Goal: Task Accomplishment & Management: Manage account settings

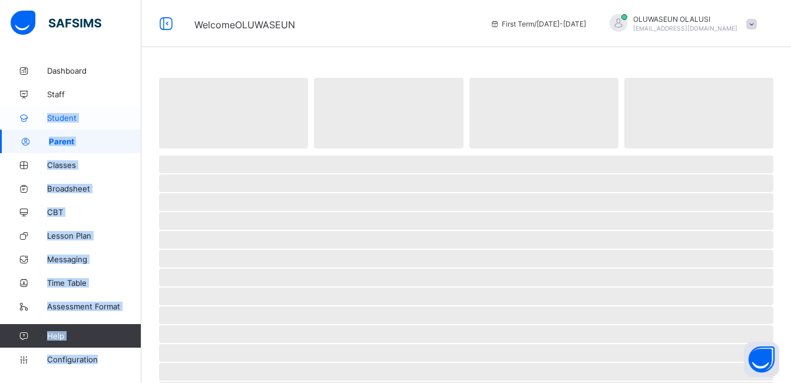
click at [118, 129] on link "Student" at bounding box center [70, 118] width 141 height 24
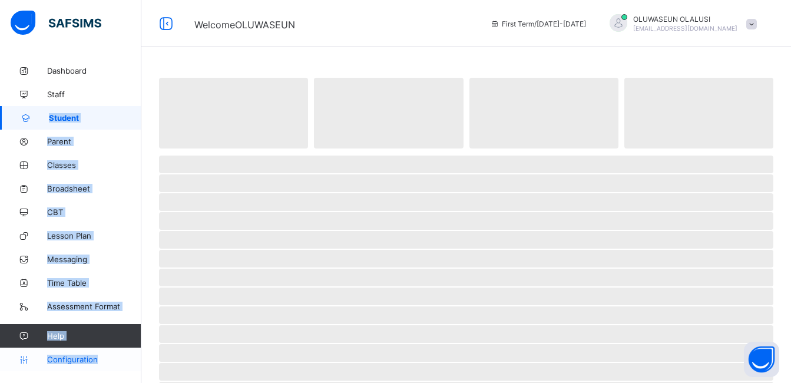
click at [70, 358] on span "Configuration" at bounding box center [94, 359] width 94 height 9
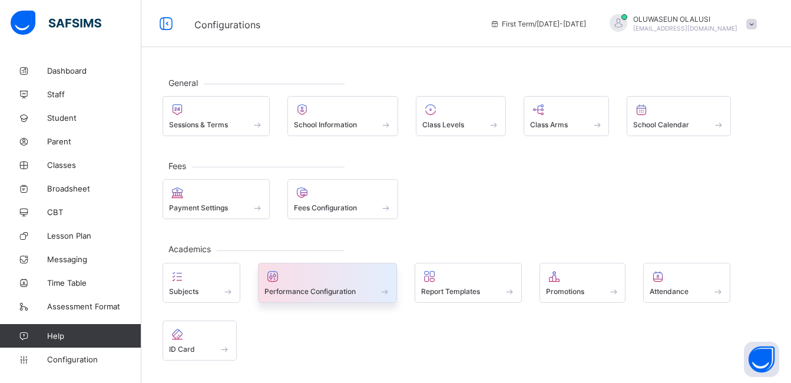
click at [310, 287] on span "Performance Configuration" at bounding box center [309, 291] width 91 height 9
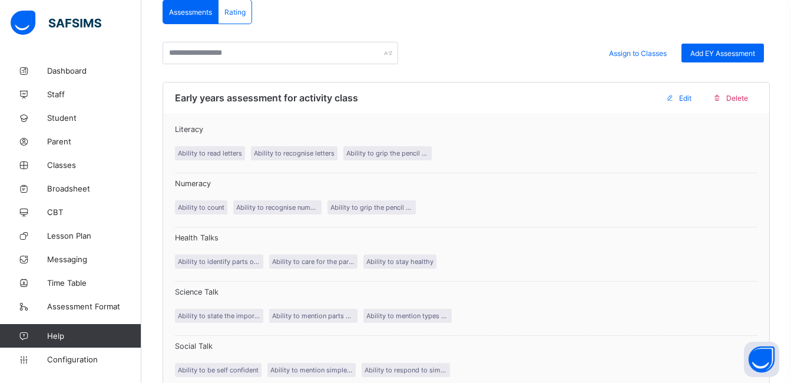
scroll to position [230, 0]
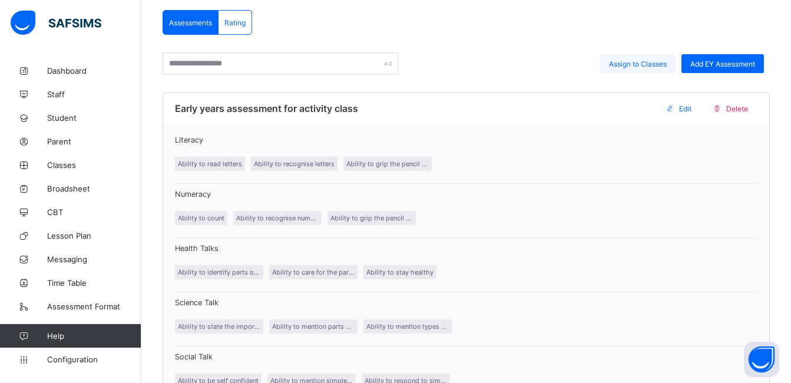
click at [643, 66] on span "Assign to Classes" at bounding box center [638, 63] width 58 height 9
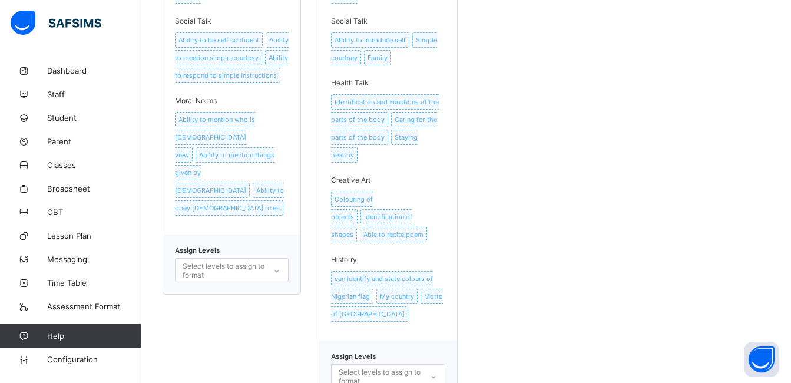
scroll to position [760, 0]
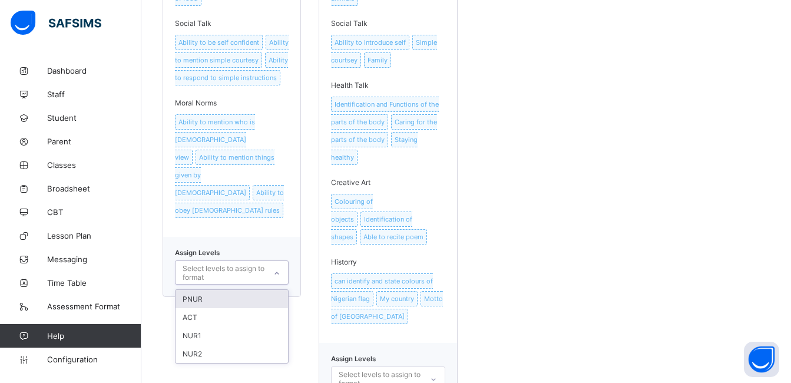
click at [280, 267] on icon at bounding box center [276, 273] width 7 height 12
click at [254, 308] on div "ACT" at bounding box center [232, 317] width 112 height 18
click at [528, 252] on div "Early Years assessment for Activity class Literacy Ability to read letters Abil…" at bounding box center [466, 3] width 607 height 800
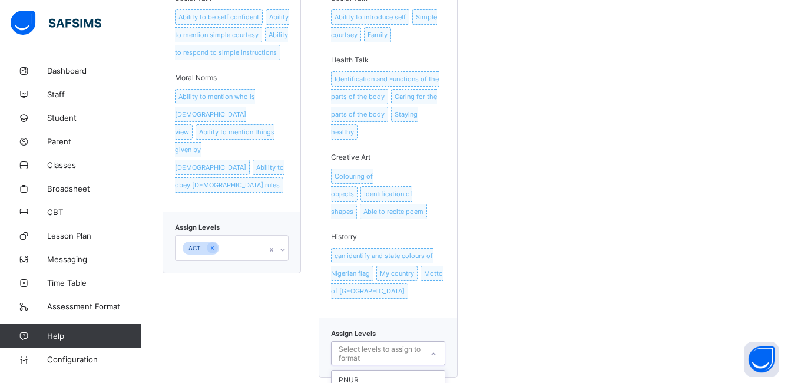
scroll to position [829, 0]
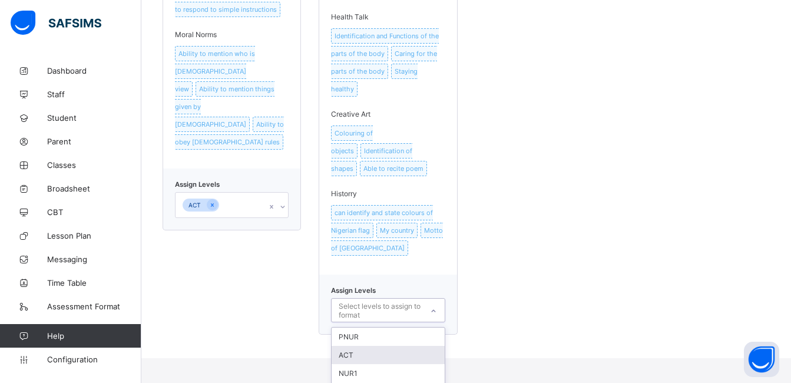
click at [443, 322] on div "option ACT focused, 2 of 4. 4 results available. Use Up and Down to choose opti…" at bounding box center [388, 310] width 114 height 24
click at [410, 327] on div "PNUR" at bounding box center [388, 336] width 112 height 18
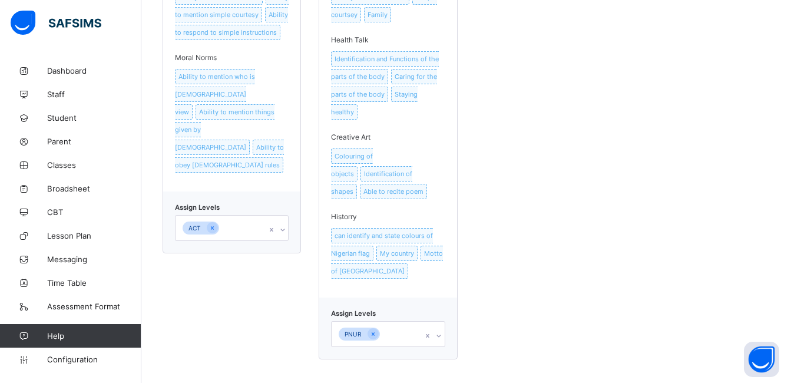
scroll to position [788, 0]
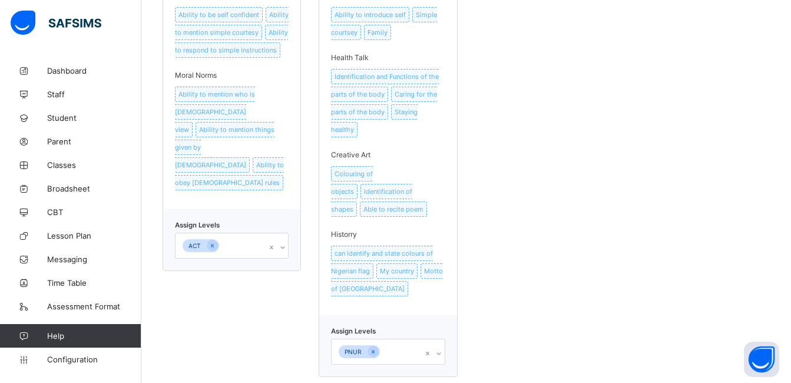
drag, startPoint x: 797, startPoint y: 270, endPoint x: 554, endPoint y: 172, distance: 262.4
drag, startPoint x: 786, startPoint y: 271, endPoint x: 790, endPoint y: 239, distance: 32.1
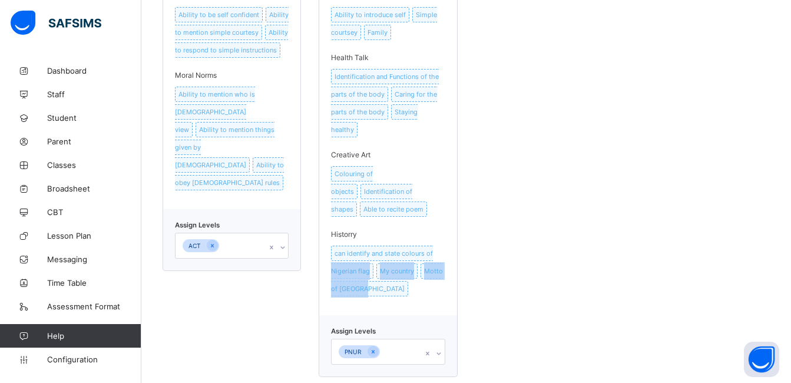
drag, startPoint x: 790, startPoint y: 239, endPoint x: 737, endPoint y: 264, distance: 58.0
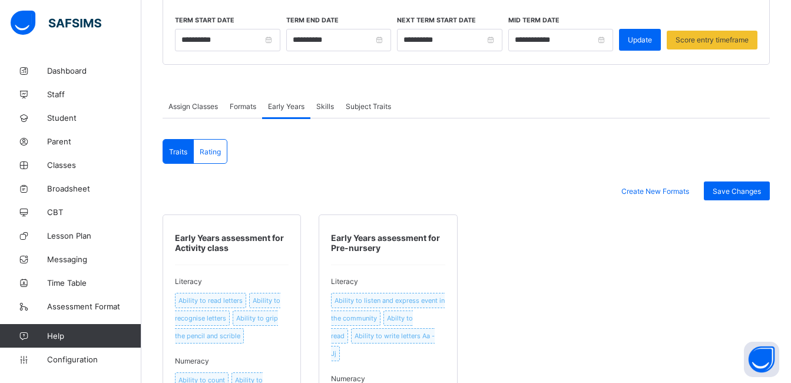
scroll to position [147, 0]
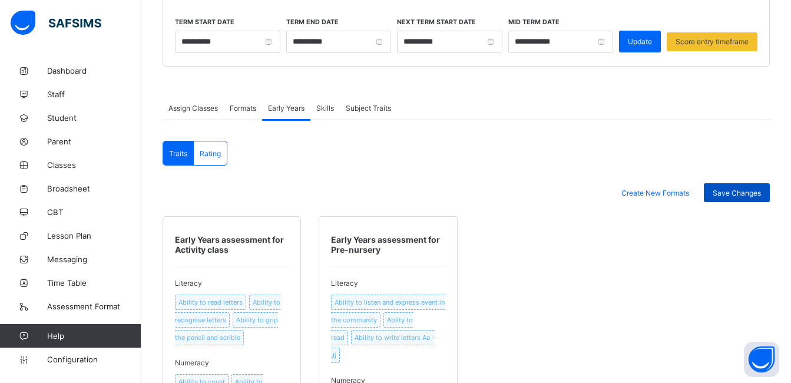
click at [749, 195] on span "Save Changes" at bounding box center [737, 192] width 48 height 9
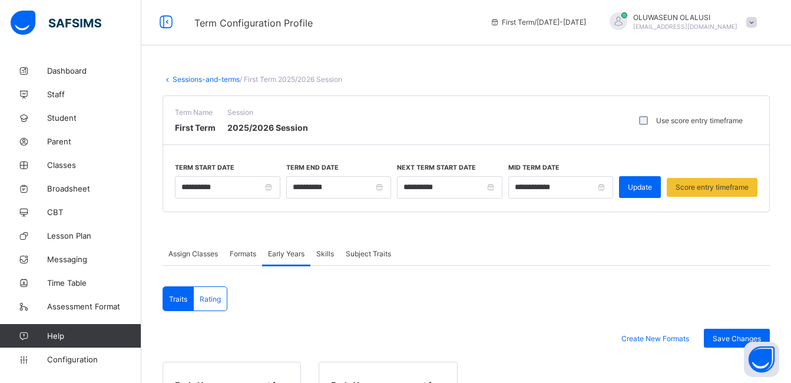
scroll to position [0, 0]
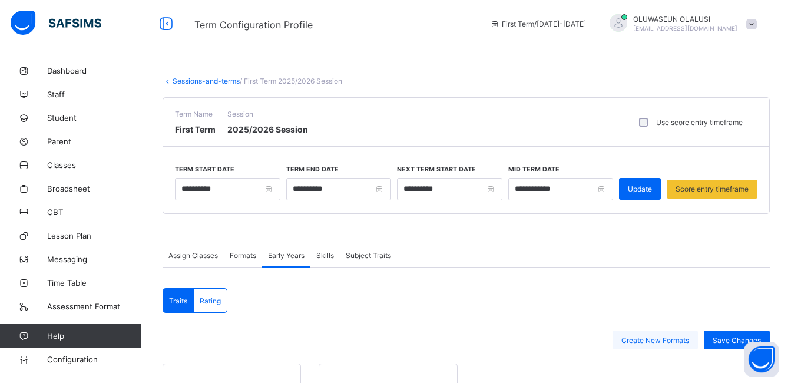
click at [686, 340] on span "Create New Formats" at bounding box center [655, 340] width 68 height 9
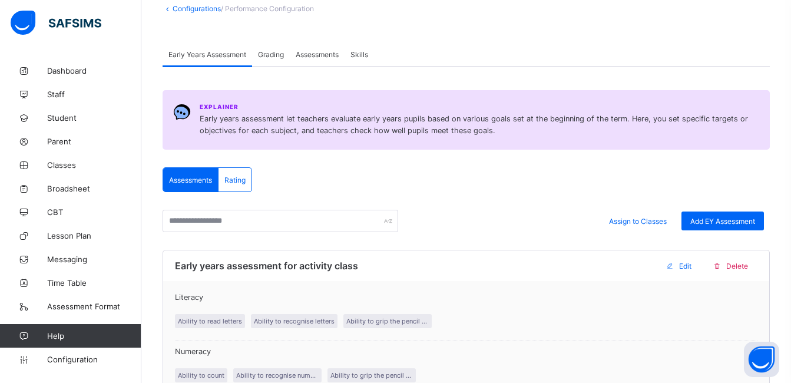
scroll to position [70, 0]
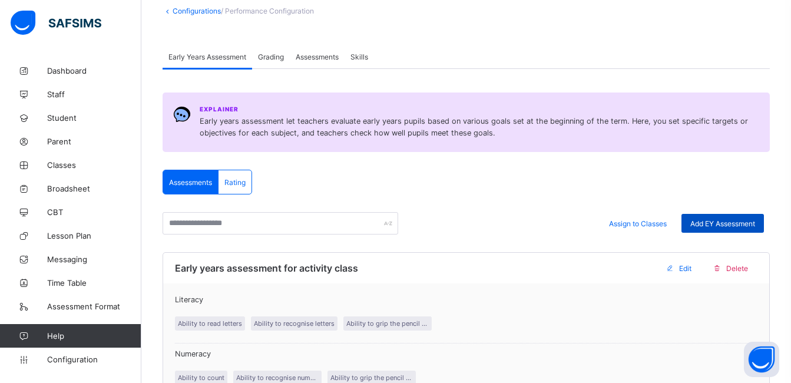
click at [730, 217] on div "Add EY Assessment" at bounding box center [722, 223] width 82 height 19
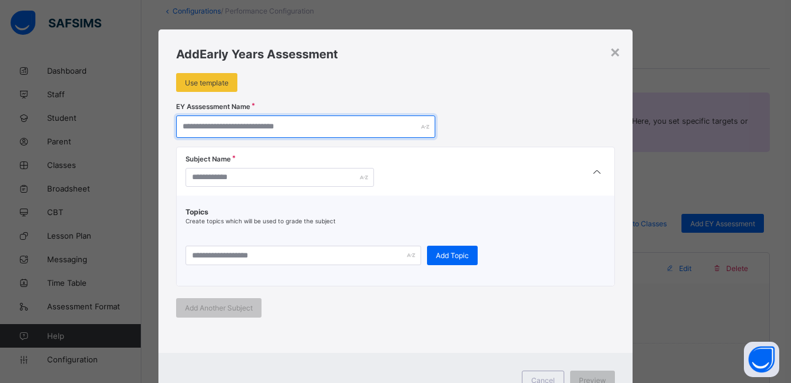
click at [355, 121] on input "text" at bounding box center [305, 126] width 259 height 22
type input "**********"
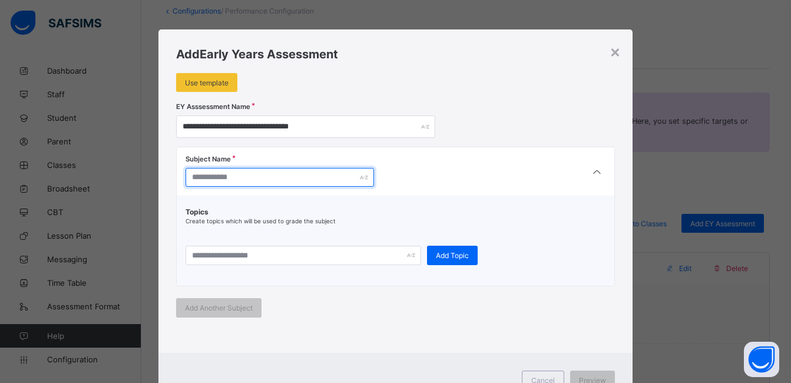
click at [285, 186] on input "text" at bounding box center [280, 177] width 188 height 19
type input "********"
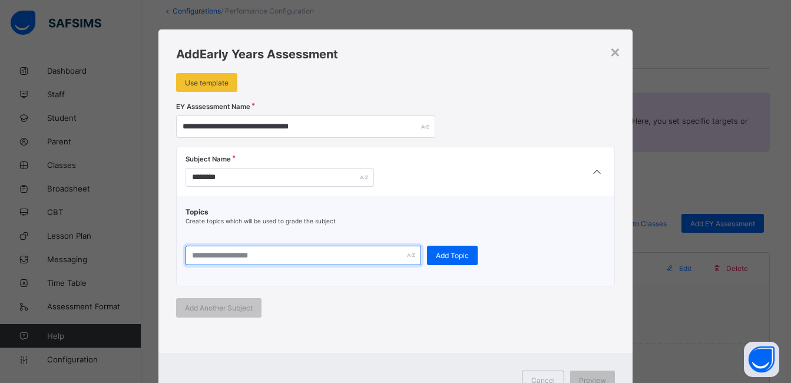
click at [288, 257] on input "text" at bounding box center [304, 255] width 236 height 19
type input "**********"
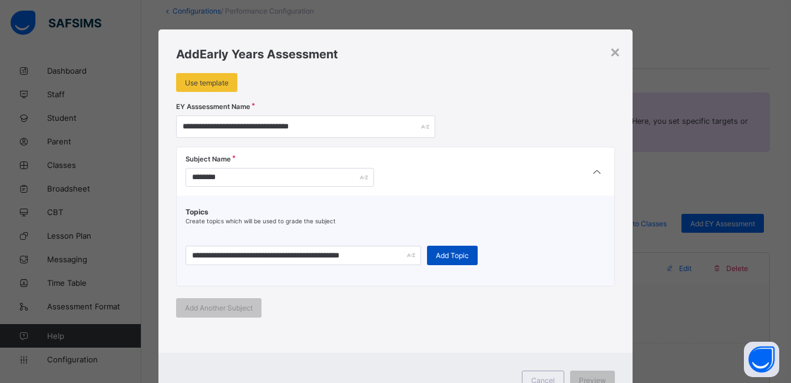
click at [456, 254] on span "Add Topic" at bounding box center [452, 255] width 33 height 9
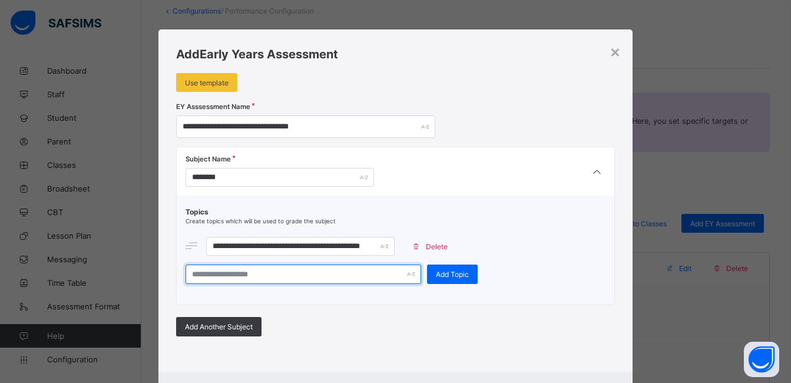
click at [356, 278] on input "text" at bounding box center [304, 273] width 236 height 19
type input "**********"
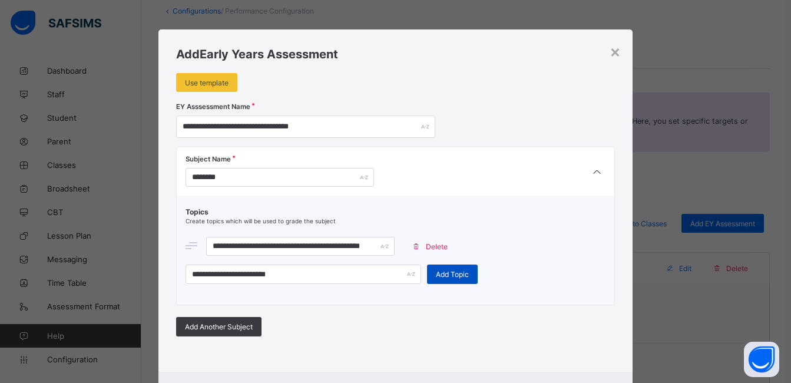
click at [439, 273] on span "Add Topic" at bounding box center [452, 274] width 33 height 9
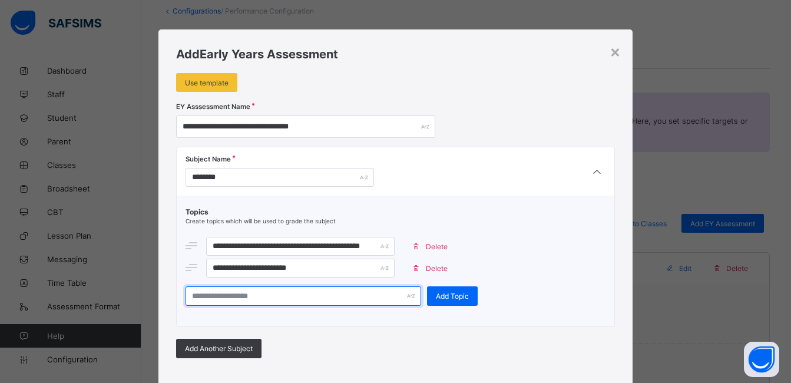
click at [363, 291] on input "text" at bounding box center [304, 295] width 236 height 19
type input "**********"
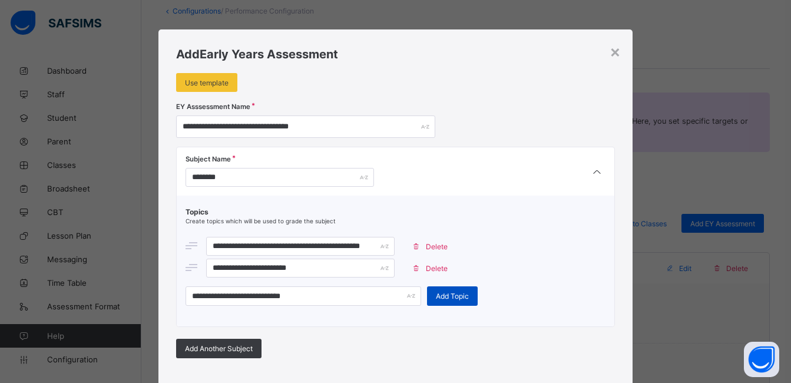
click at [443, 293] on span "Add Topic" at bounding box center [452, 296] width 33 height 9
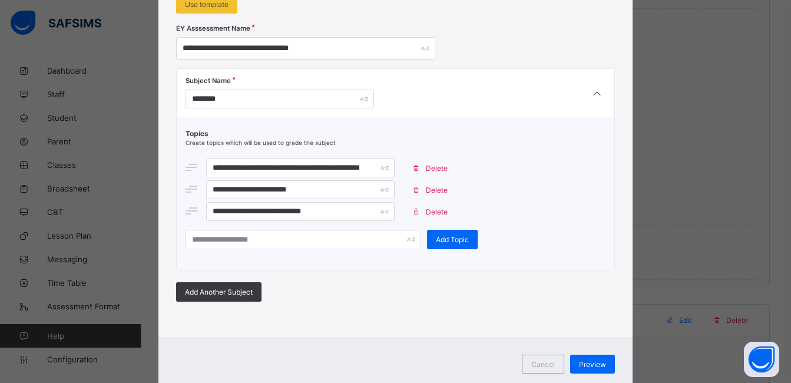
scroll to position [116, 0]
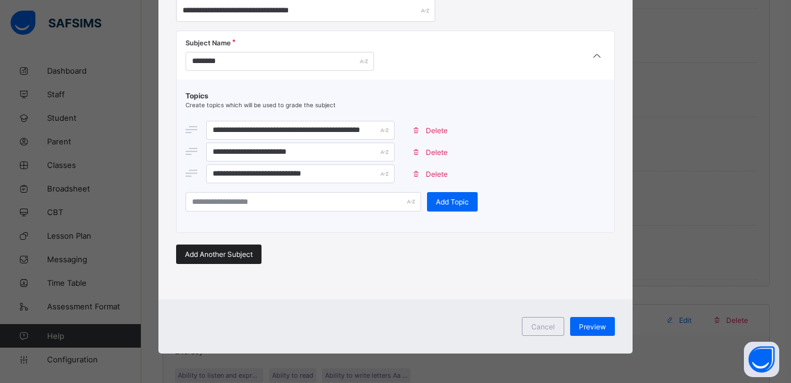
click at [221, 254] on span "Add Another Subject" at bounding box center [219, 254] width 68 height 9
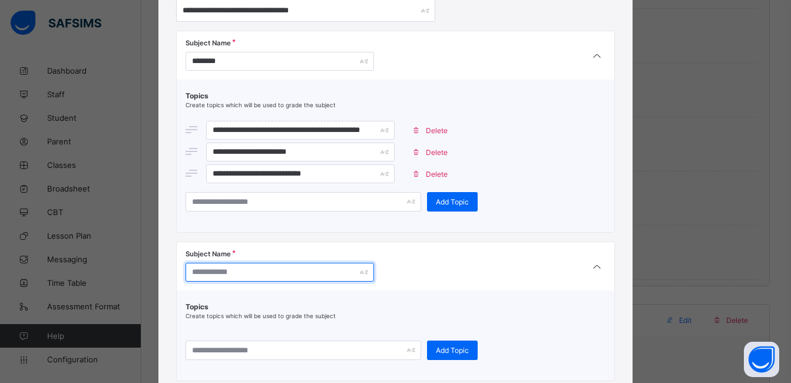
click at [236, 279] on input "text" at bounding box center [280, 272] width 188 height 19
type input "********"
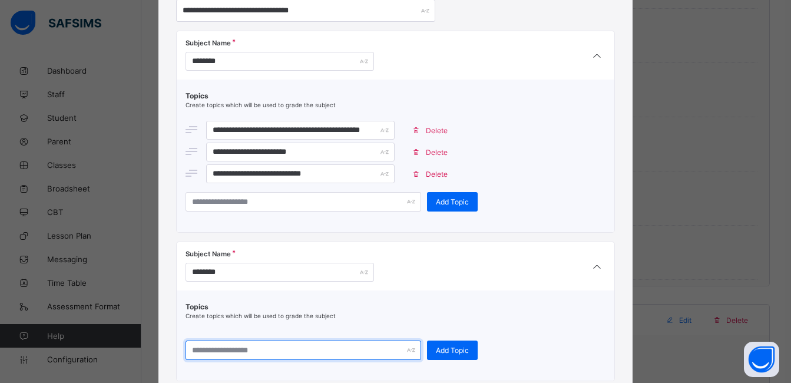
click at [236, 346] on input "text" at bounding box center [304, 349] width 236 height 19
click at [245, 345] on input "**********" at bounding box center [304, 349] width 236 height 19
type input "**********"
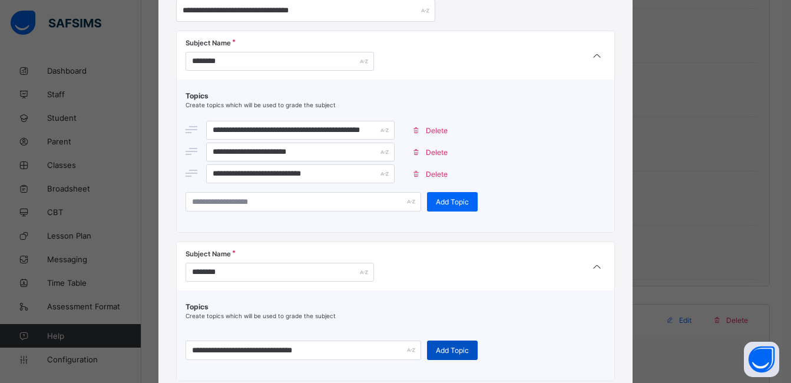
click at [429, 353] on div "Add Topic" at bounding box center [452, 349] width 51 height 19
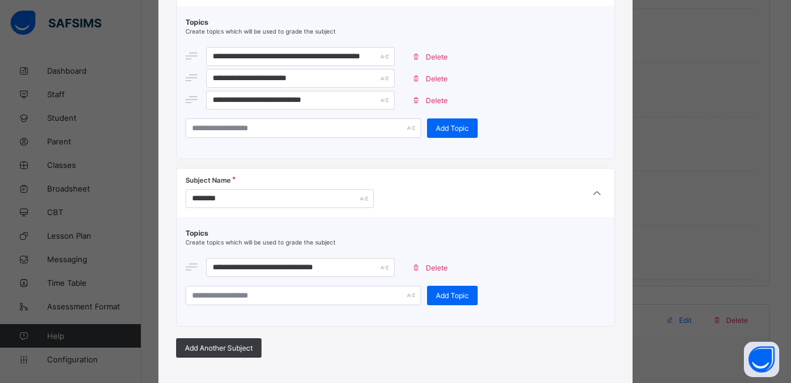
scroll to position [224, 0]
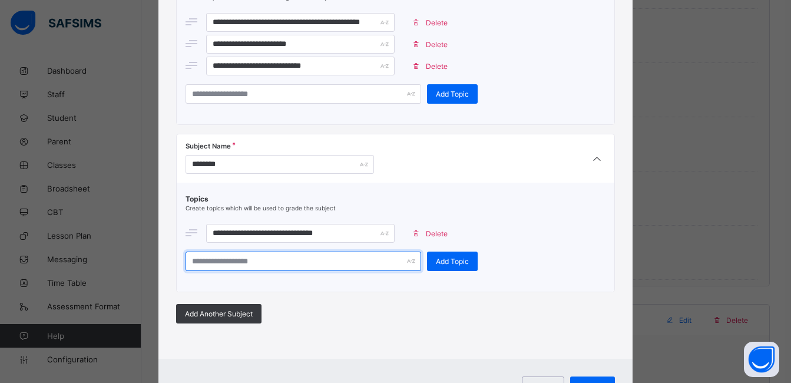
click at [329, 256] on input "text" at bounding box center [304, 260] width 236 height 19
type input "**********"
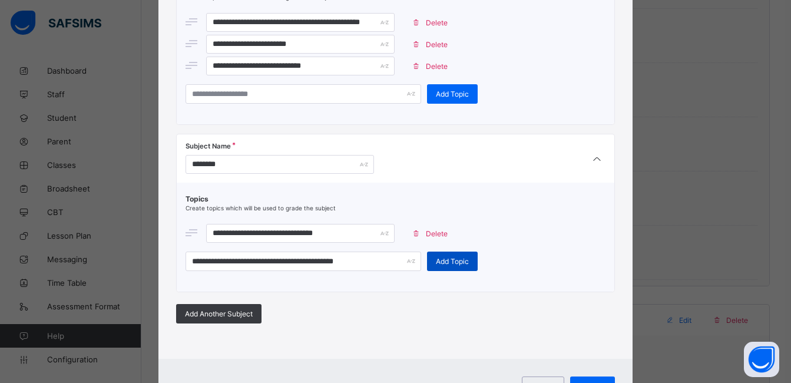
click at [436, 263] on span "Add Topic" at bounding box center [452, 261] width 33 height 9
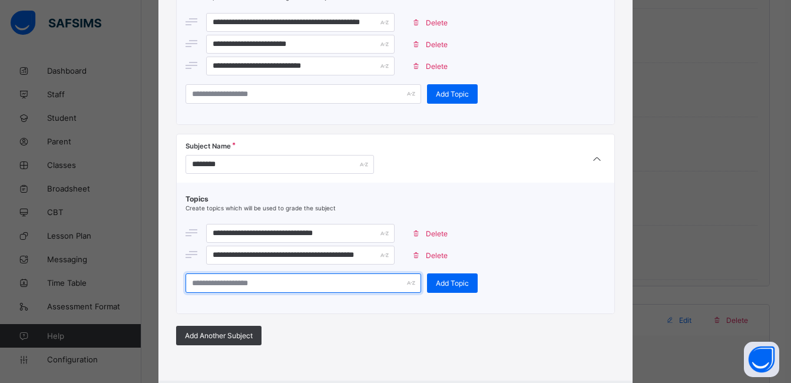
click at [322, 281] on input "text" at bounding box center [304, 282] width 236 height 19
type input "**********"
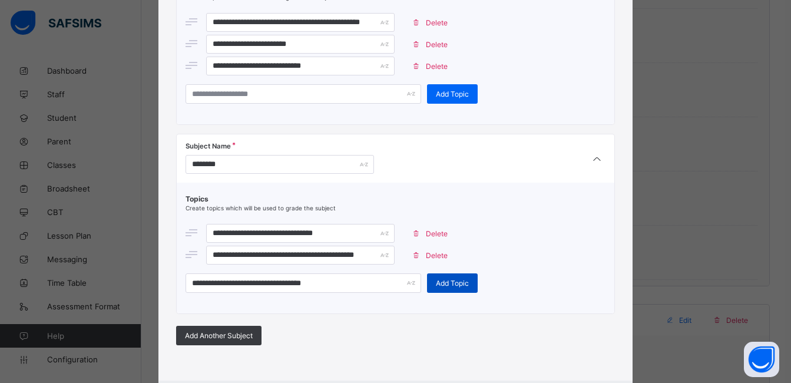
click at [441, 277] on div "Add Topic" at bounding box center [452, 282] width 51 height 19
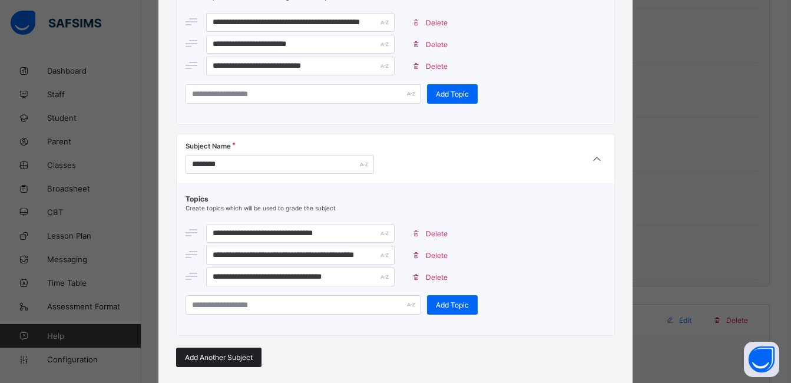
click at [209, 352] on div "Add Another Subject" at bounding box center [218, 357] width 85 height 19
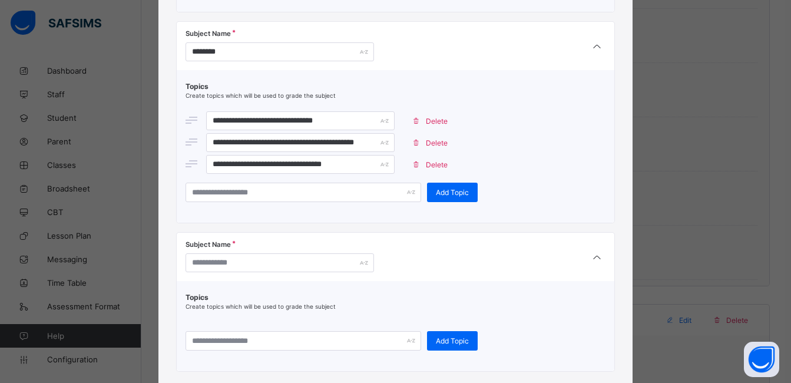
scroll to position [335, 0]
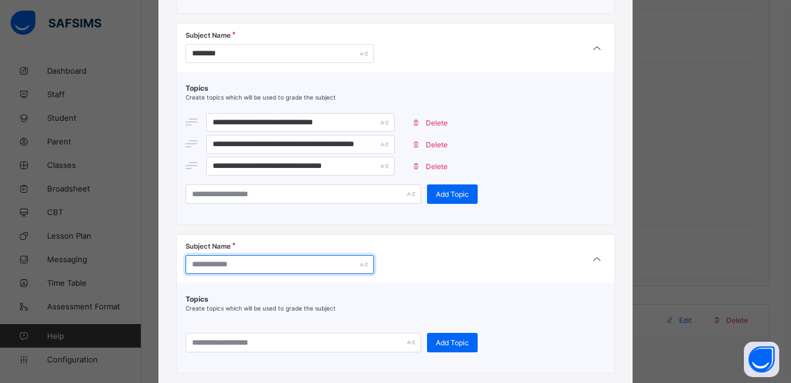
click at [295, 269] on input "text" at bounding box center [280, 264] width 188 height 19
type input "**********"
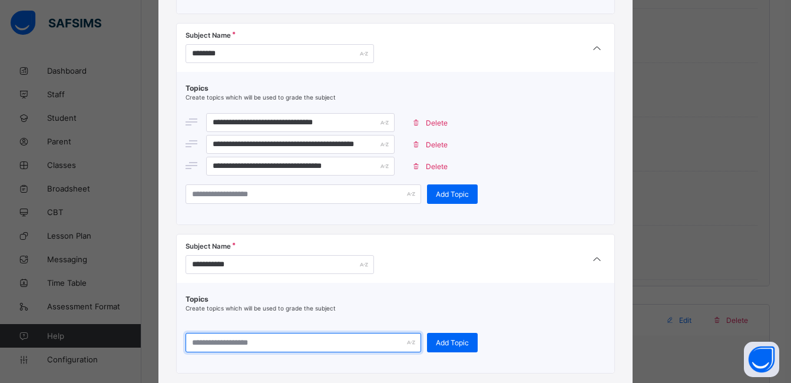
click at [262, 343] on input "text" at bounding box center [304, 342] width 236 height 19
type input "**********"
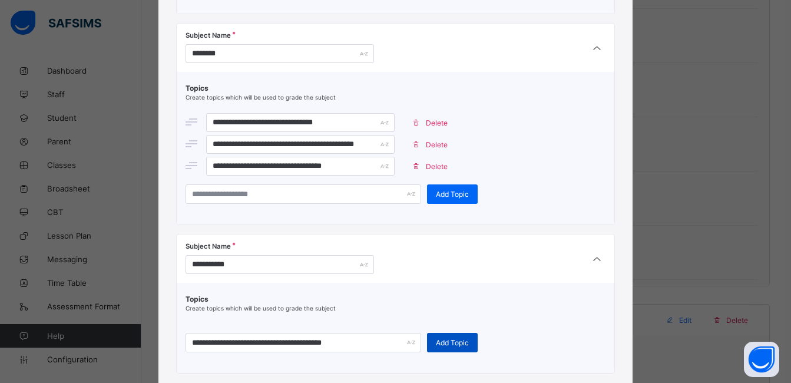
click at [457, 339] on span "Add Topic" at bounding box center [452, 342] width 33 height 9
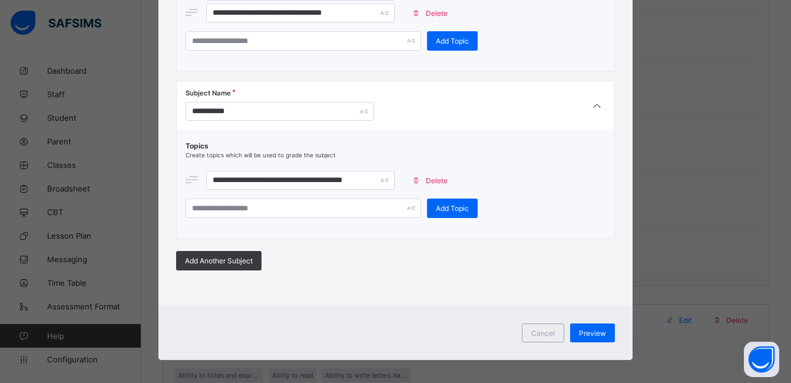
scroll to position [739, 0]
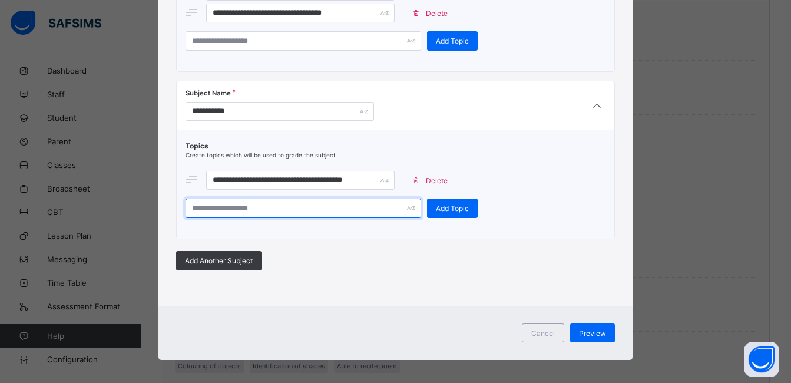
click at [343, 214] on input "text" at bounding box center [304, 207] width 236 height 19
type input "**********"
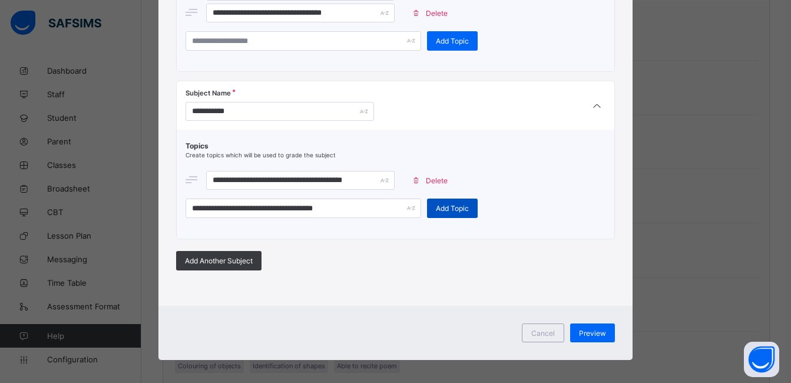
click at [427, 204] on div "Add Topic" at bounding box center [452, 207] width 51 height 19
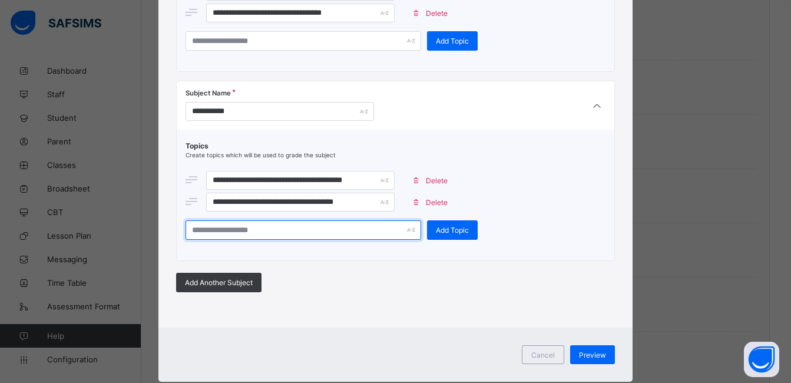
click at [334, 226] on input "text" at bounding box center [304, 229] width 236 height 19
type input "**********"
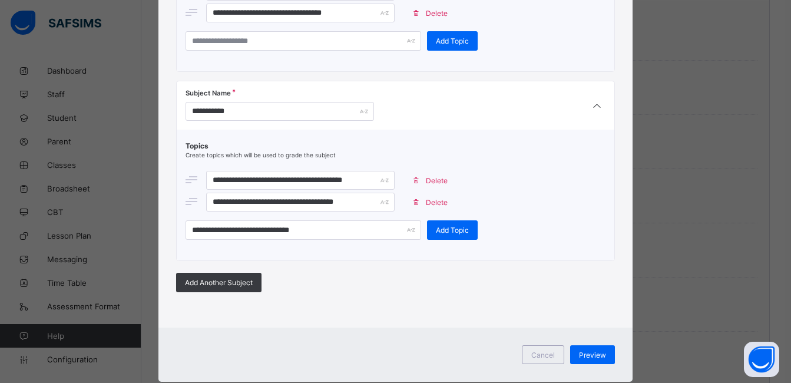
click at [435, 220] on div "**********" at bounding box center [396, 190] width 421 height 98
click at [436, 230] on span "Add Topic" at bounding box center [452, 230] width 33 height 9
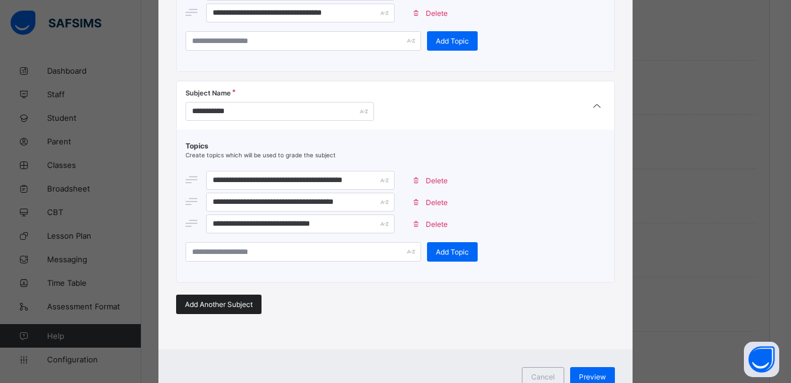
click at [217, 309] on div "Add Another Subject" at bounding box center [218, 303] width 85 height 19
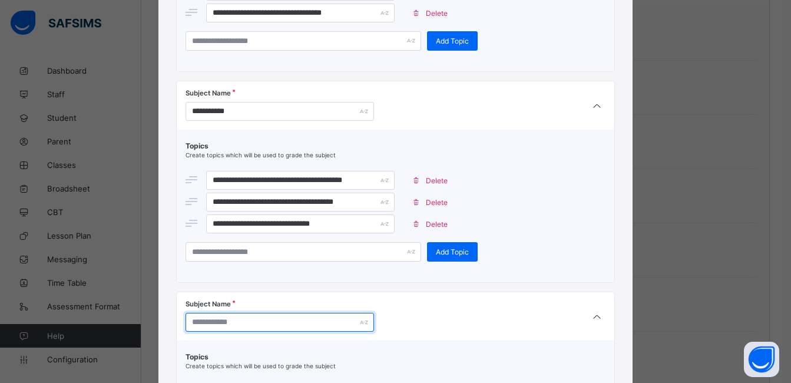
click at [241, 327] on input "text" at bounding box center [280, 322] width 188 height 19
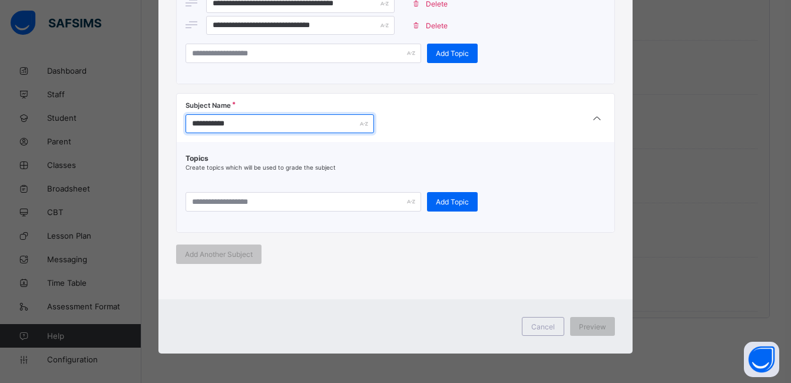
type input "**********"
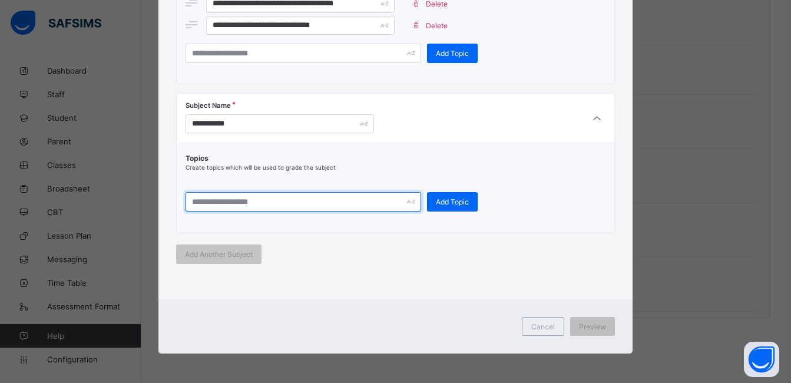
click at [269, 206] on input "text" at bounding box center [304, 201] width 236 height 19
type input "**********"
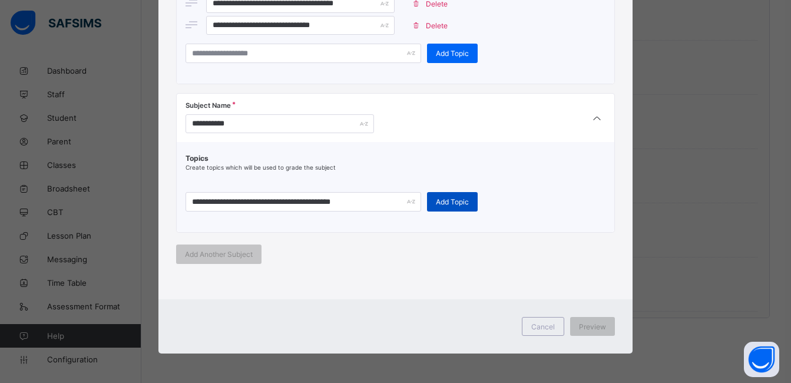
click at [449, 198] on span "Add Topic" at bounding box center [452, 201] width 33 height 9
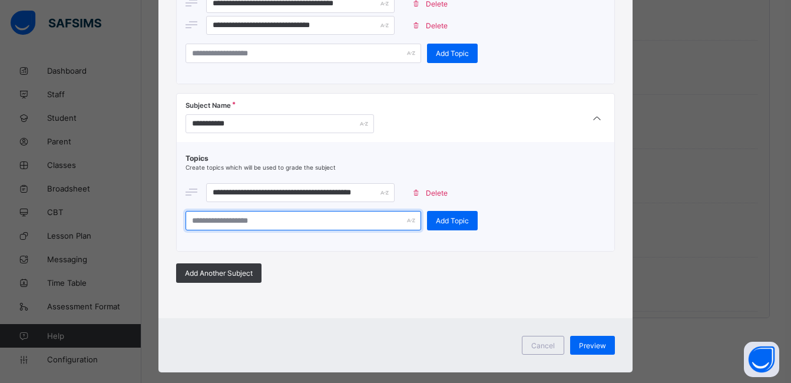
click at [313, 221] on input "text" at bounding box center [304, 220] width 236 height 19
type input "**********"
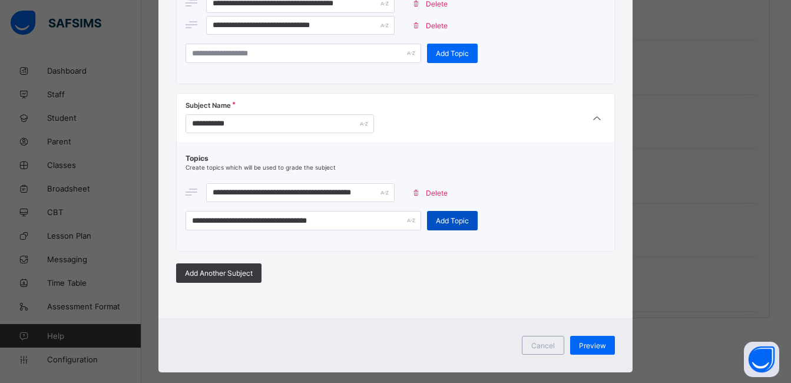
click at [436, 220] on span "Add Topic" at bounding box center [452, 220] width 33 height 9
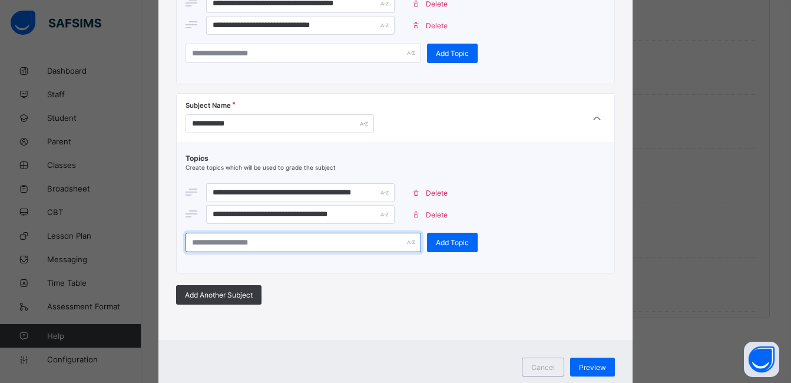
click at [316, 243] on input "text" at bounding box center [304, 242] width 236 height 19
type input "**********"
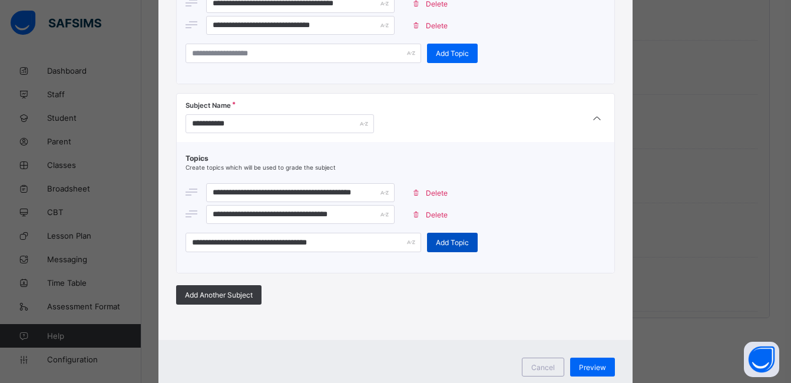
click at [436, 239] on span "Add Topic" at bounding box center [452, 242] width 33 height 9
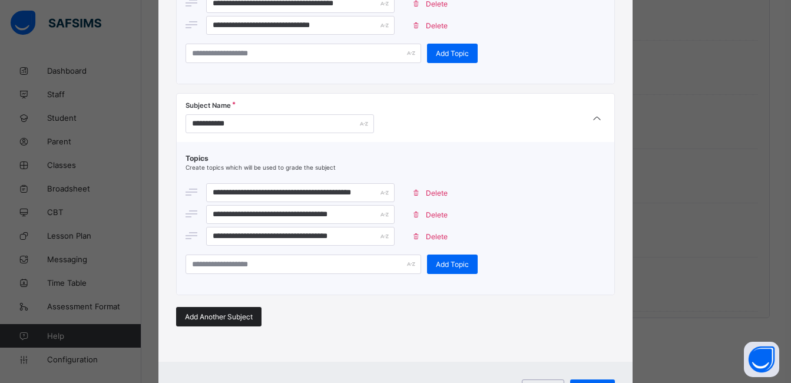
click at [249, 318] on span "Add Another Subject" at bounding box center [219, 316] width 68 height 9
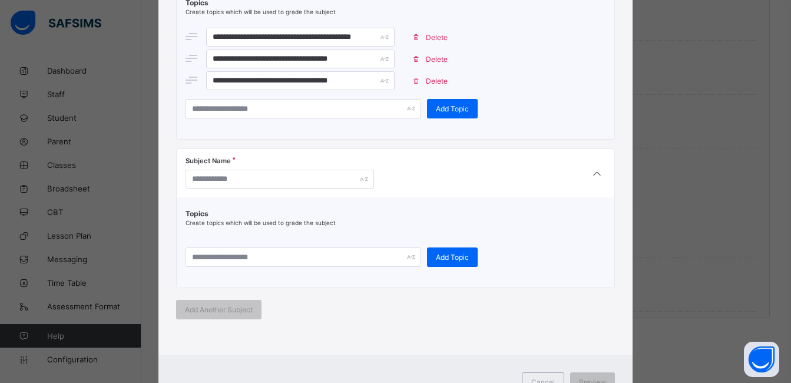
scroll to position [852, 0]
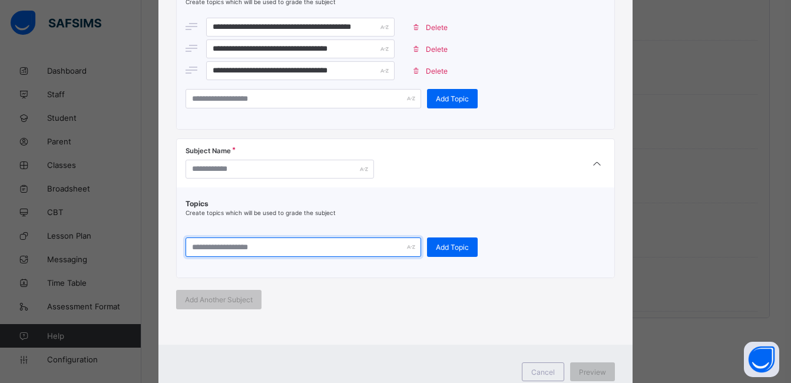
click at [280, 254] on input "text" at bounding box center [304, 246] width 236 height 19
type input "*"
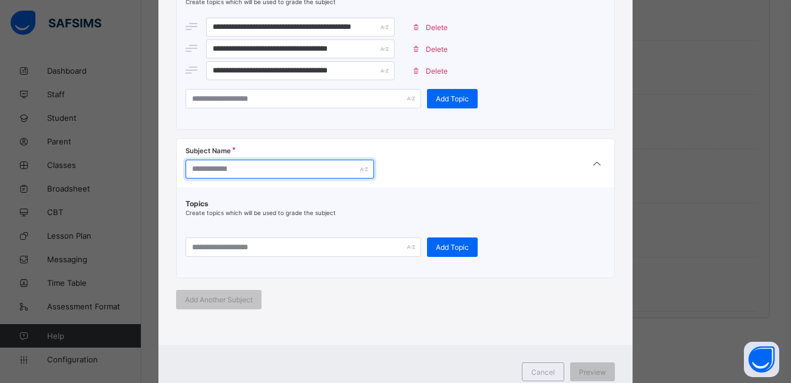
click at [273, 171] on input "text" at bounding box center [280, 169] width 188 height 19
type input "**********"
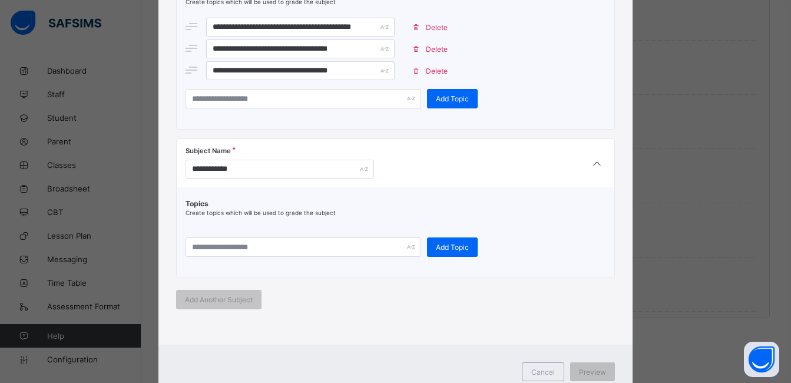
click at [268, 259] on div "Topics Create topics which will be used to grade the subject Add Topic" at bounding box center [396, 232] width 438 height 90
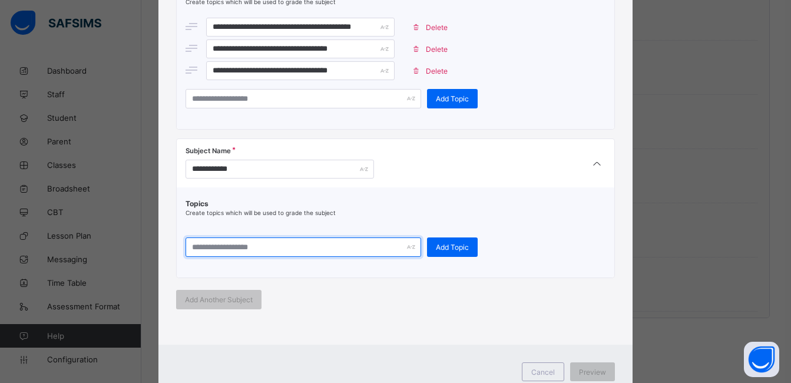
click at [265, 252] on input "text" at bounding box center [304, 246] width 236 height 19
type input "**********"
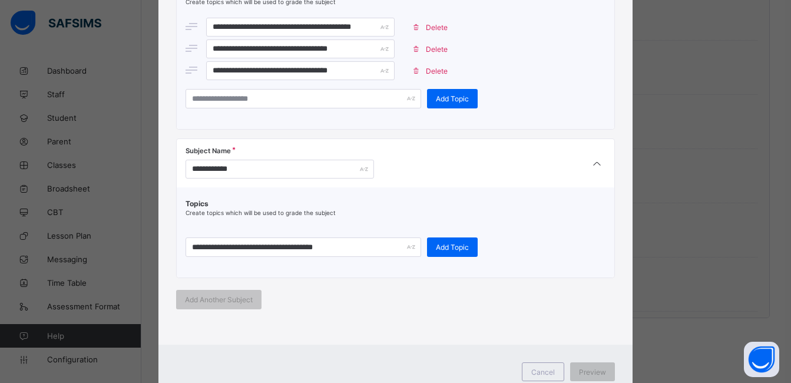
click at [442, 250] on span "Add Topic" at bounding box center [452, 247] width 33 height 9
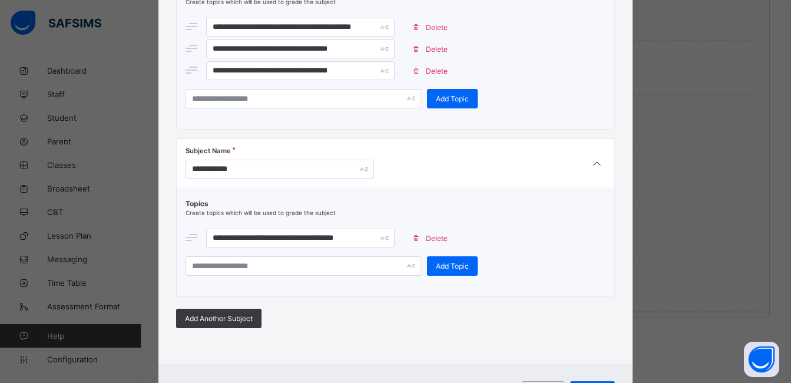
click at [439, 254] on div "**********" at bounding box center [396, 237] width 421 height 77
drag, startPoint x: 439, startPoint y: 254, endPoint x: 376, endPoint y: 227, distance: 68.6
click at [376, 227] on div "**********" at bounding box center [396, 237] width 421 height 77
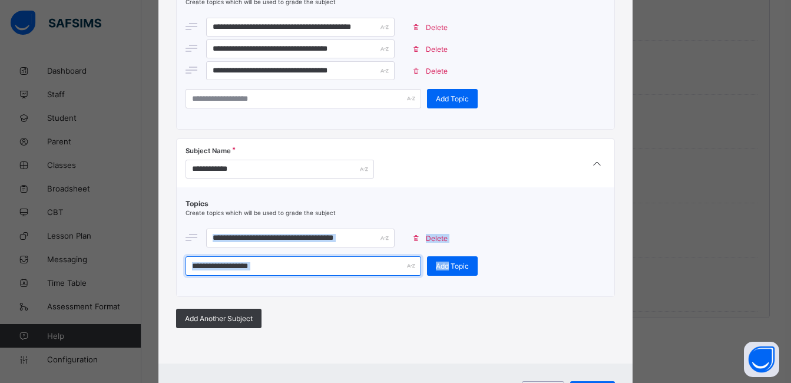
drag, startPoint x: 376, startPoint y: 227, endPoint x: 340, endPoint y: 268, distance: 55.1
click at [340, 268] on input "text" at bounding box center [304, 265] width 236 height 19
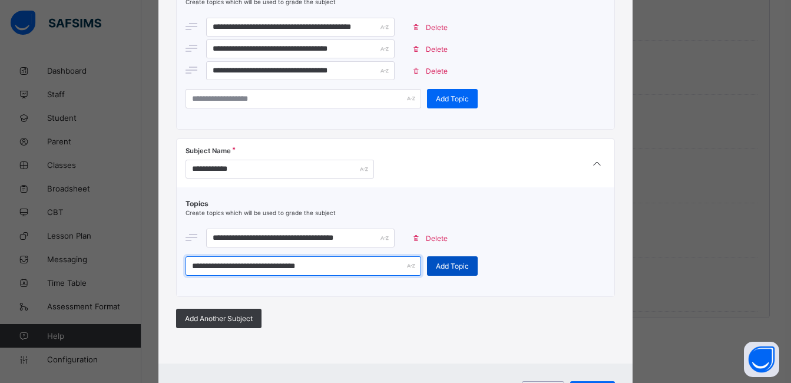
type input "**********"
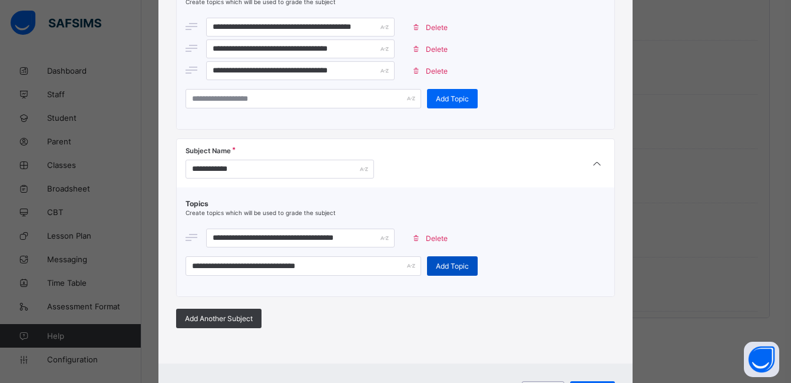
click at [436, 264] on span "Add Topic" at bounding box center [452, 266] width 33 height 9
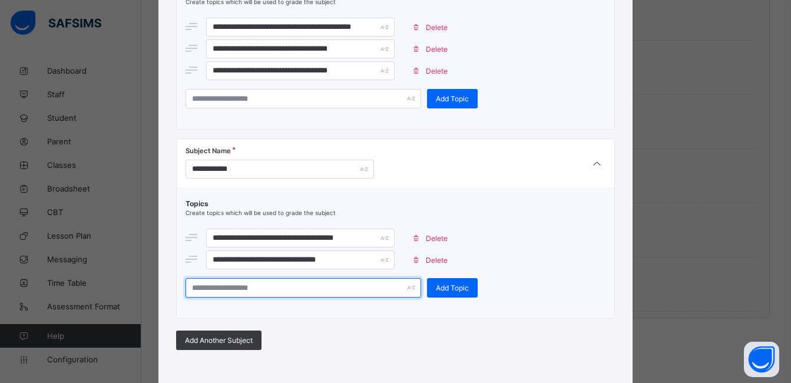
click at [339, 290] on input "text" at bounding box center [304, 287] width 236 height 19
type input "**********"
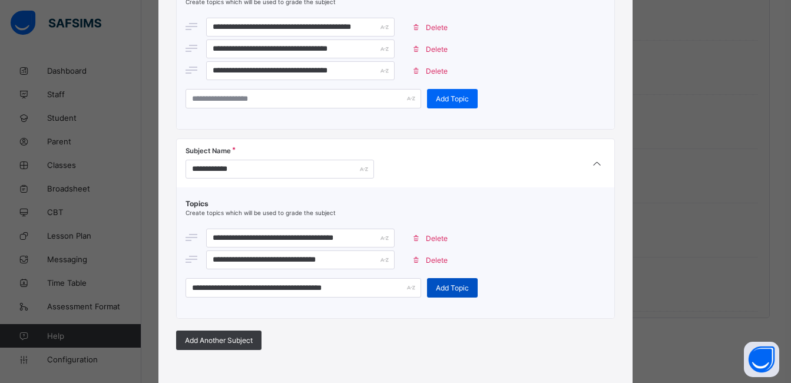
click at [445, 285] on span "Add Topic" at bounding box center [452, 287] width 33 height 9
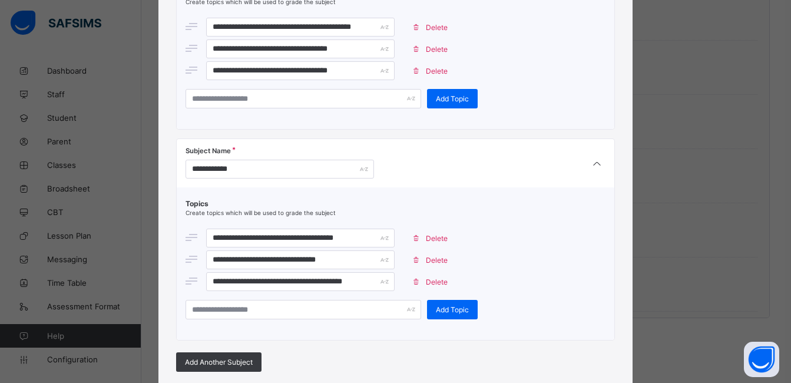
drag, startPoint x: 776, startPoint y: 267, endPoint x: 777, endPoint y: 289, distance: 21.2
click at [777, 289] on div "**********" at bounding box center [395, 191] width 791 height 383
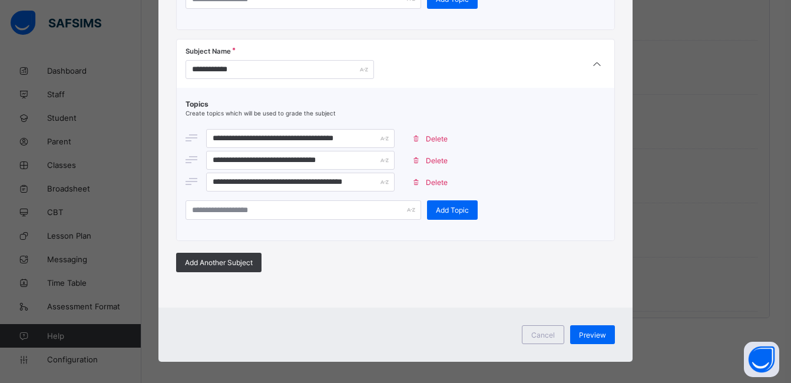
scroll to position [959, 0]
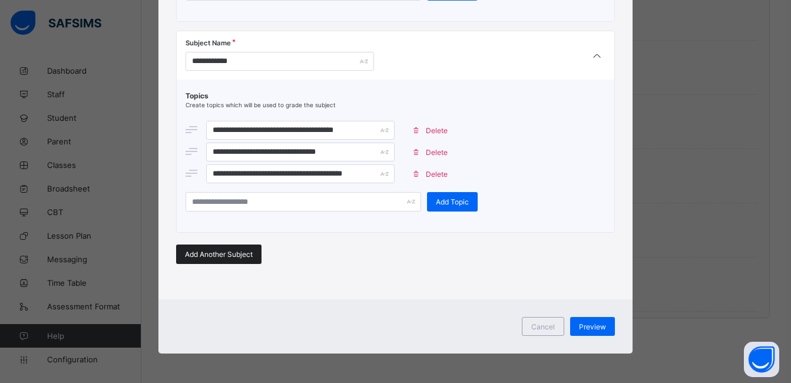
click at [211, 254] on span "Add Another Subject" at bounding box center [219, 254] width 68 height 9
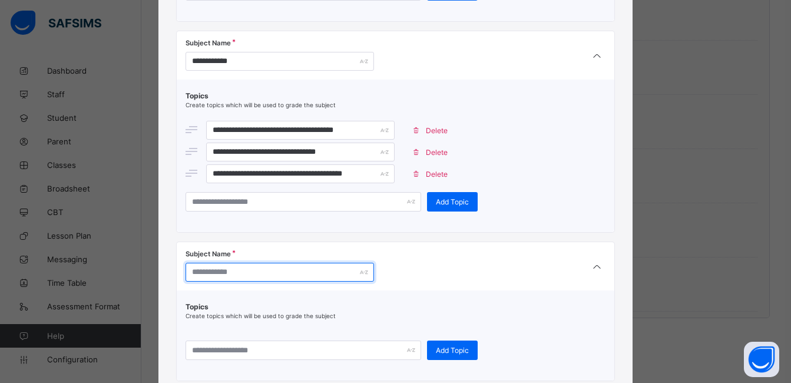
click at [269, 277] on input "text" at bounding box center [280, 272] width 188 height 19
type input "*"
type input "*******"
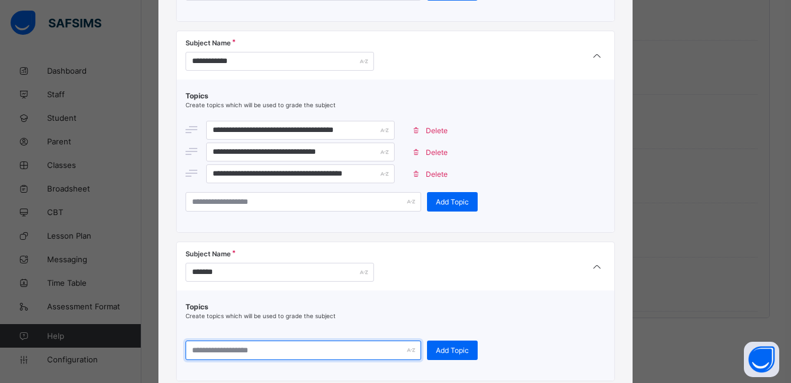
click at [265, 352] on input "text" at bounding box center [304, 349] width 236 height 19
type input "**********"
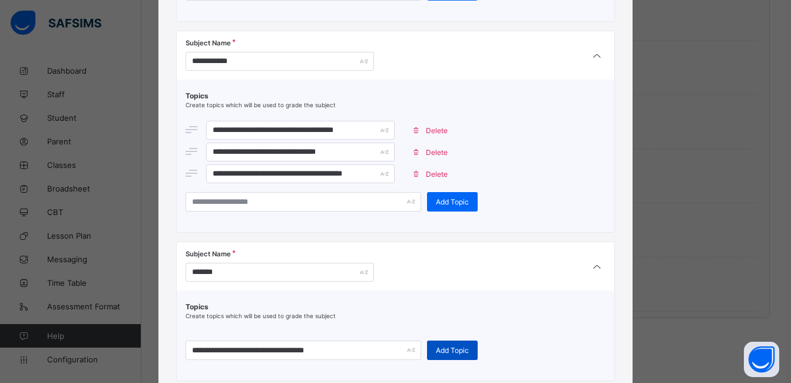
click at [450, 348] on span "Add Topic" at bounding box center [452, 350] width 33 height 9
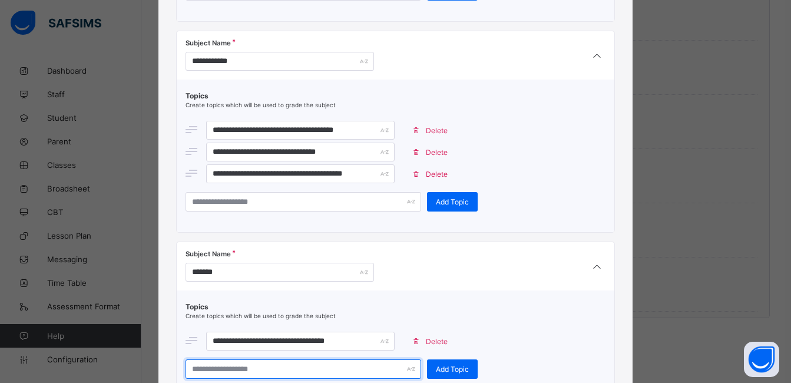
click at [343, 373] on input "text" at bounding box center [304, 368] width 236 height 19
type input "**********"
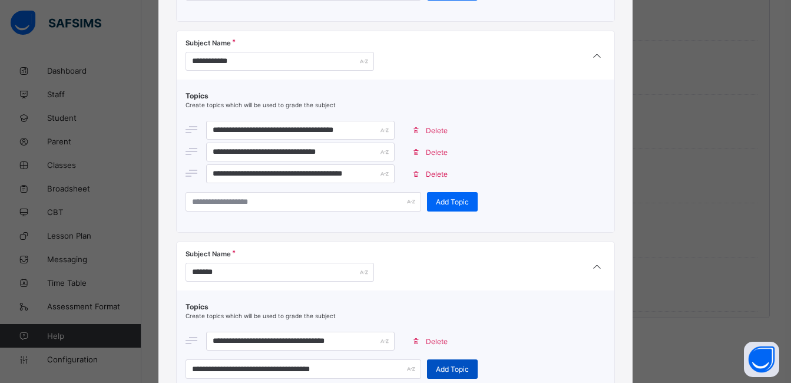
click at [441, 362] on div "Add Topic" at bounding box center [452, 368] width 51 height 19
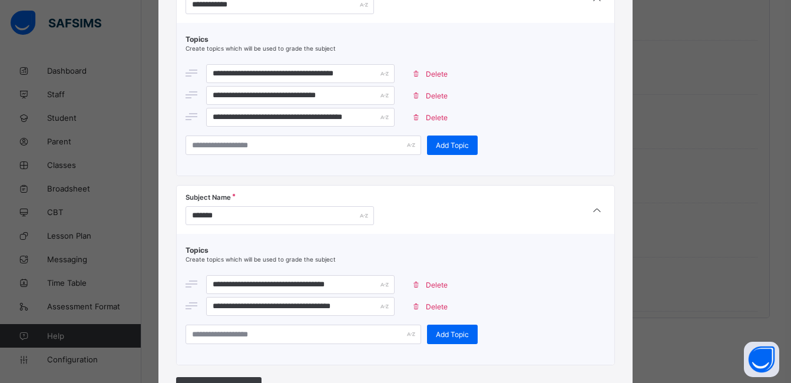
scroll to position [1149, 0]
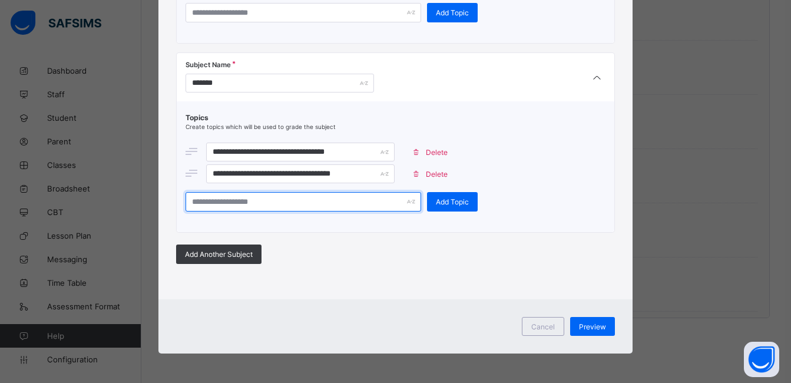
click at [353, 196] on input "text" at bounding box center [304, 201] width 236 height 19
type input "**********"
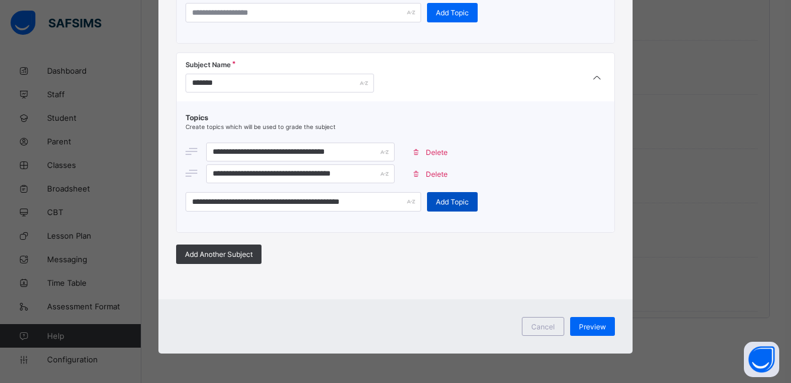
click at [441, 206] on span "Add Topic" at bounding box center [452, 201] width 33 height 9
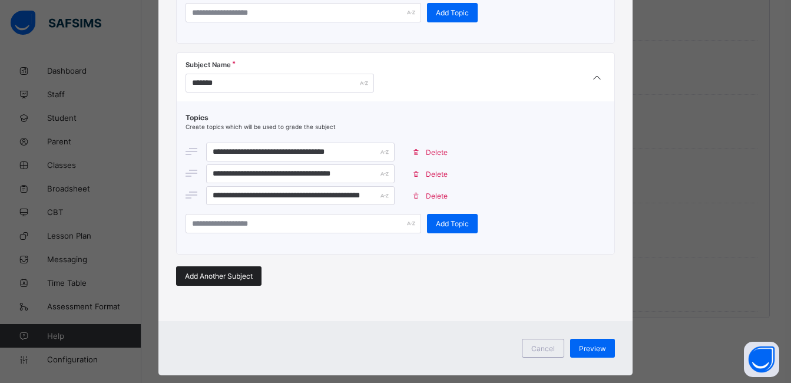
click at [238, 274] on span "Add Another Subject" at bounding box center [219, 276] width 68 height 9
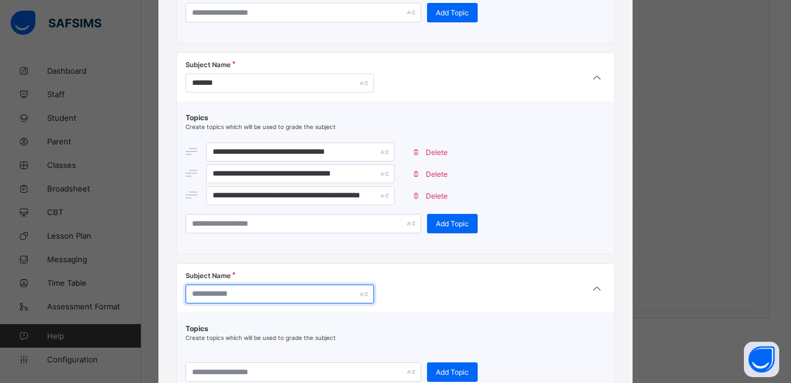
click at [234, 297] on input "text" at bounding box center [280, 293] width 188 height 19
type input "**********"
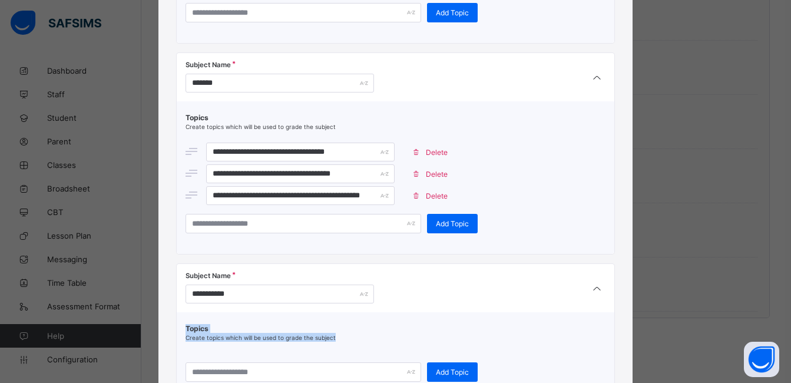
drag, startPoint x: 785, startPoint y: 307, endPoint x: 785, endPoint y: 340, distance: 33.6
click at [785, 340] on div "**********" at bounding box center [395, 191] width 791 height 383
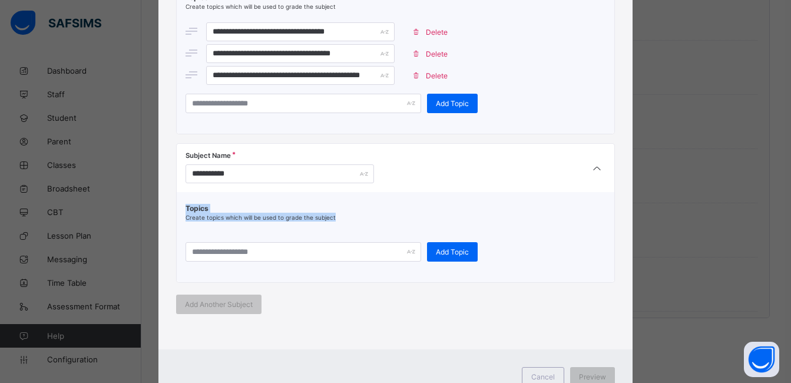
scroll to position [1256, 0]
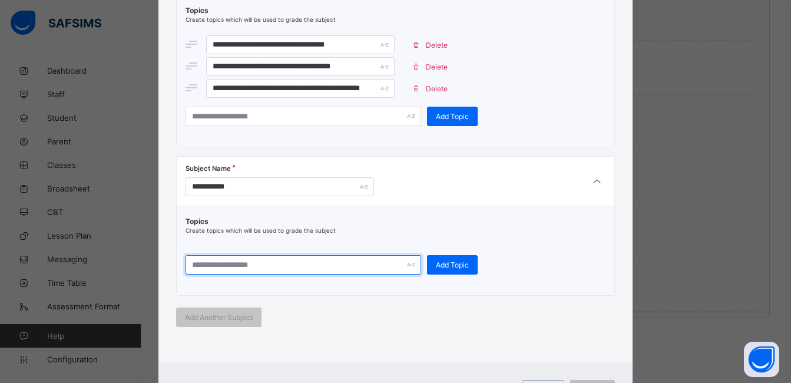
click at [307, 260] on input "text" at bounding box center [304, 264] width 236 height 19
type input "**********"
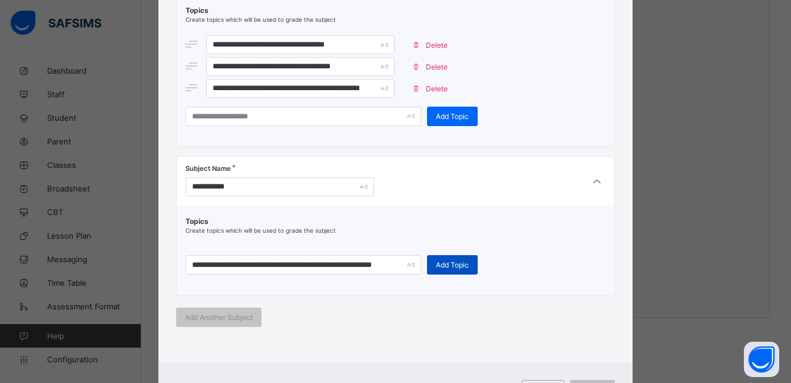
click at [439, 269] on div "Add Topic" at bounding box center [452, 264] width 51 height 19
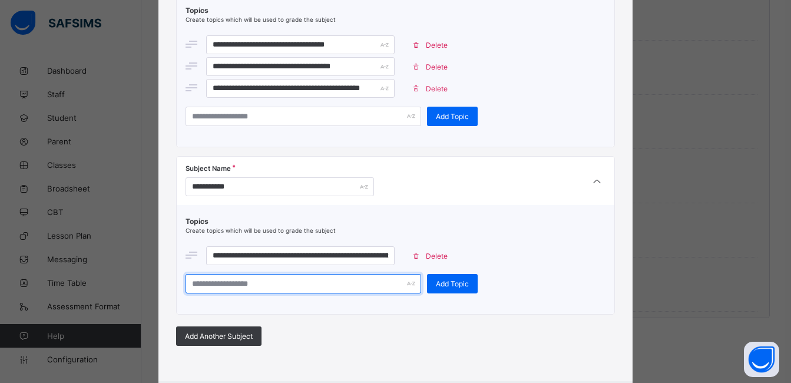
click at [316, 290] on input "text" at bounding box center [304, 283] width 236 height 19
click at [207, 288] on input "**********" at bounding box center [304, 283] width 236 height 19
drag, startPoint x: 209, startPoint y: 264, endPoint x: 199, endPoint y: 284, distance: 22.7
click at [199, 284] on input "**********" at bounding box center [304, 283] width 236 height 19
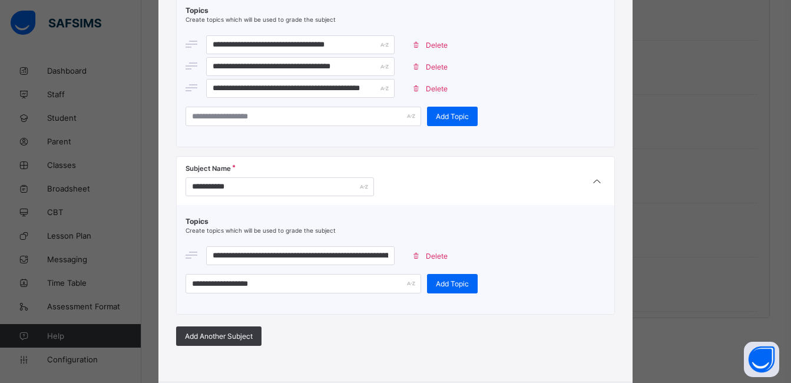
scroll to position [863, 0]
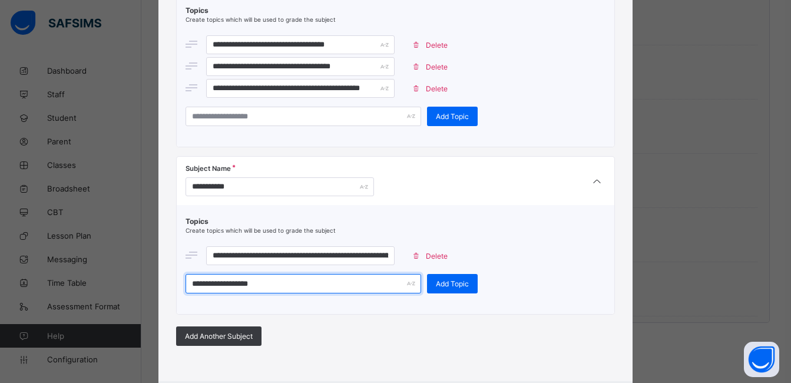
click at [317, 279] on input "**********" at bounding box center [304, 283] width 236 height 19
type input "*"
type input "**********"
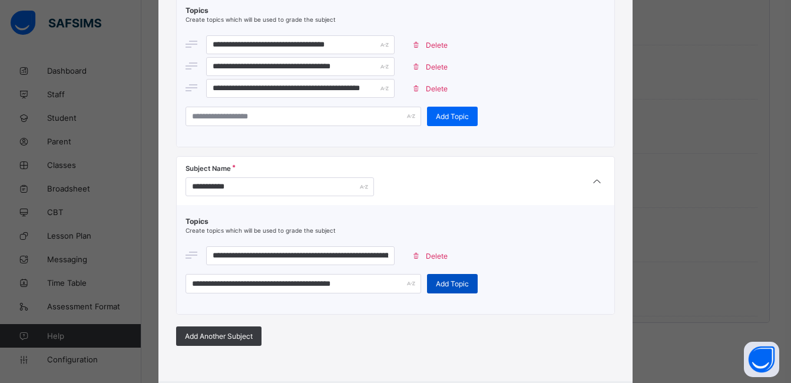
click at [436, 280] on span "Add Topic" at bounding box center [452, 283] width 33 height 9
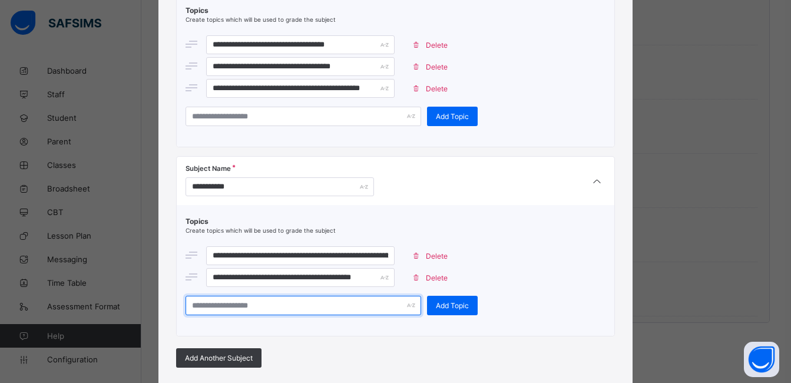
click at [370, 312] on input "text" at bounding box center [304, 305] width 236 height 19
type input "**********"
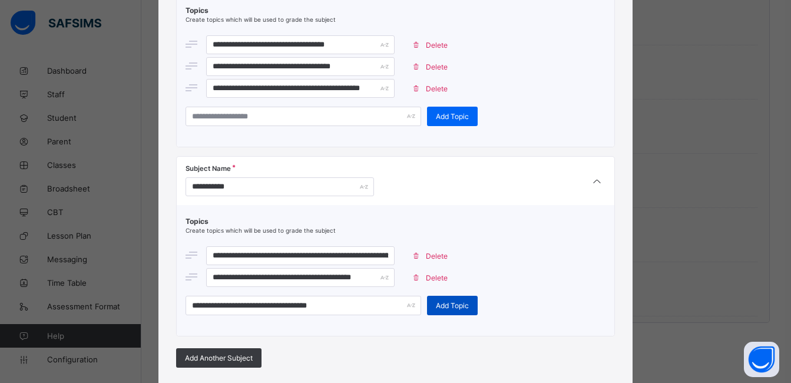
click at [455, 306] on span "Add Topic" at bounding box center [452, 305] width 33 height 9
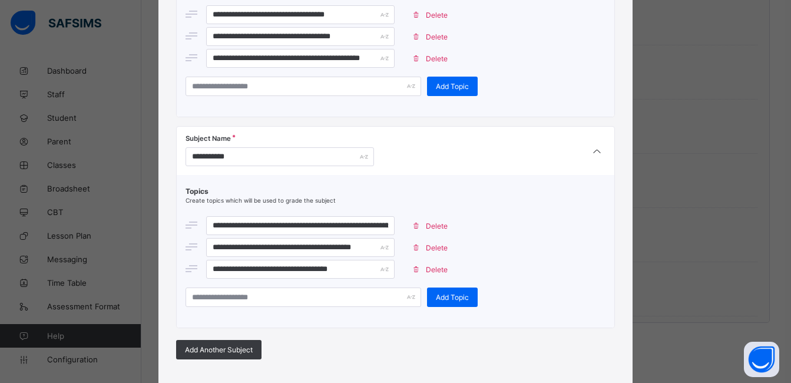
scroll to position [1381, 0]
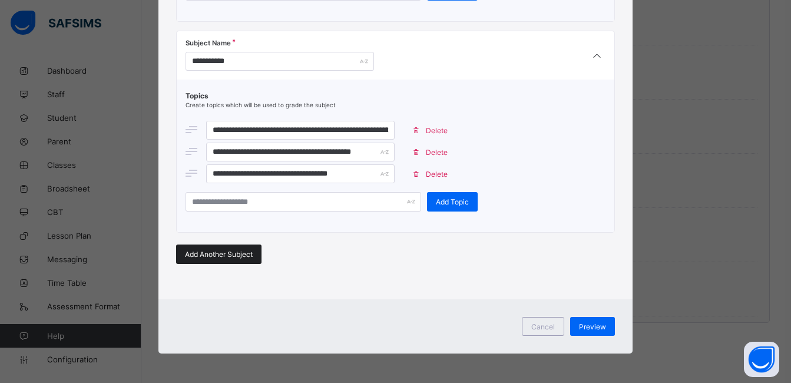
click at [240, 252] on span "Add Another Subject" at bounding box center [219, 254] width 68 height 9
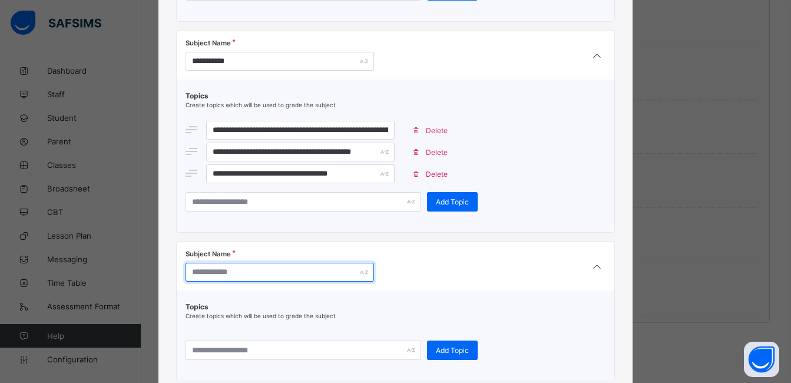
click at [273, 276] on input "text" at bounding box center [280, 272] width 188 height 19
type input "*******"
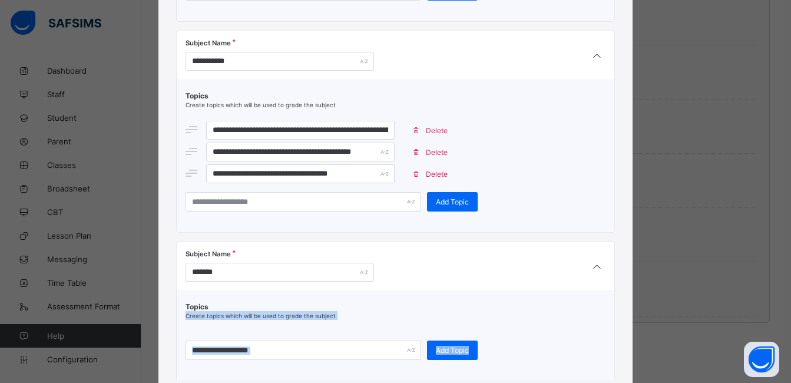
drag, startPoint x: 773, startPoint y: 306, endPoint x: 777, endPoint y: 334, distance: 28.5
click at [777, 334] on div "**********" at bounding box center [395, 191] width 791 height 383
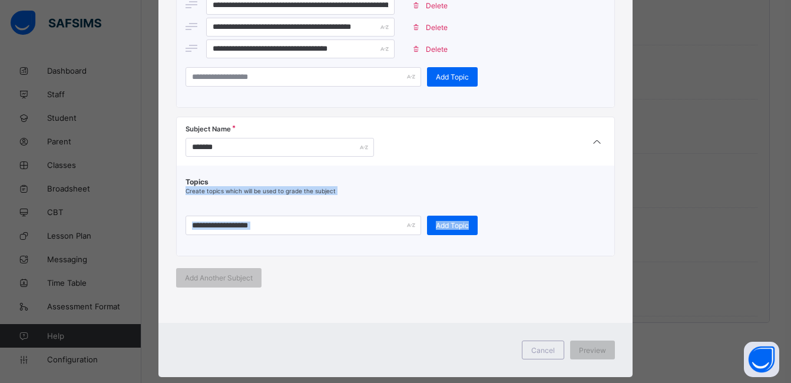
scroll to position [1530, 0]
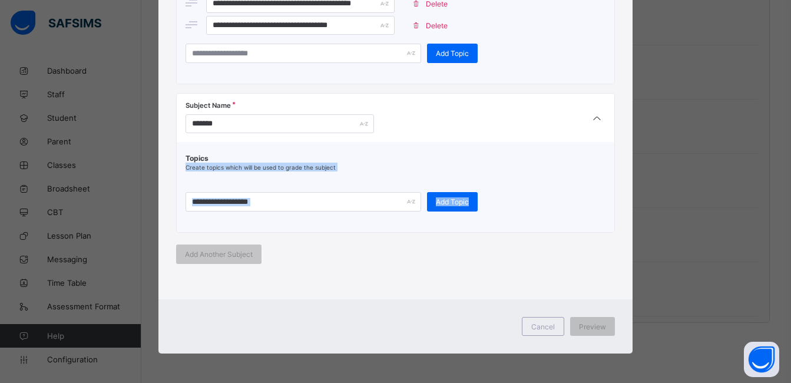
click at [415, 229] on div "Topics Create topics which will be used to grade the subject Add Topic" at bounding box center [396, 187] width 438 height 90
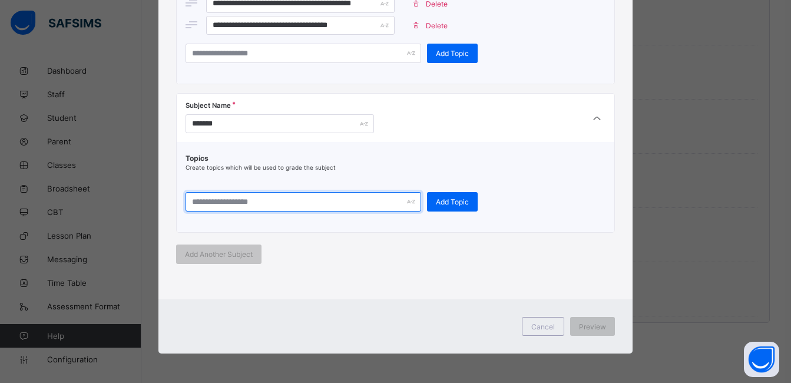
click at [310, 193] on input "text" at bounding box center [304, 201] width 236 height 19
type input "**********"
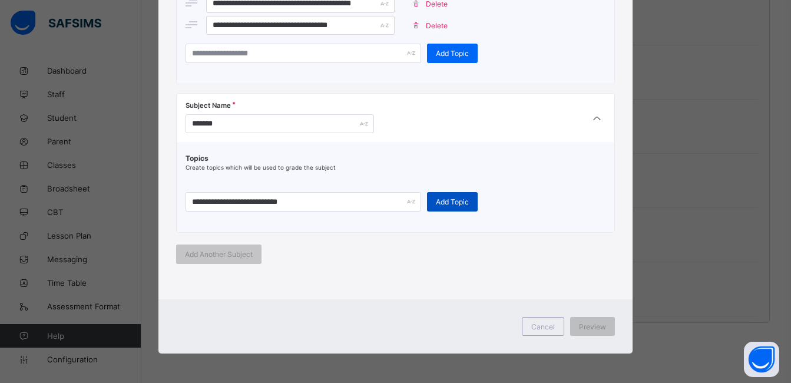
click at [436, 204] on span "Add Topic" at bounding box center [452, 201] width 33 height 9
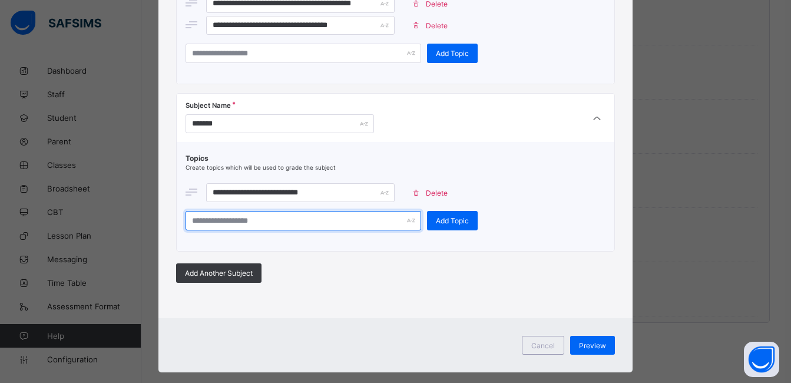
click at [335, 216] on input "text" at bounding box center [304, 220] width 236 height 19
type input "**********"
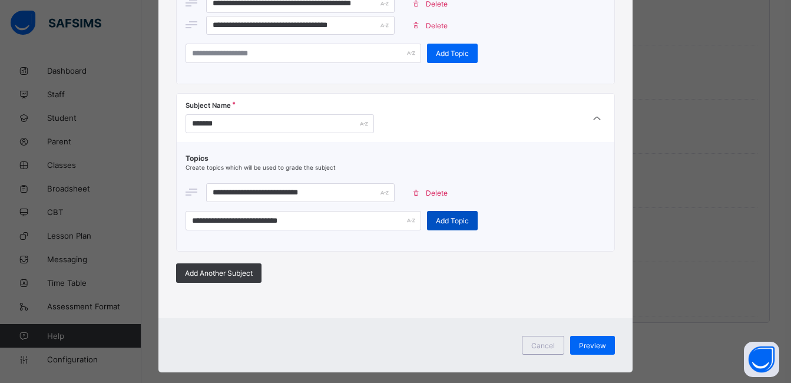
click at [438, 225] on div "Add Topic" at bounding box center [452, 220] width 51 height 19
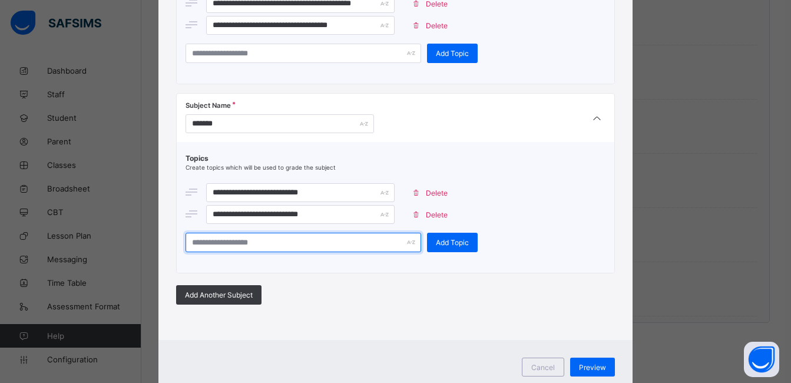
click at [342, 244] on input "text" at bounding box center [304, 242] width 236 height 19
type input "**********"
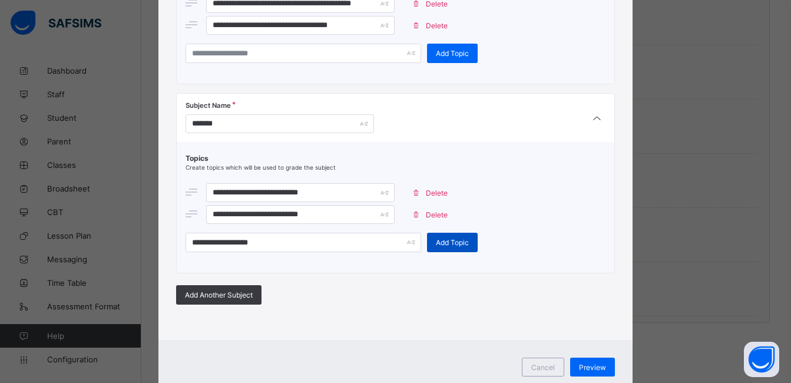
click at [458, 234] on div "Add Topic" at bounding box center [452, 242] width 51 height 19
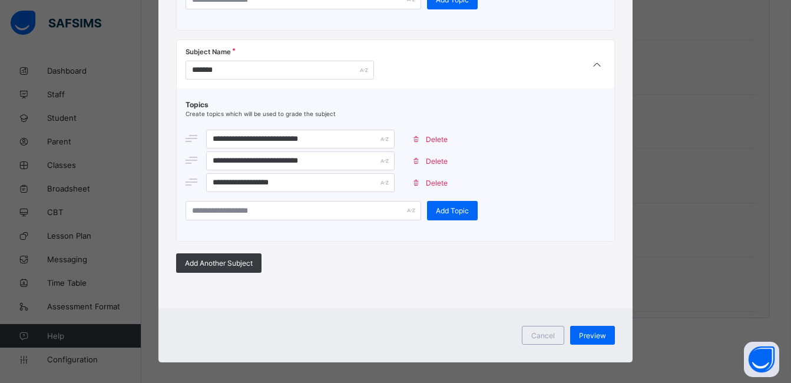
scroll to position [1592, 0]
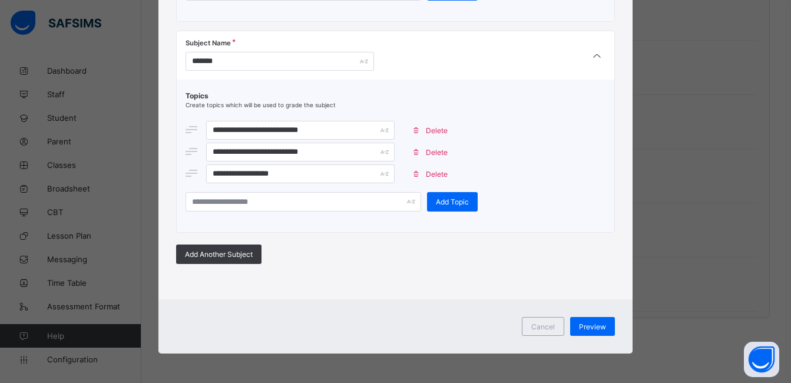
click at [690, 275] on div "**********" at bounding box center [395, 191] width 791 height 383
click at [598, 322] on span "Preview" at bounding box center [592, 326] width 27 height 9
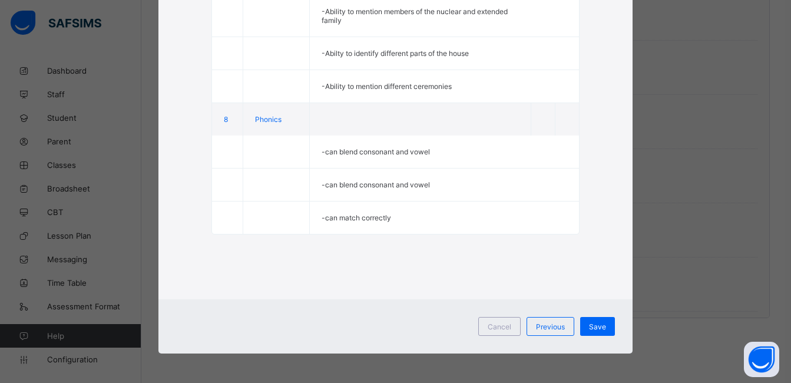
scroll to position [1062, 0]
click at [598, 323] on span "Save" at bounding box center [597, 326] width 17 height 9
click at [651, 303] on div "× Add Early Years Assessment EY Assessment name The name of this early years as…" at bounding box center [395, 191] width 791 height 383
click at [595, 326] on span "Save" at bounding box center [597, 326] width 17 height 9
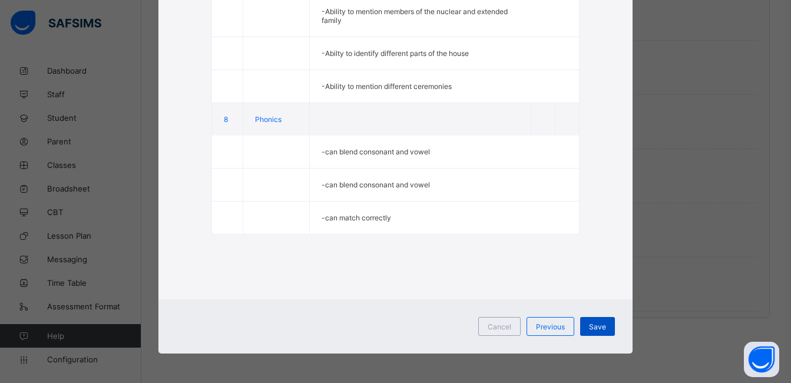
click at [597, 330] on span "Save" at bounding box center [597, 326] width 17 height 9
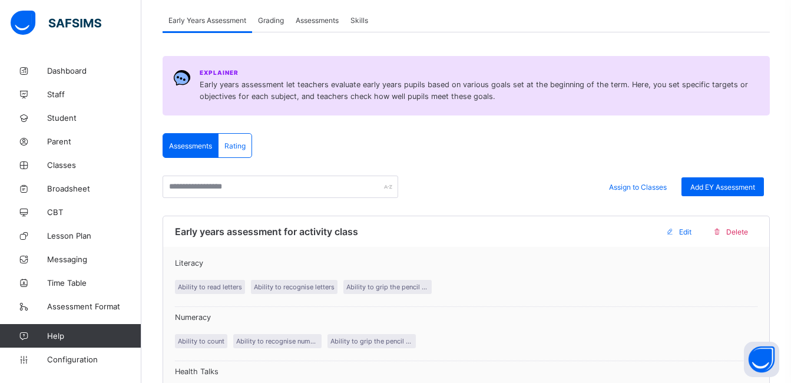
scroll to position [104, 0]
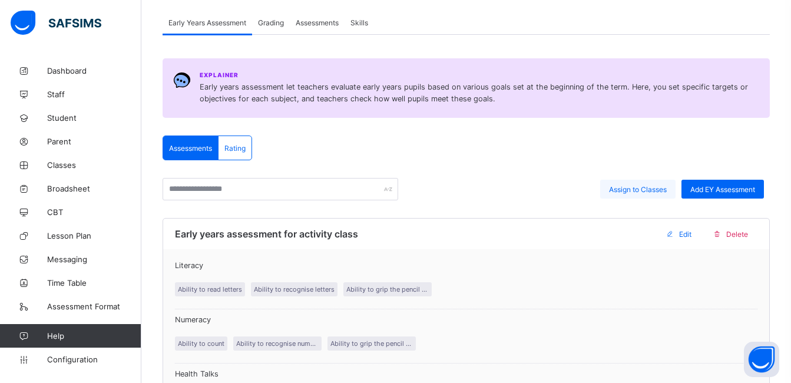
click at [631, 190] on span "Assign to Classes" at bounding box center [638, 189] width 58 height 9
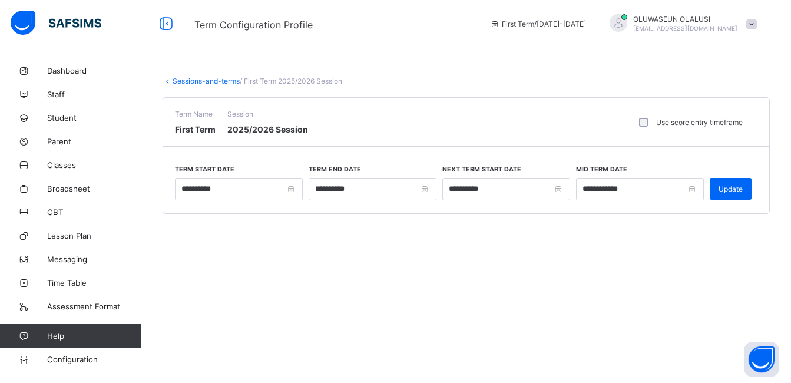
type input "**********"
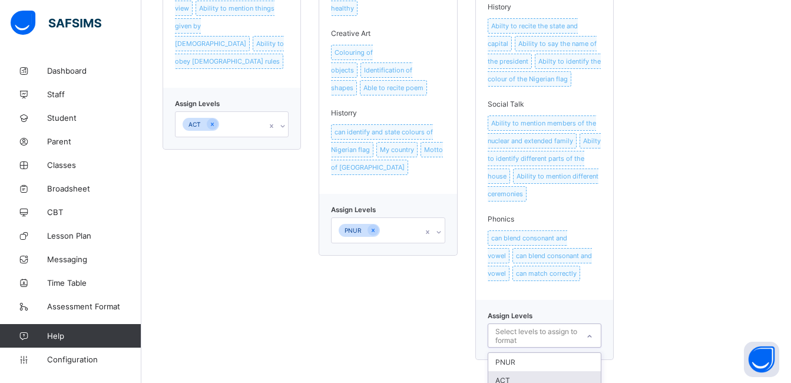
scroll to position [952, 0]
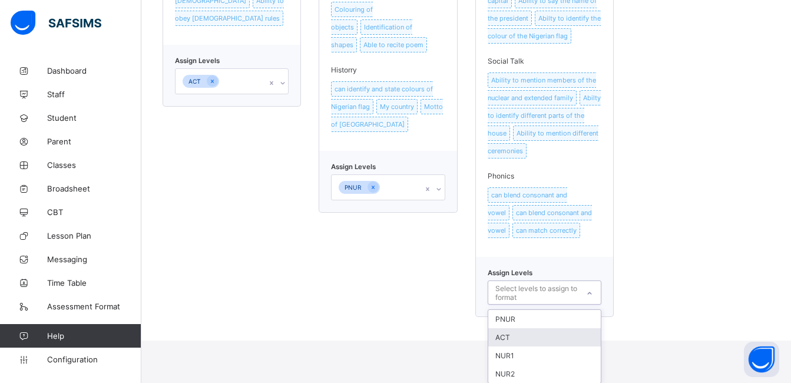
click at [598, 305] on div "option ACT focused, 2 of 4. 4 results available. Use Up and Down to choose opti…" at bounding box center [545, 292] width 114 height 24
click at [546, 357] on div "NUR1" at bounding box center [544, 355] width 112 height 18
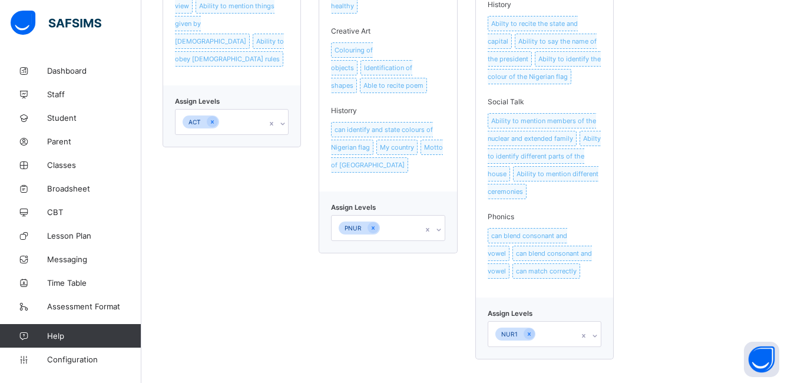
scroll to position [912, 0]
drag, startPoint x: 664, startPoint y: 315, endPoint x: 754, endPoint y: 256, distance: 106.8
drag, startPoint x: 754, startPoint y: 256, endPoint x: 754, endPoint y: 286, distance: 30.0
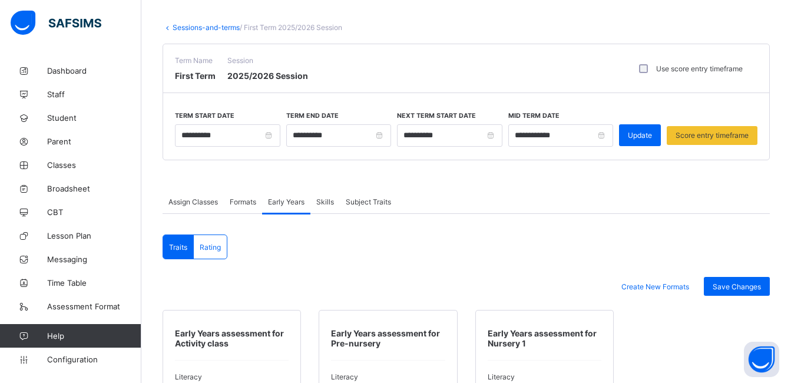
scroll to position [47, 0]
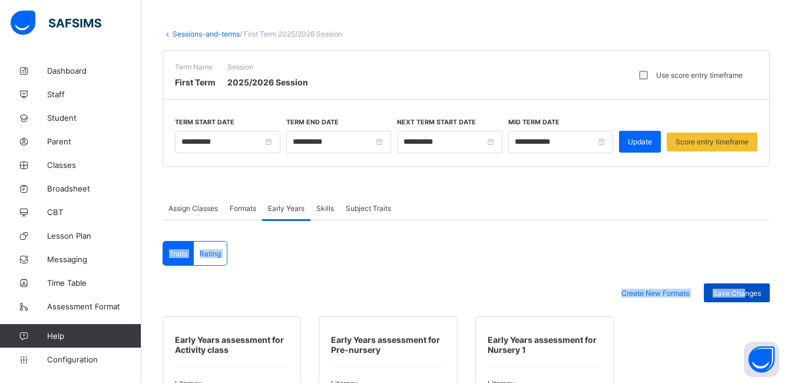
drag, startPoint x: 766, startPoint y: 219, endPoint x: 752, endPoint y: 291, distance: 73.2
click at [752, 294] on span "Save Changes" at bounding box center [737, 293] width 48 height 9
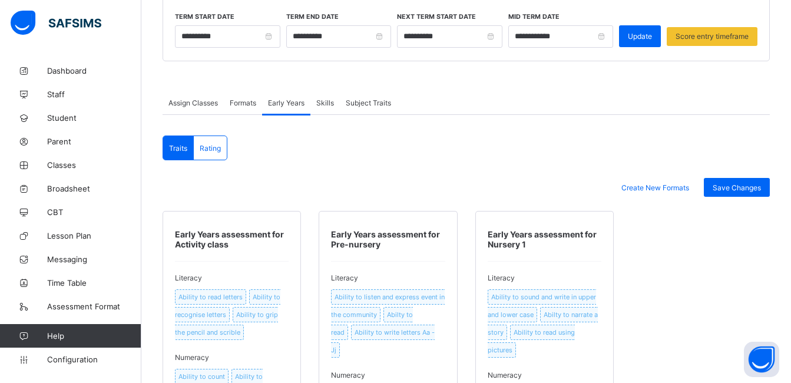
scroll to position [150, 0]
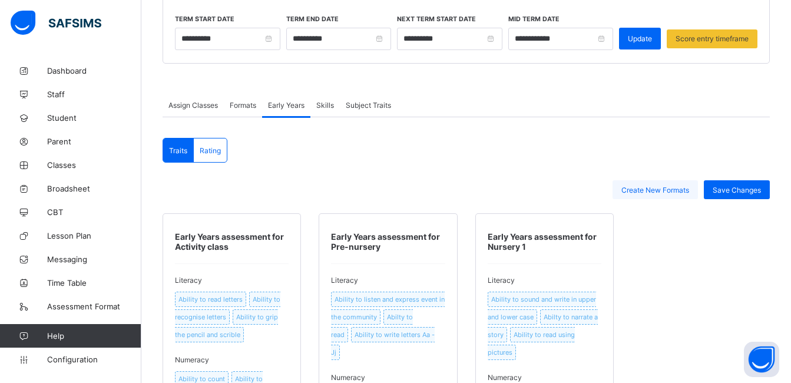
click at [683, 187] on span "Create New Formats" at bounding box center [655, 190] width 68 height 9
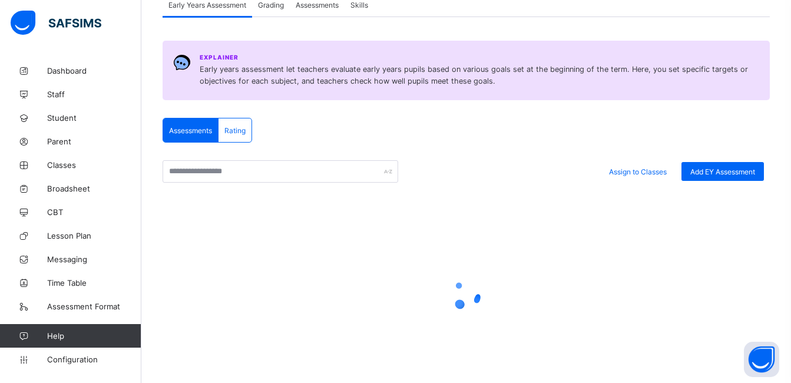
scroll to position [150, 0]
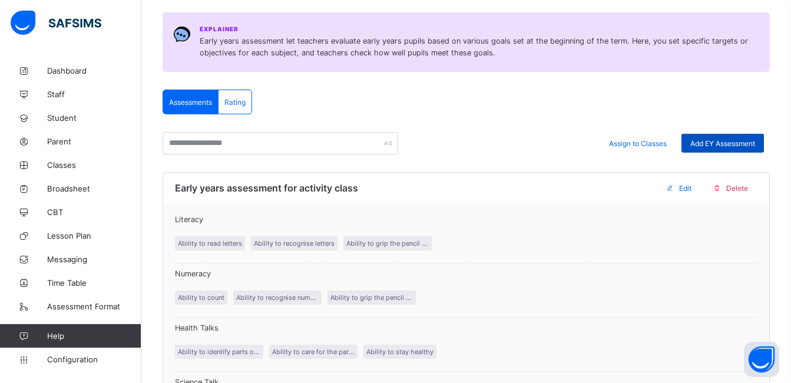
click at [722, 135] on div "Add EY Assessment" at bounding box center [722, 143] width 82 height 19
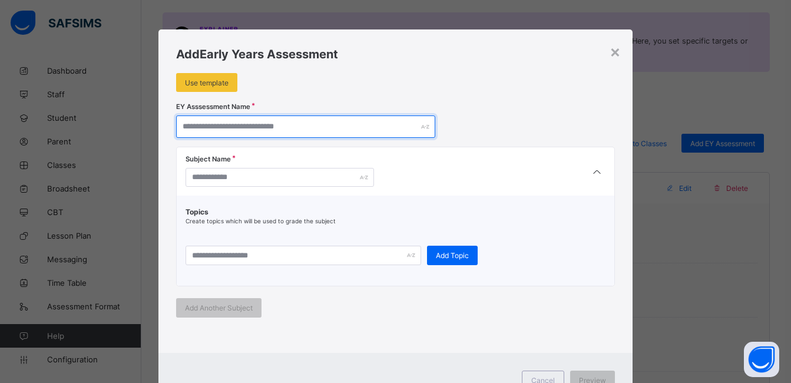
click at [343, 123] on input "text" at bounding box center [305, 126] width 259 height 22
type input "**********"
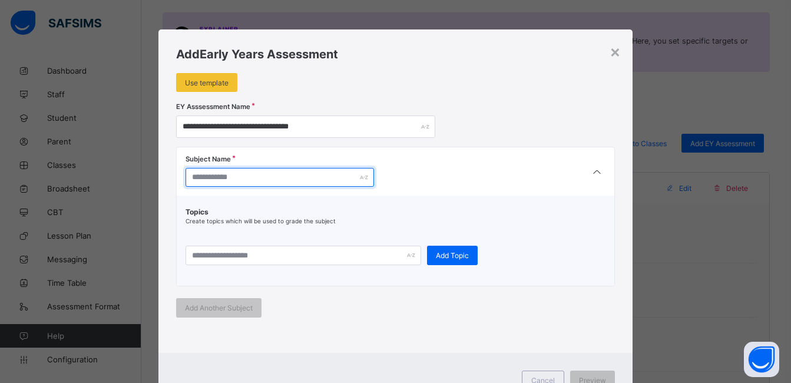
click at [338, 173] on input "text" at bounding box center [280, 177] width 188 height 19
type input "********"
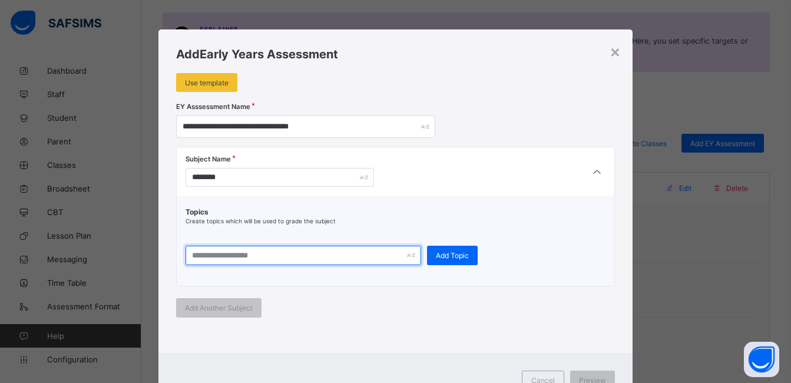
click at [318, 256] on input "text" at bounding box center [304, 255] width 236 height 19
type input "**********"
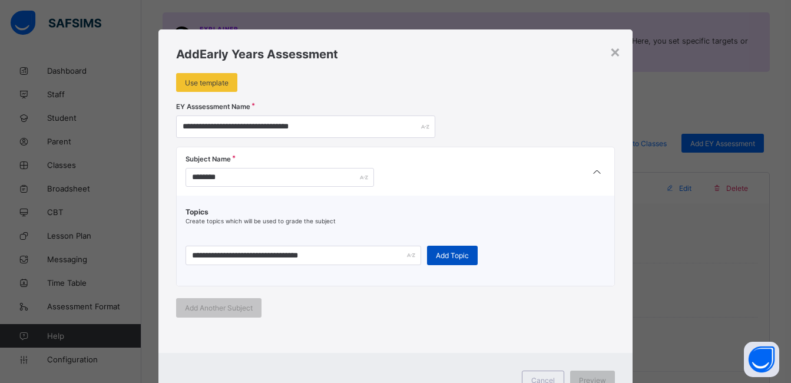
click at [436, 254] on span "Add Topic" at bounding box center [452, 255] width 33 height 9
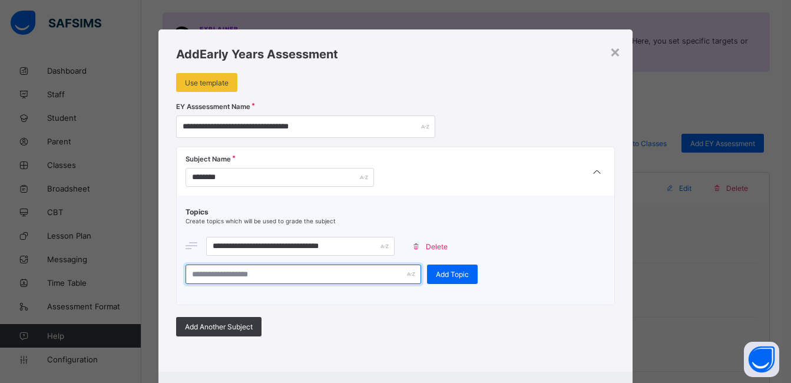
click at [337, 269] on input "text" at bounding box center [304, 273] width 236 height 19
type input "*"
type input "**********"
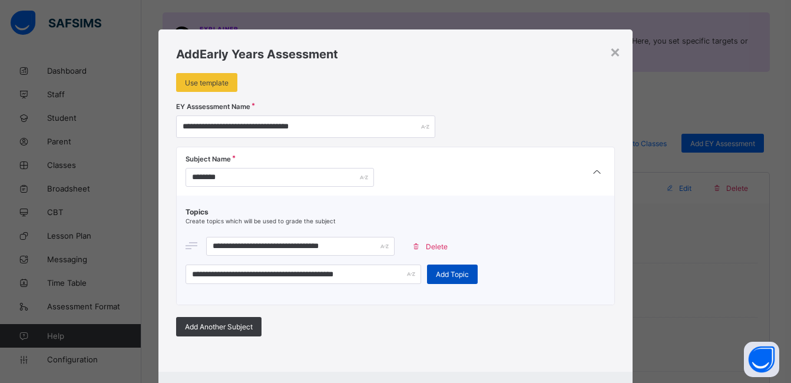
click at [444, 275] on span "Add Topic" at bounding box center [452, 274] width 33 height 9
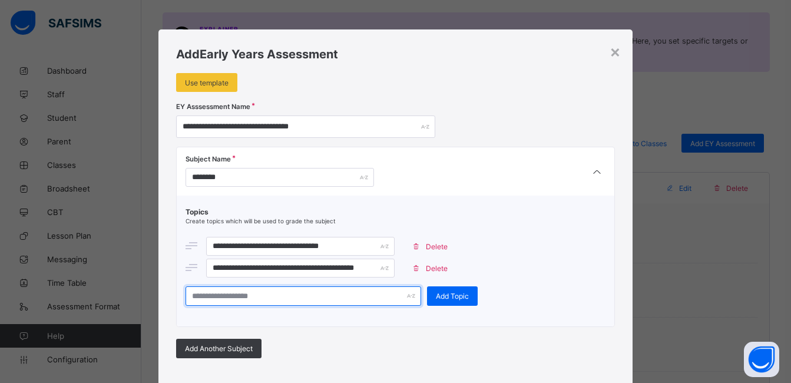
click at [364, 302] on input "text" at bounding box center [304, 295] width 236 height 19
type input "**********"
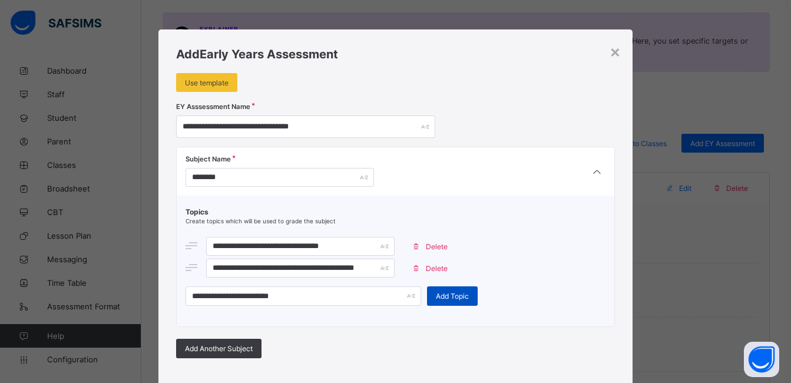
click at [442, 295] on span "Add Topic" at bounding box center [452, 296] width 33 height 9
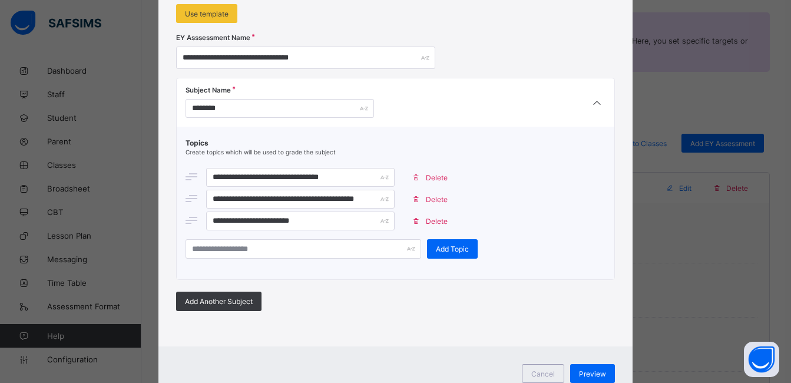
scroll to position [70, 0]
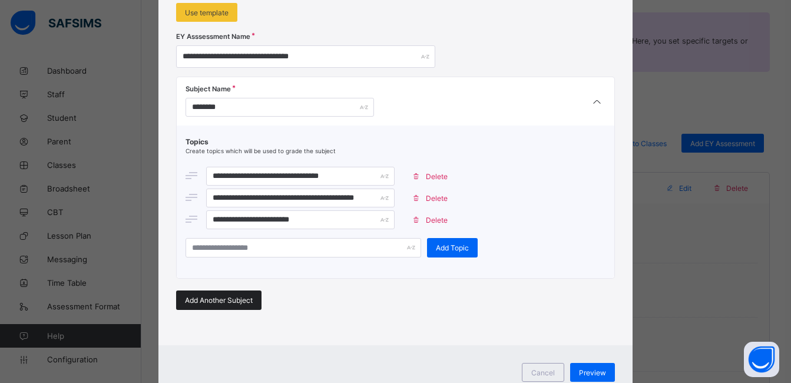
click at [239, 298] on span "Add Another Subject" at bounding box center [219, 300] width 68 height 9
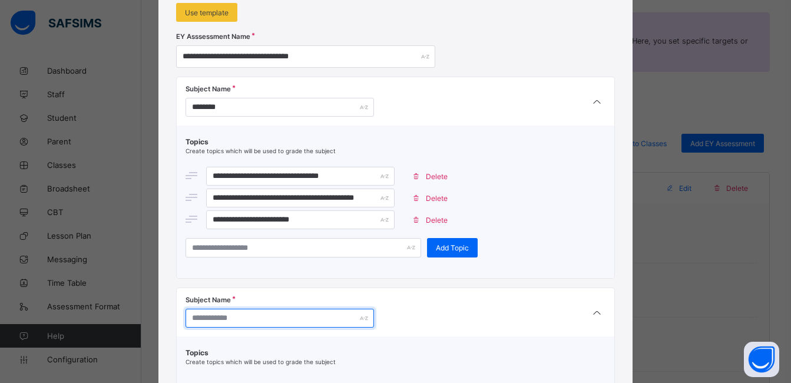
click at [250, 320] on input "text" at bounding box center [280, 318] width 188 height 19
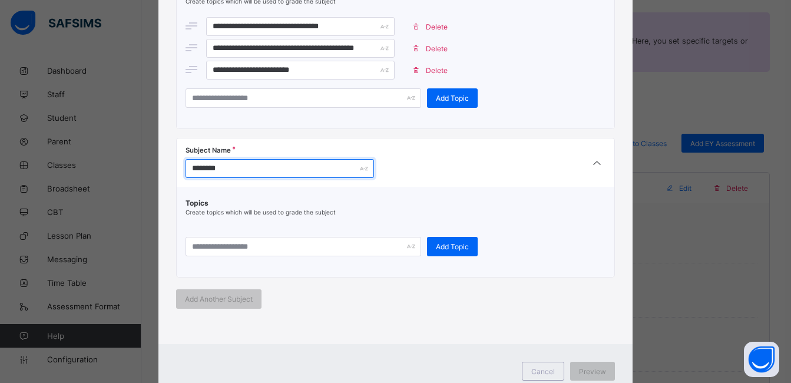
scroll to position [227, 0]
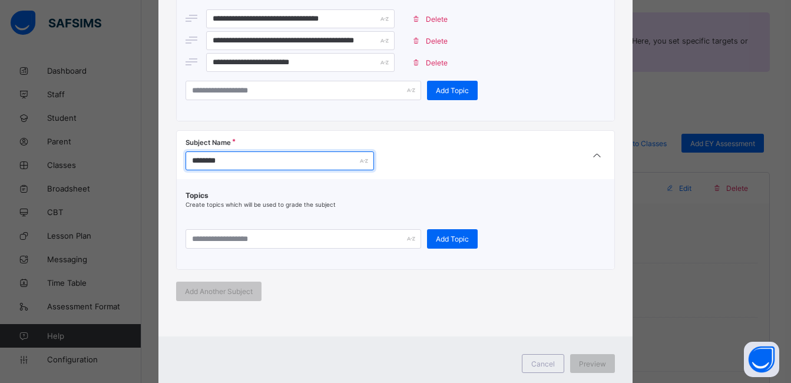
type input "********"
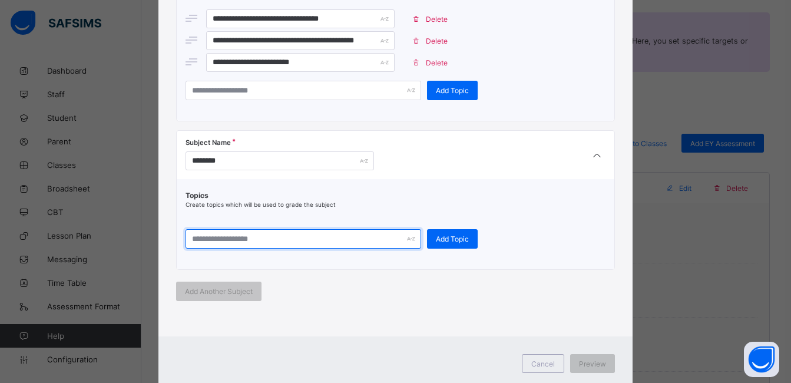
click at [302, 241] on input "text" at bounding box center [304, 238] width 236 height 19
type input "**********"
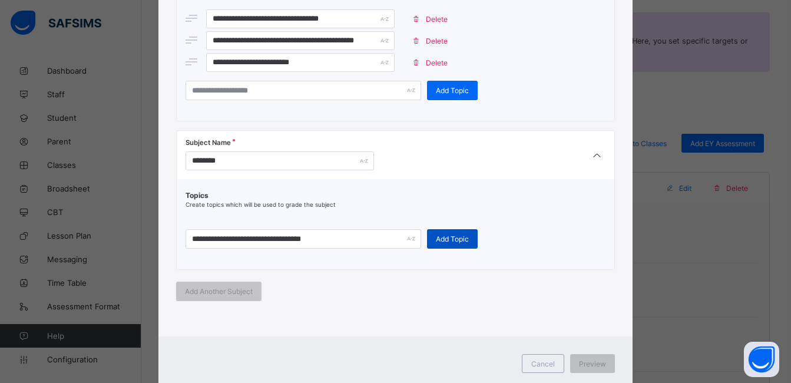
click at [433, 233] on div "Add Topic" at bounding box center [452, 238] width 51 height 19
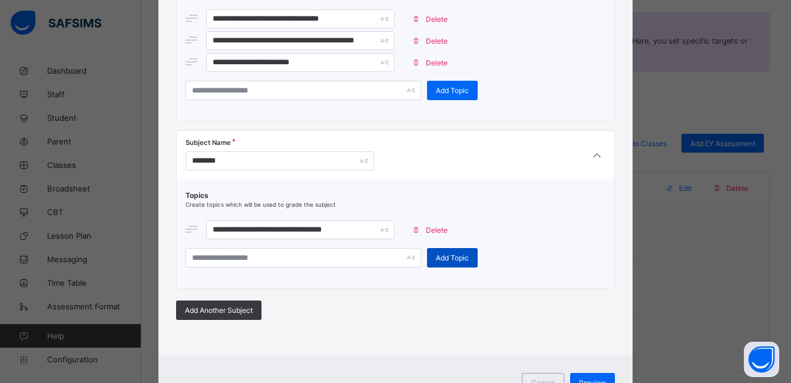
scroll to position [283, 0]
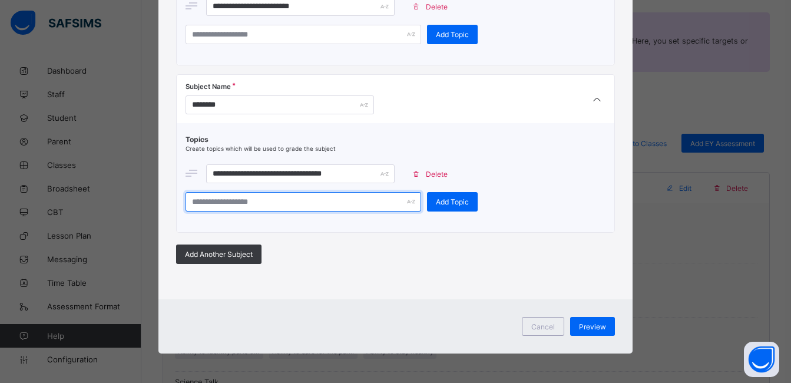
click at [389, 203] on input "text" at bounding box center [304, 201] width 236 height 19
type input "**********"
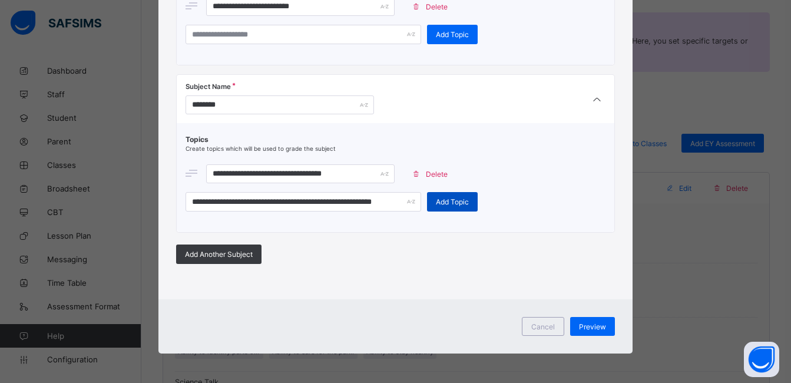
click at [444, 197] on span "Add Topic" at bounding box center [452, 201] width 33 height 9
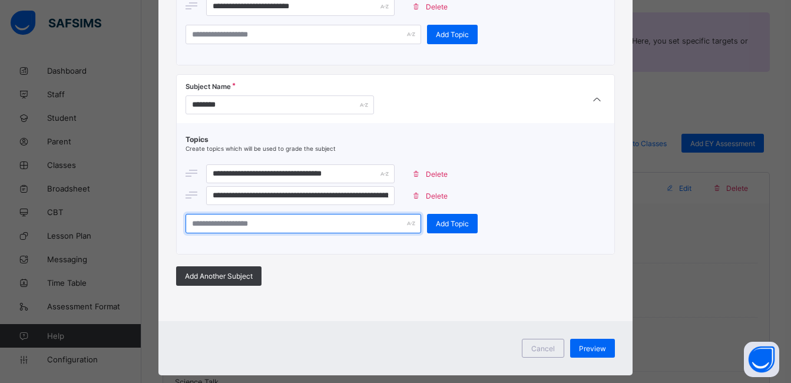
click at [371, 226] on input "text" at bounding box center [304, 223] width 236 height 19
type input "*"
type input "**********"
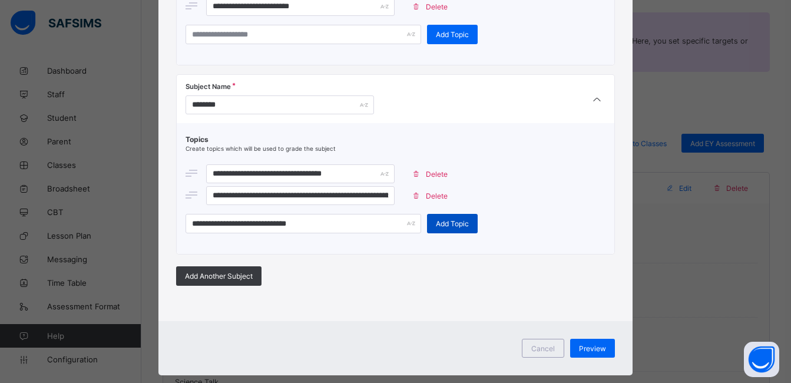
click at [444, 223] on span "Add Topic" at bounding box center [452, 223] width 33 height 9
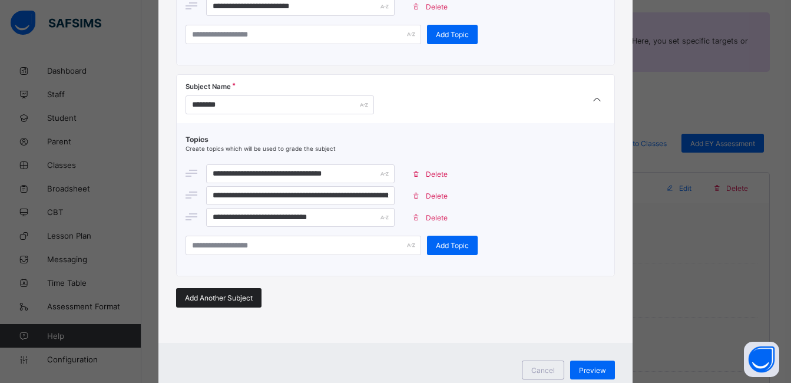
click at [237, 293] on div "Add Another Subject" at bounding box center [218, 297] width 85 height 19
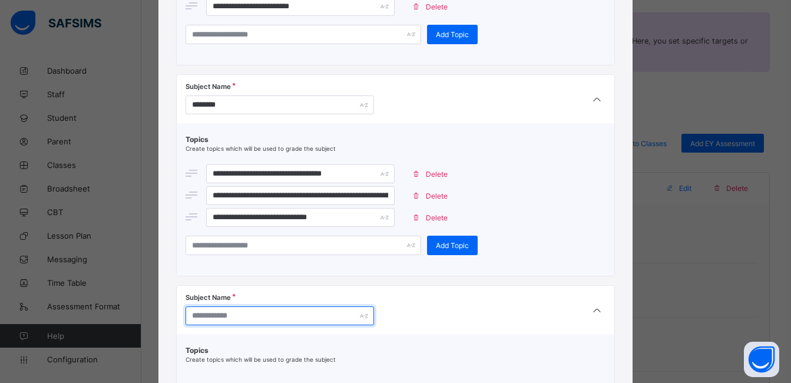
click at [249, 322] on input "text" at bounding box center [280, 315] width 188 height 19
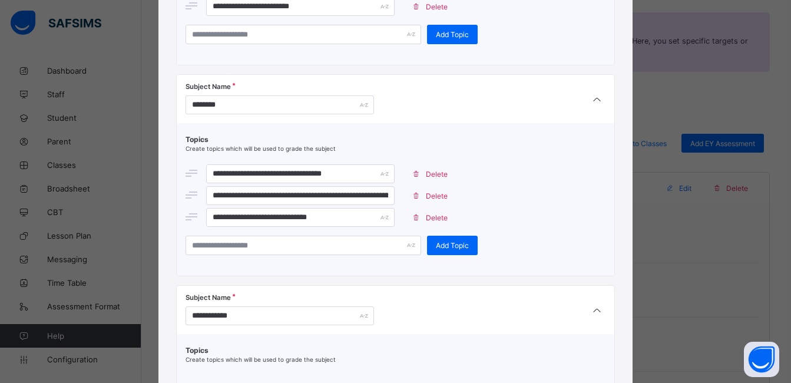
click at [760, 250] on div "**********" at bounding box center [395, 191] width 791 height 383
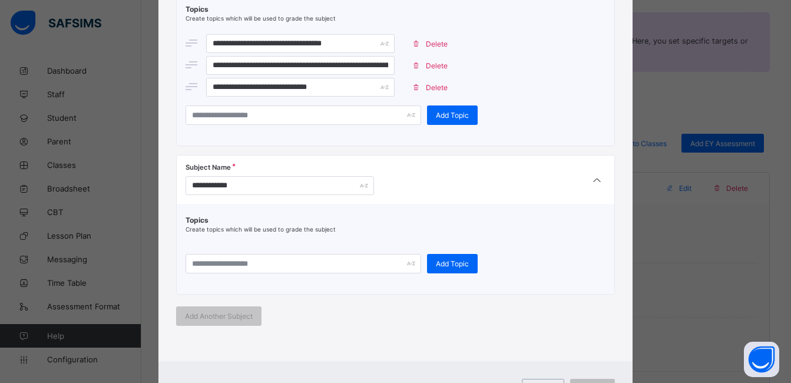
scroll to position [416, 0]
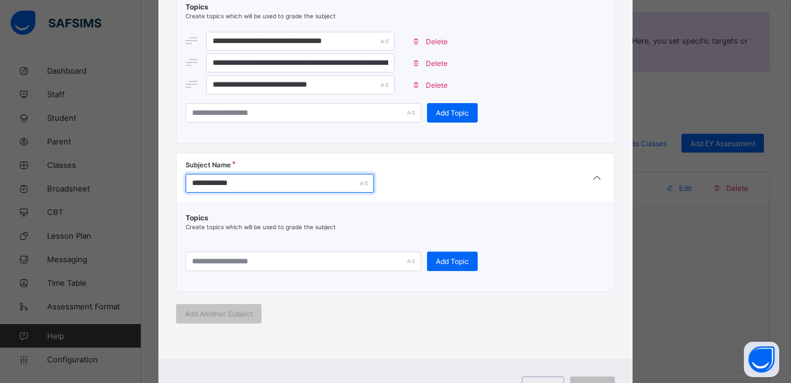
click at [323, 188] on input "**********" at bounding box center [280, 183] width 188 height 19
type input "*"
type input "**********"
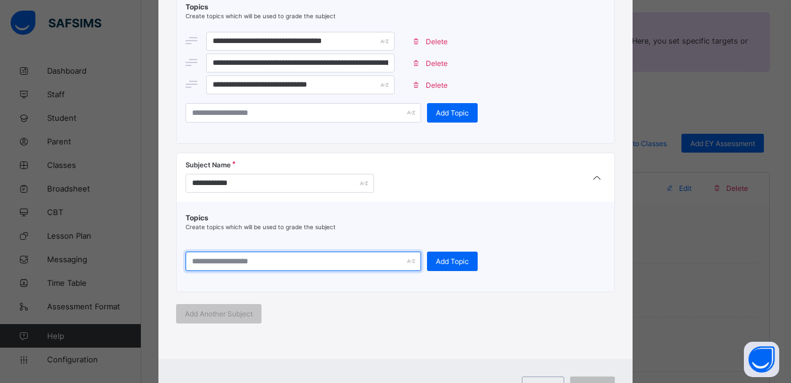
click at [279, 264] on input "text" at bounding box center [304, 260] width 236 height 19
click at [284, 262] on input "**********" at bounding box center [304, 260] width 236 height 19
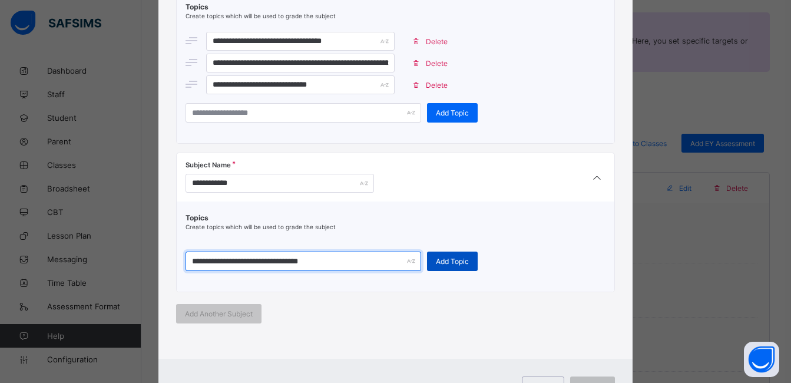
type input "**********"
click at [446, 260] on span "Add Topic" at bounding box center [452, 261] width 33 height 9
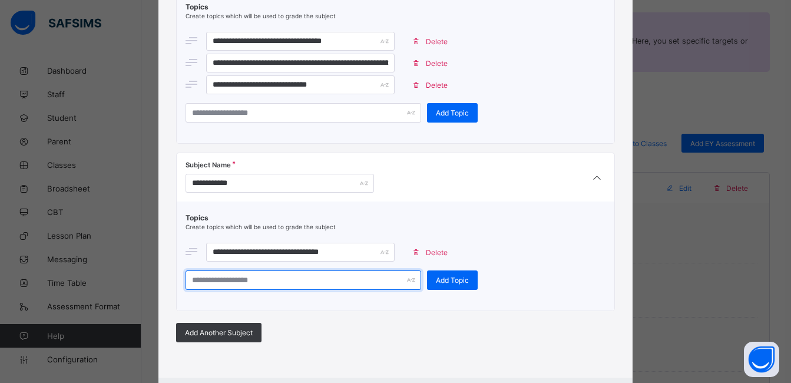
click at [350, 277] on input "text" at bounding box center [304, 279] width 236 height 19
type input "**********"
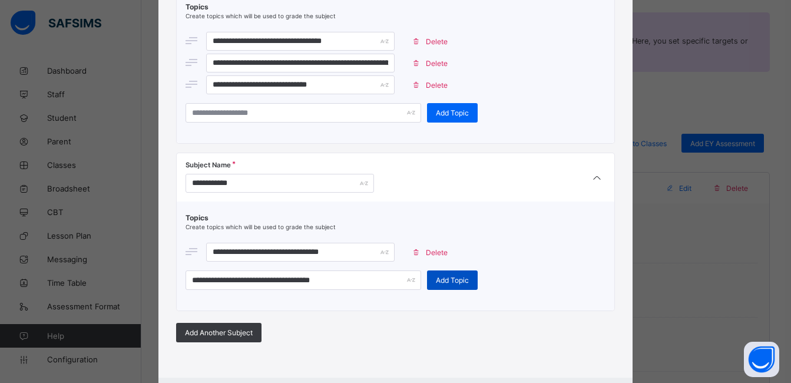
click at [438, 274] on div "Add Topic" at bounding box center [452, 279] width 51 height 19
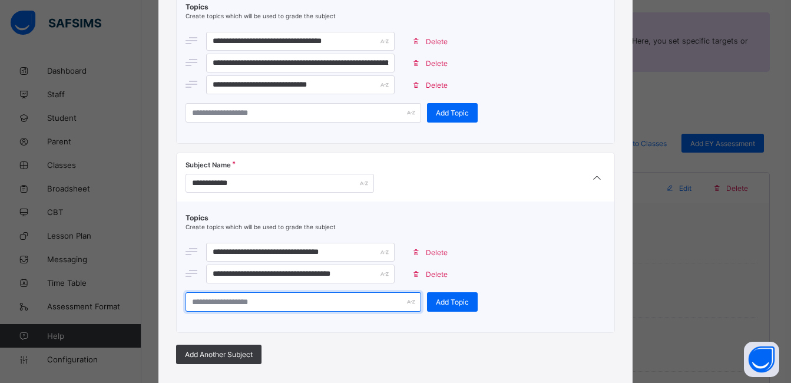
click at [375, 302] on input "text" at bounding box center [304, 301] width 236 height 19
type input "*"
type input "**********"
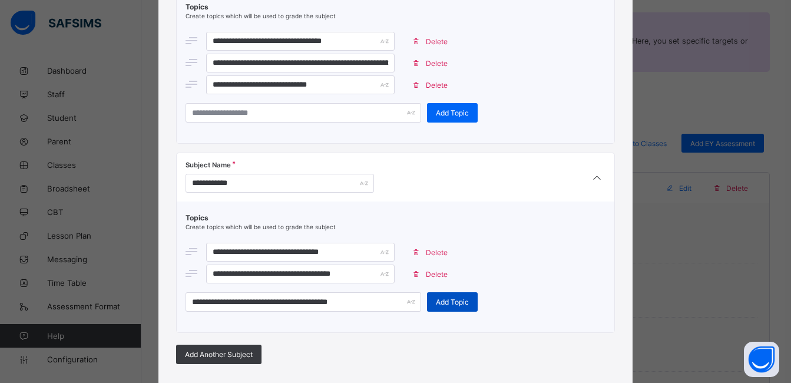
click at [454, 303] on span "Add Topic" at bounding box center [452, 301] width 33 height 9
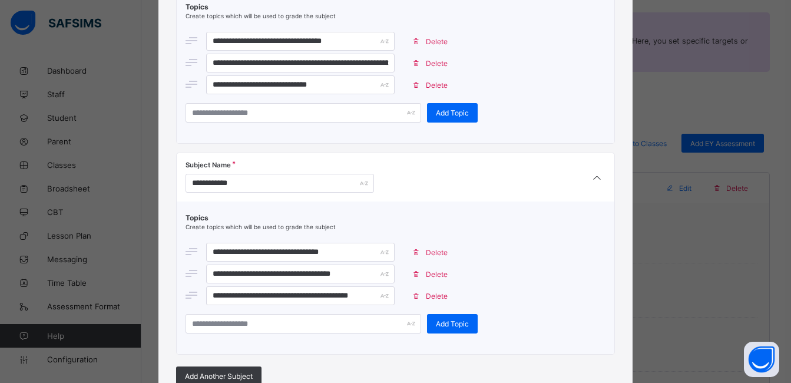
click at [732, 213] on div "**********" at bounding box center [395, 191] width 791 height 383
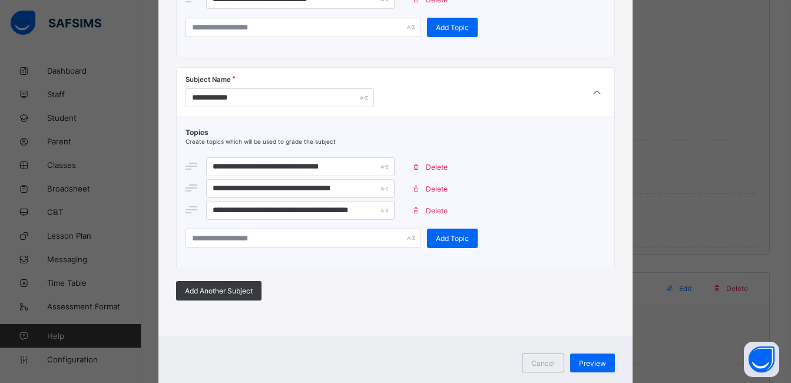
scroll to position [538, 0]
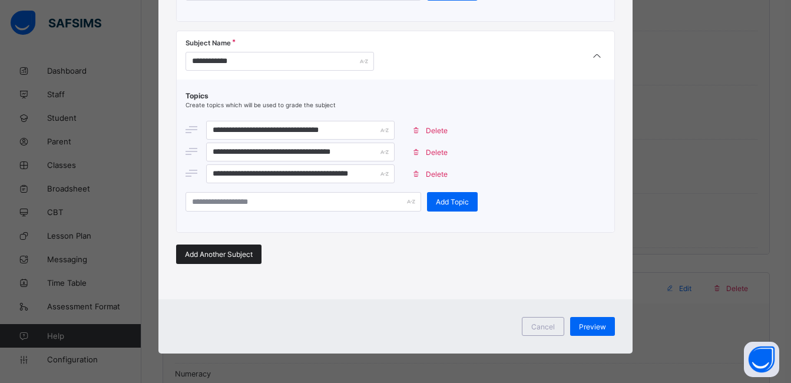
click at [244, 257] on span "Add Another Subject" at bounding box center [219, 254] width 68 height 9
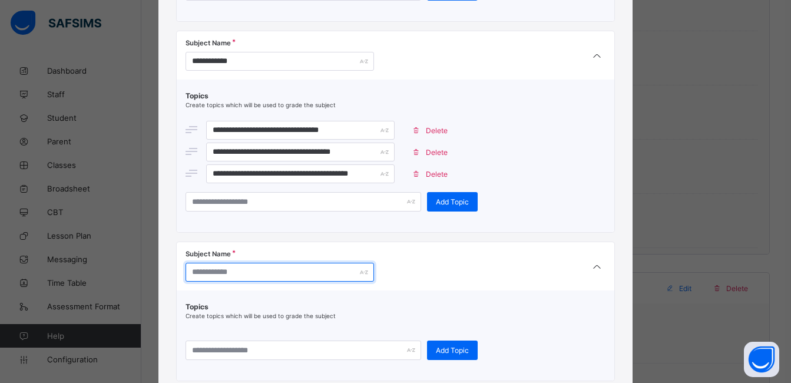
click at [231, 279] on input "text" at bounding box center [280, 272] width 188 height 19
click at [237, 279] on input "*******" at bounding box center [280, 272] width 188 height 19
type input "*******"
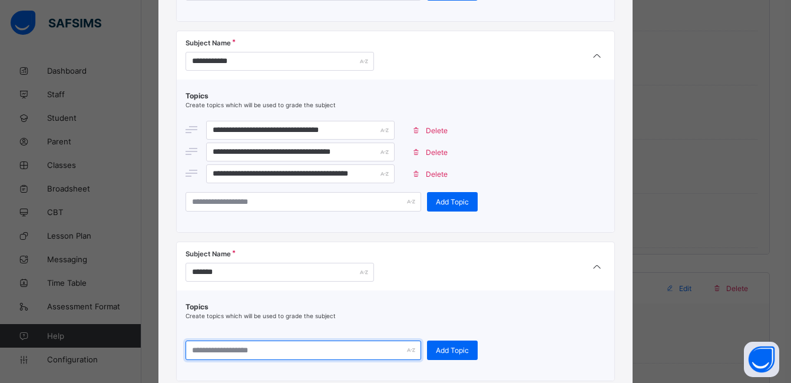
click at [270, 355] on input "text" at bounding box center [304, 349] width 236 height 19
type input "**********"
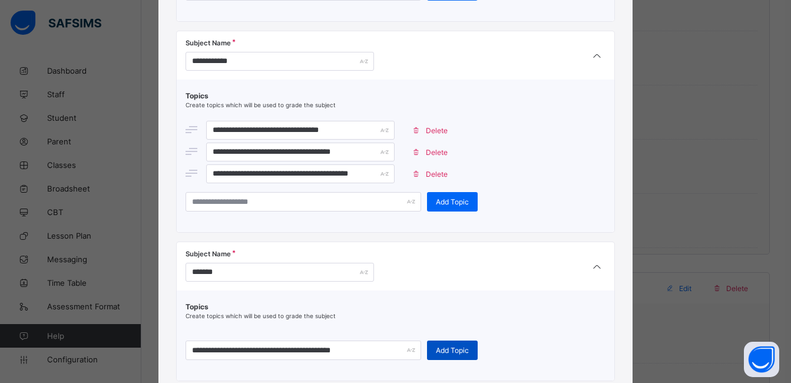
click at [443, 346] on span "Add Topic" at bounding box center [452, 350] width 33 height 9
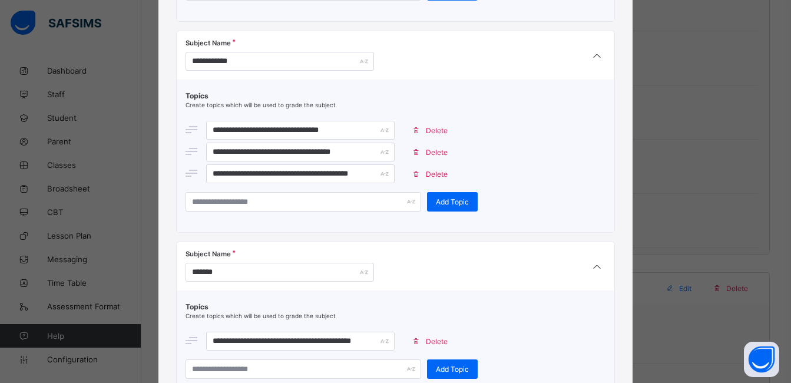
scroll to position [705, 0]
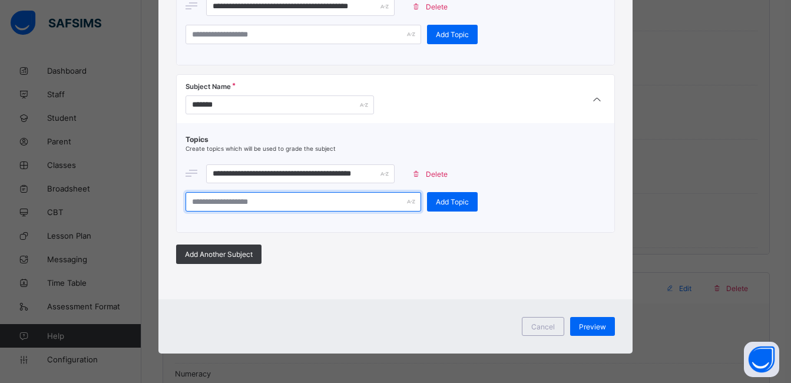
click at [298, 201] on input "text" at bounding box center [304, 201] width 236 height 19
type input "**********"
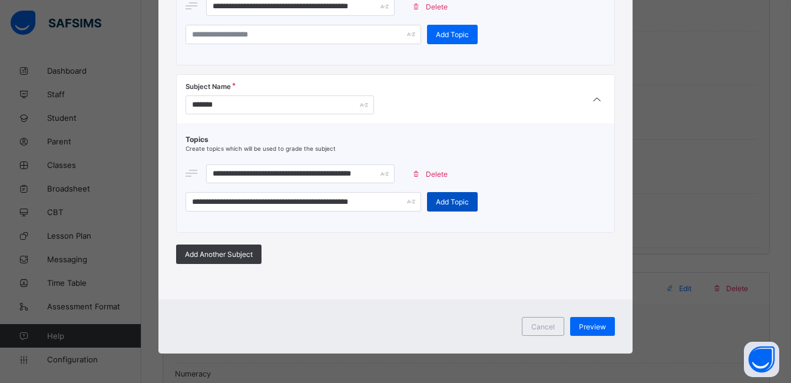
click at [436, 200] on span "Add Topic" at bounding box center [452, 201] width 33 height 9
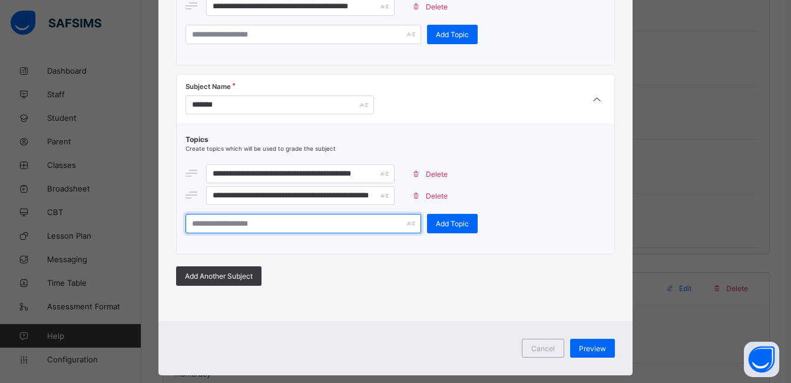
click at [304, 217] on input "text" at bounding box center [304, 223] width 236 height 19
type input "**********"
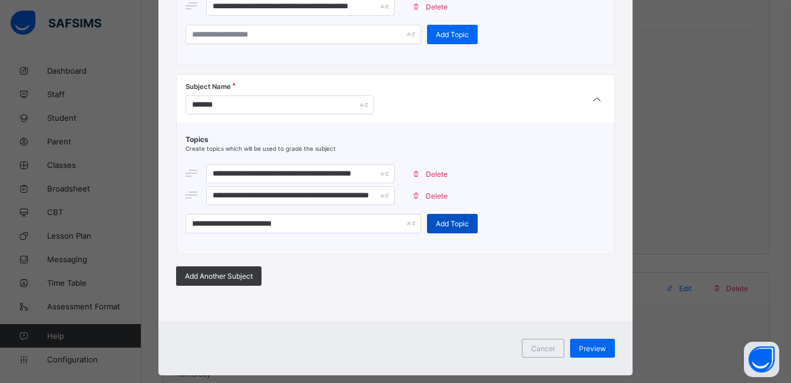
click at [438, 222] on span "Add Topic" at bounding box center [452, 223] width 33 height 9
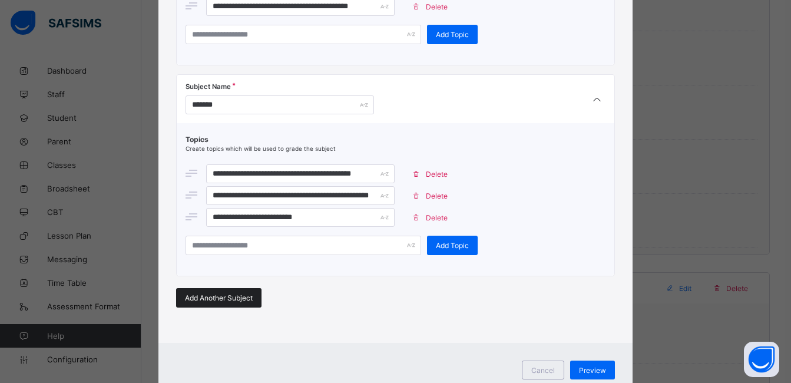
click at [245, 296] on span "Add Another Subject" at bounding box center [219, 297] width 68 height 9
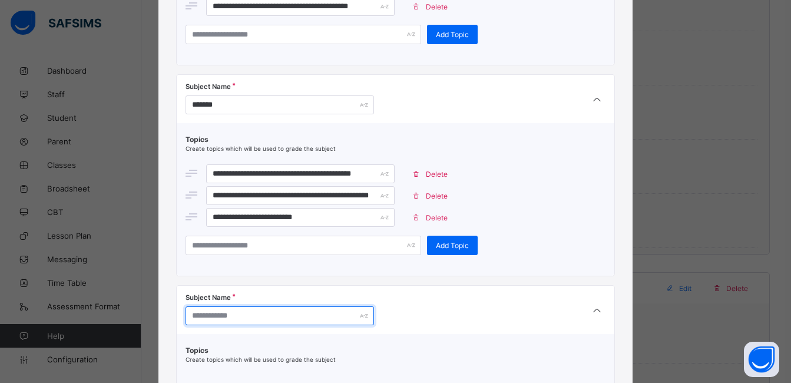
click at [256, 315] on input "text" at bounding box center [280, 315] width 188 height 19
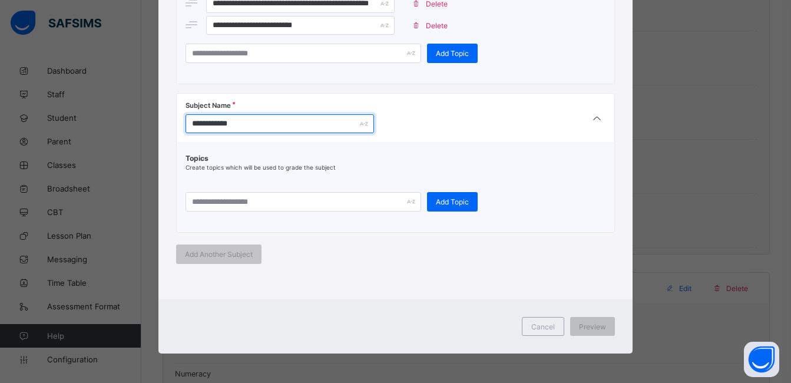
type input "**********"
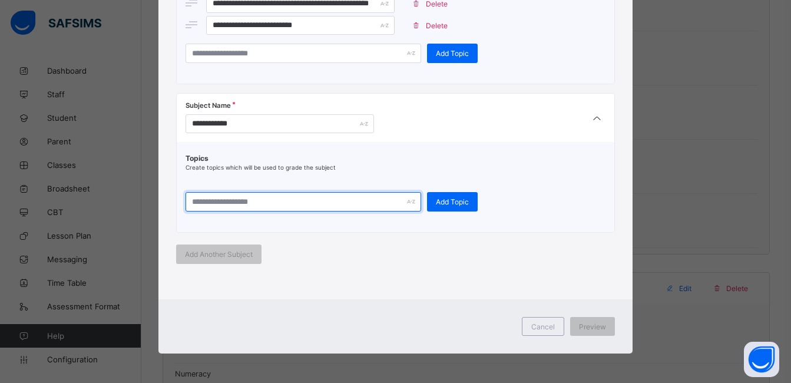
click at [357, 196] on input "text" at bounding box center [304, 201] width 236 height 19
type input "**********"
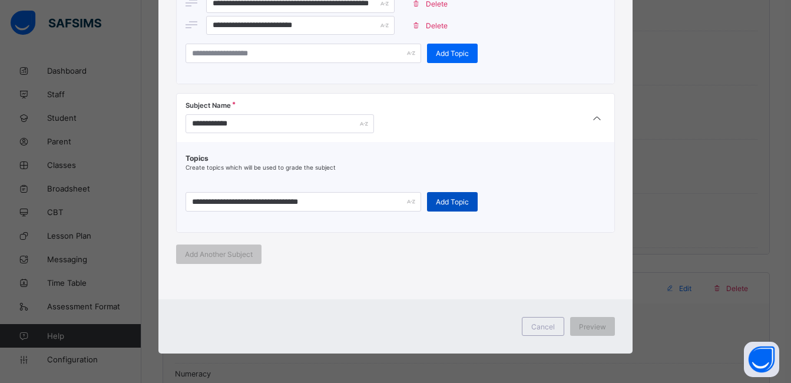
click at [446, 207] on div "Add Topic" at bounding box center [452, 201] width 51 height 19
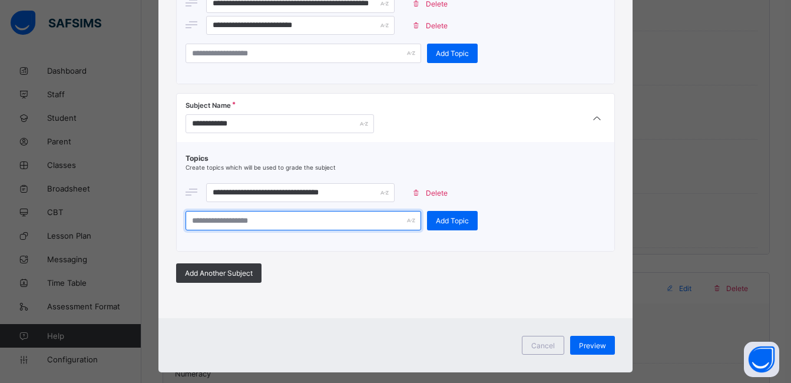
click at [349, 220] on input "text" at bounding box center [304, 220] width 236 height 19
type input "**********"
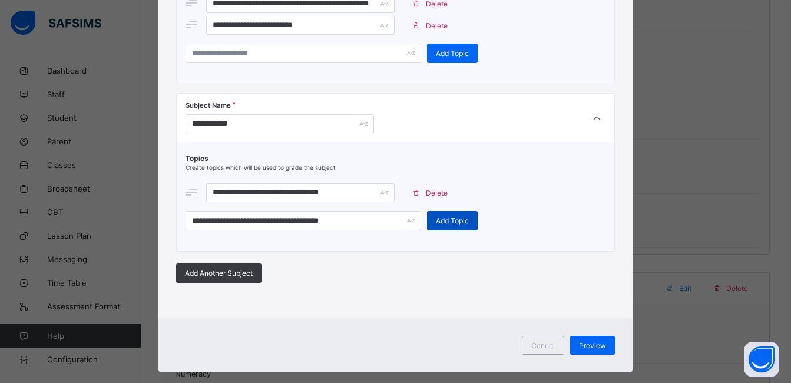
click at [445, 213] on div "Add Topic" at bounding box center [452, 220] width 51 height 19
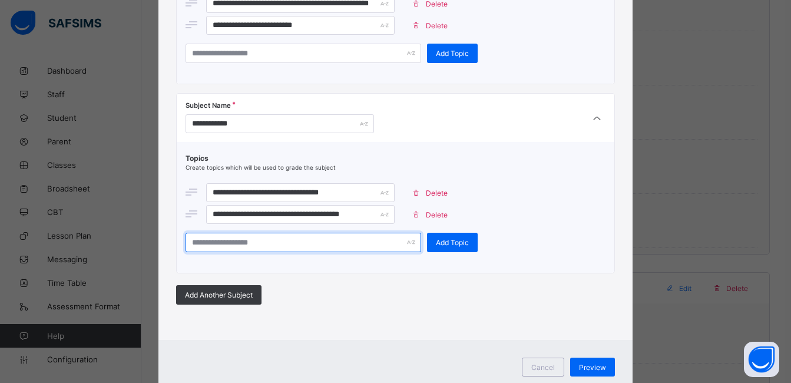
click at [343, 239] on input "text" at bounding box center [304, 242] width 236 height 19
type input "**********"
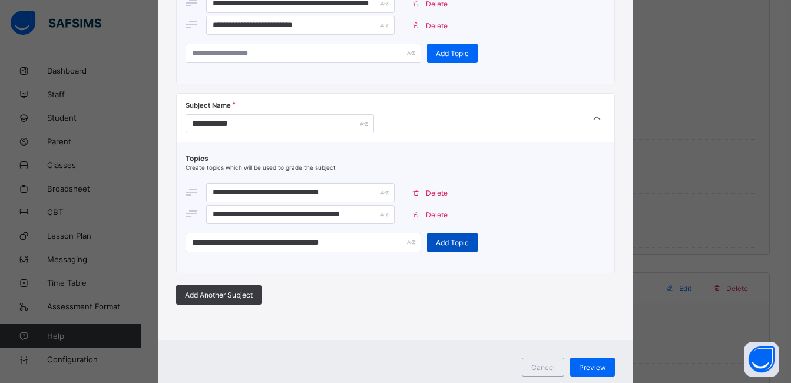
click at [445, 249] on div "Add Topic" at bounding box center [452, 242] width 51 height 19
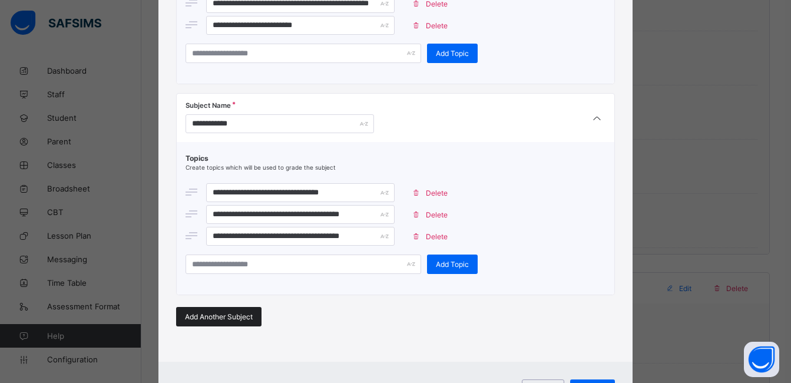
click at [211, 319] on span "Add Another Subject" at bounding box center [219, 316] width 68 height 9
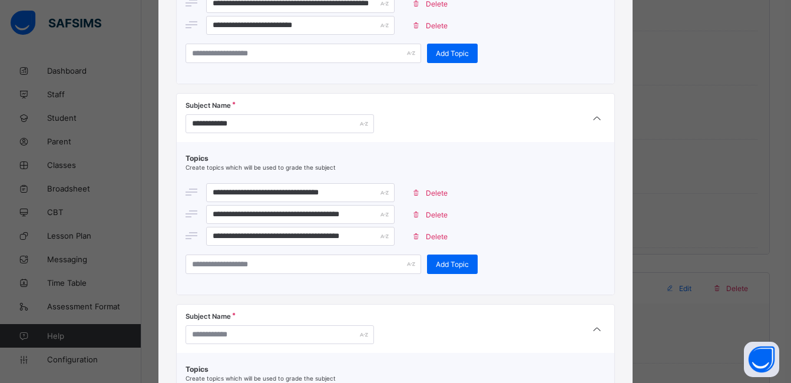
scroll to position [1108, 0]
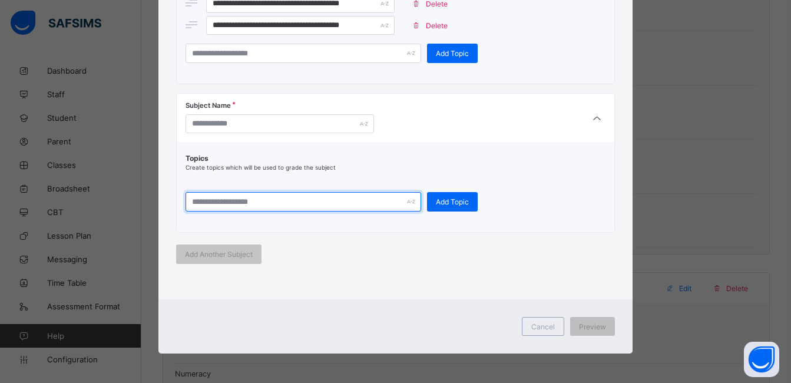
click at [344, 200] on input "text" at bounding box center [304, 201] width 236 height 19
type input "*"
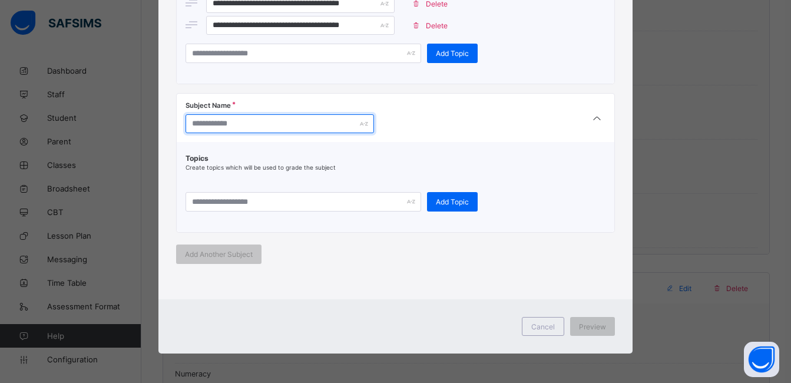
click at [293, 116] on input "text" at bounding box center [280, 123] width 188 height 19
drag, startPoint x: 293, startPoint y: 116, endPoint x: 292, endPoint y: 174, distance: 57.7
click at [292, 174] on div "Subject Name Topics Create topics which will be used to grade the subject Add T…" at bounding box center [395, 163] width 439 height 140
click at [285, 130] on input "text" at bounding box center [280, 123] width 188 height 19
click at [289, 125] on input "**********" at bounding box center [280, 123] width 188 height 19
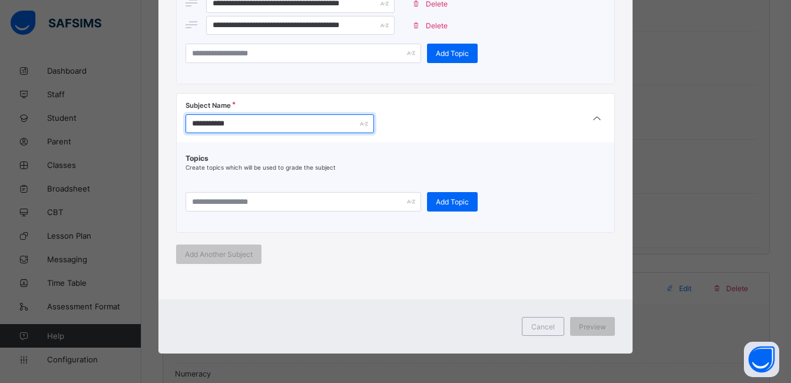
type input "**********"
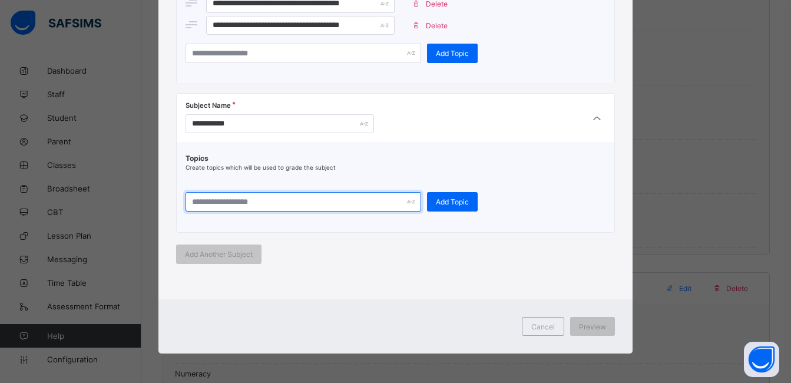
click at [292, 198] on input "text" at bounding box center [304, 201] width 236 height 19
type input "**********"
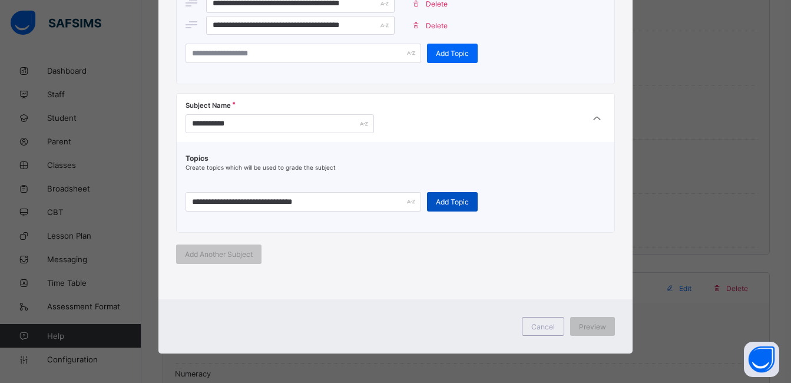
click at [443, 198] on span "Add Topic" at bounding box center [452, 201] width 33 height 9
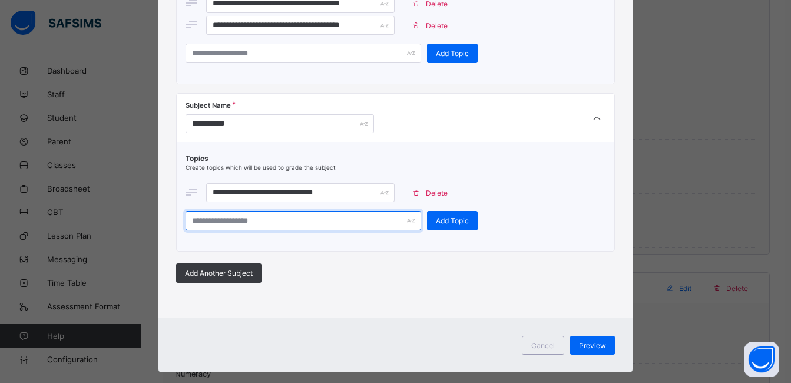
click at [302, 217] on input "text" at bounding box center [304, 220] width 236 height 19
type input "**********"
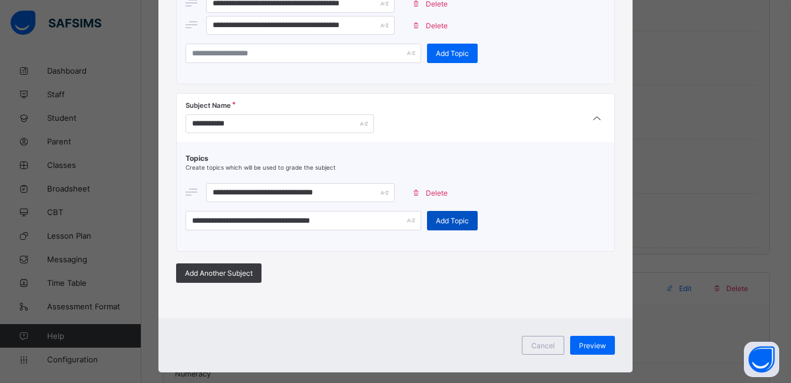
click at [439, 218] on span "Add Topic" at bounding box center [452, 220] width 33 height 9
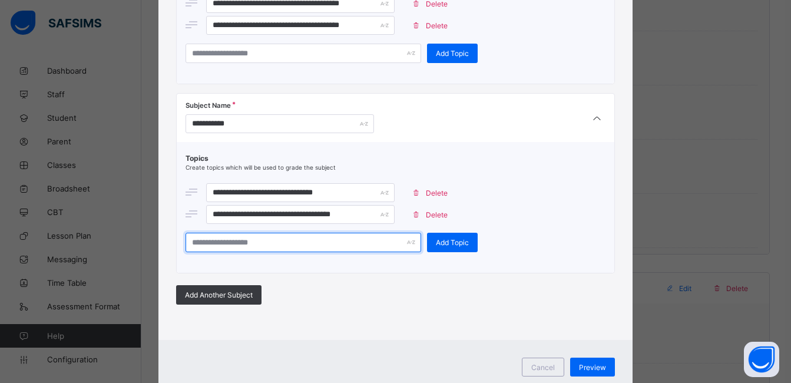
click at [349, 239] on input "text" at bounding box center [304, 242] width 236 height 19
type input "**********"
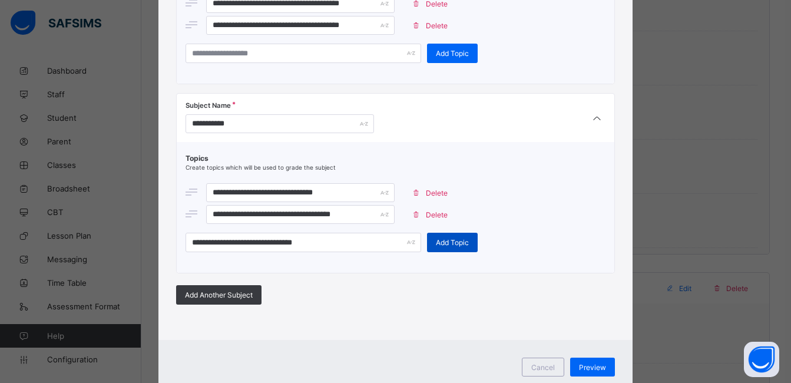
click at [436, 241] on span "Add Topic" at bounding box center [452, 242] width 33 height 9
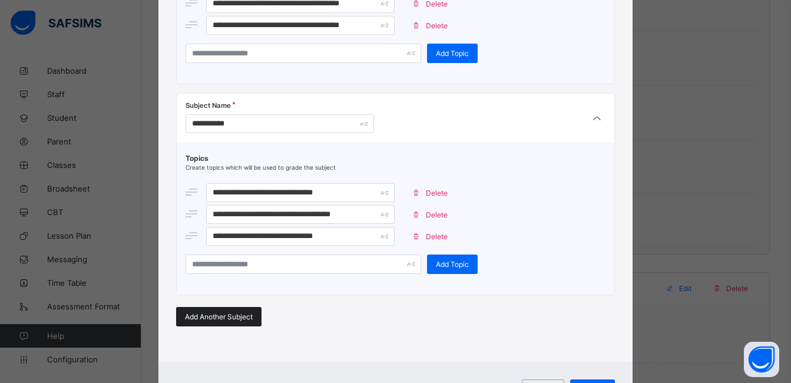
click at [231, 319] on span "Add Another Subject" at bounding box center [219, 316] width 68 height 9
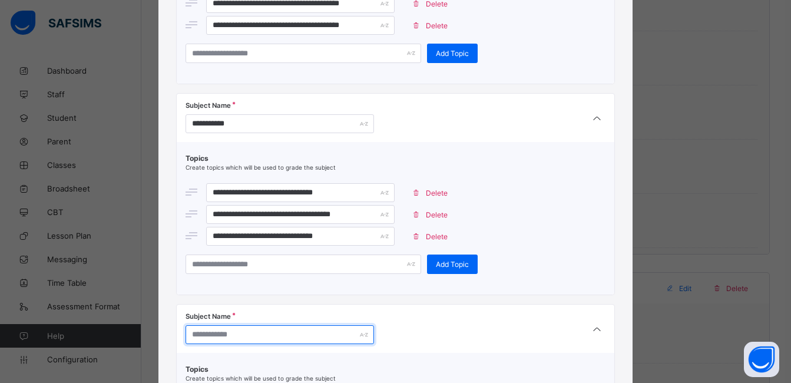
click at [250, 336] on input "text" at bounding box center [280, 334] width 188 height 19
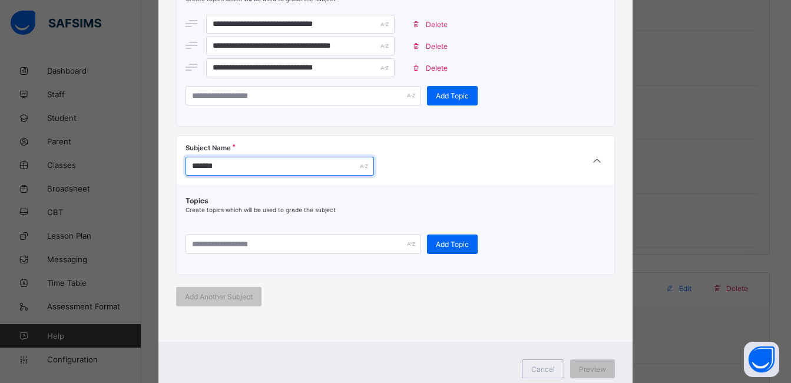
scroll to position [1272, 0]
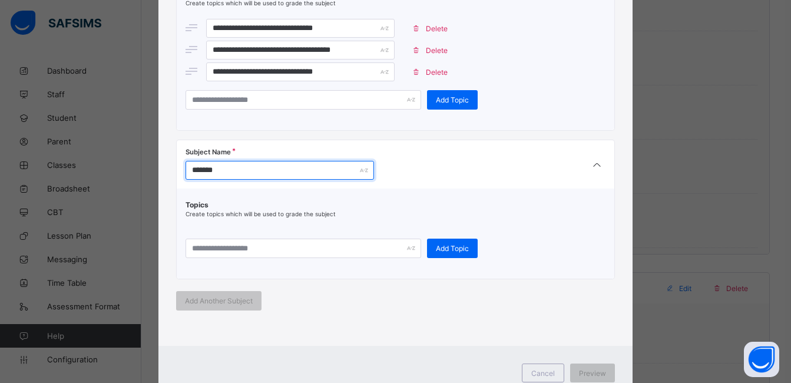
type input "*******"
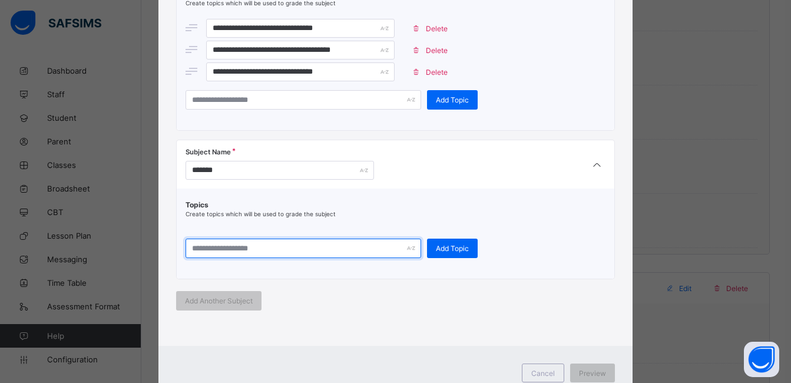
click at [299, 247] on input "text" at bounding box center [304, 248] width 236 height 19
type input "**********"
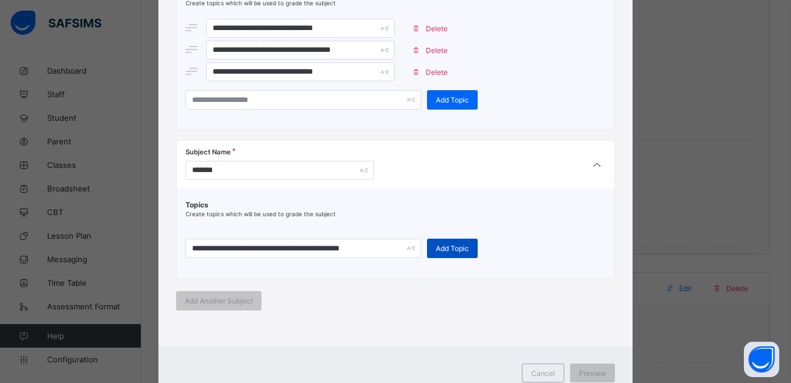
click at [437, 242] on div "Add Topic" at bounding box center [452, 248] width 51 height 19
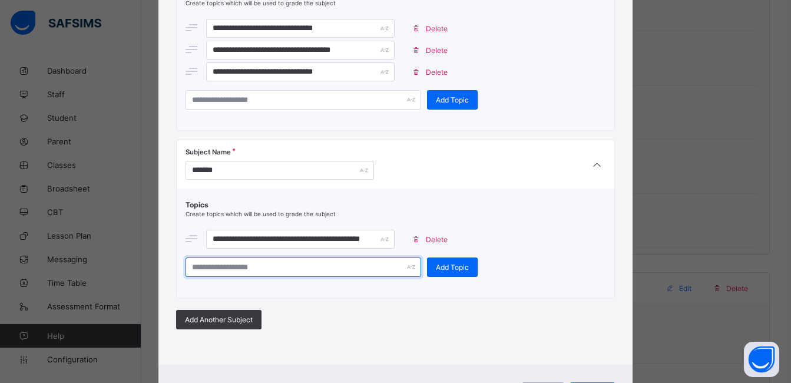
click at [332, 263] on input "text" at bounding box center [304, 266] width 236 height 19
type input "**********"
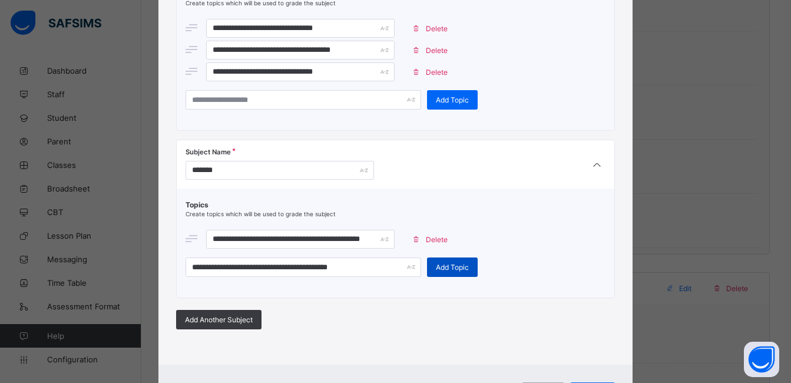
click at [433, 262] on div "Add Topic" at bounding box center [452, 266] width 51 height 19
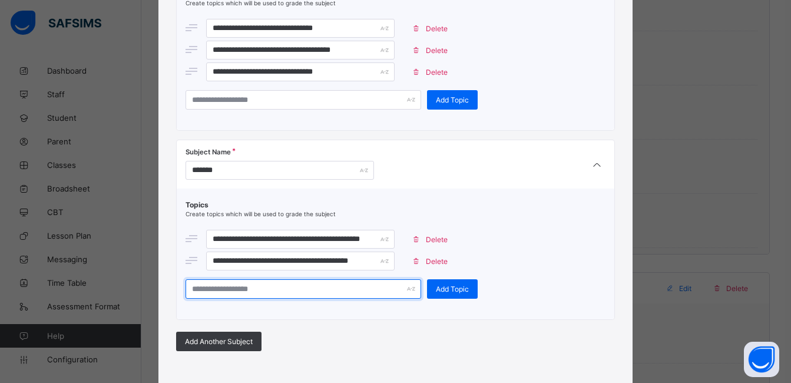
click at [332, 287] on input "text" at bounding box center [304, 288] width 236 height 19
type input "**********"
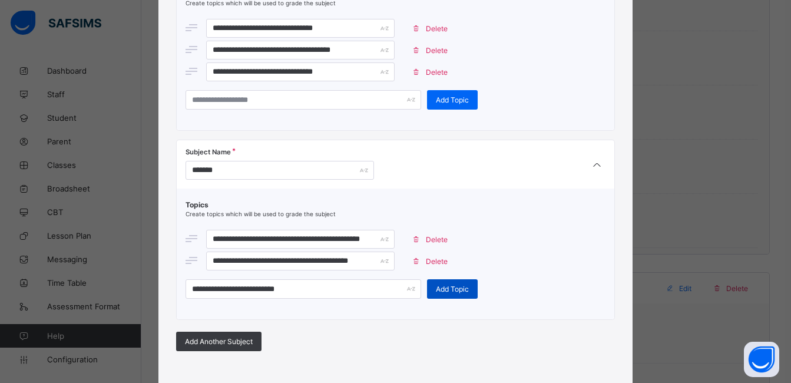
click at [452, 290] on span "Add Topic" at bounding box center [452, 288] width 33 height 9
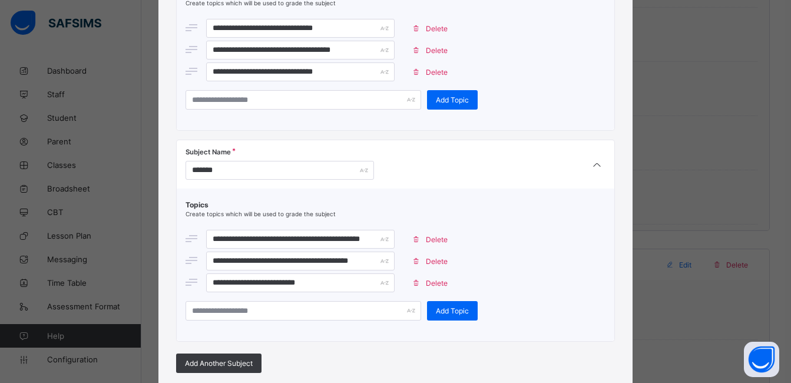
scroll to position [1381, 0]
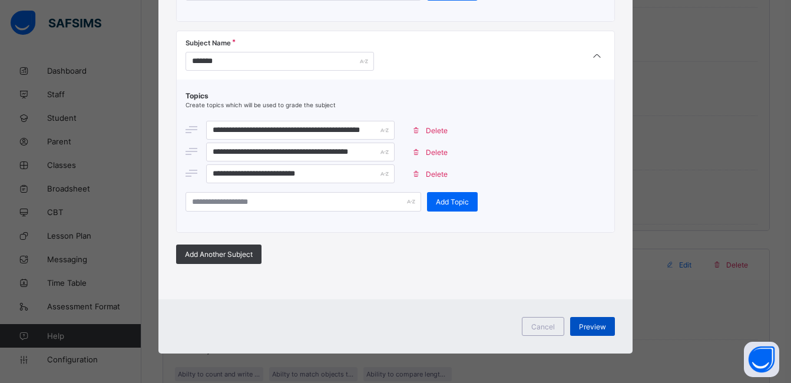
click at [603, 322] on span "Preview" at bounding box center [592, 326] width 27 height 9
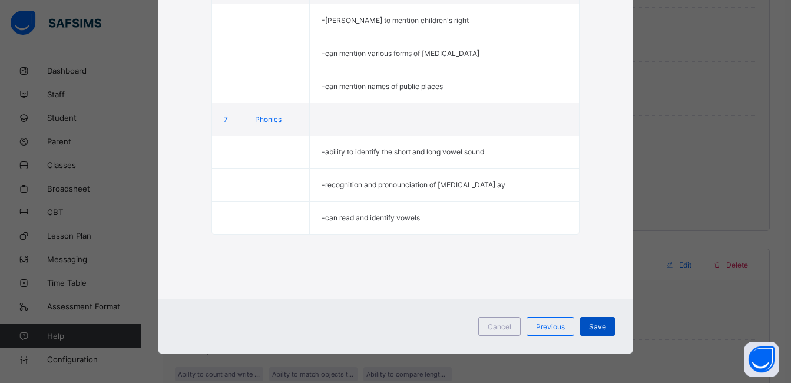
click at [608, 326] on div "Save" at bounding box center [597, 326] width 35 height 19
click at [600, 325] on span "Save" at bounding box center [597, 326] width 17 height 9
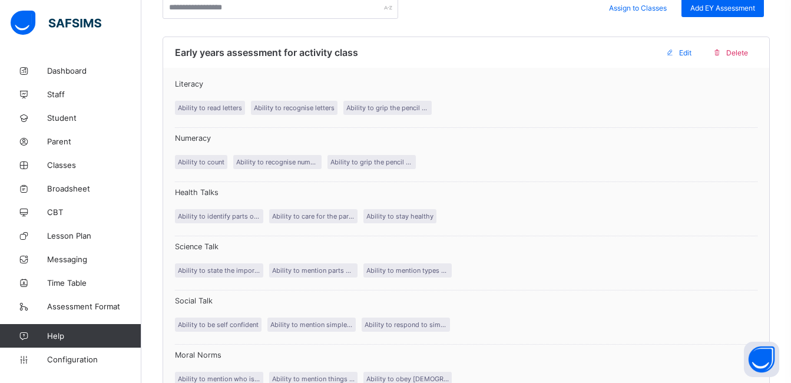
scroll to position [0, 0]
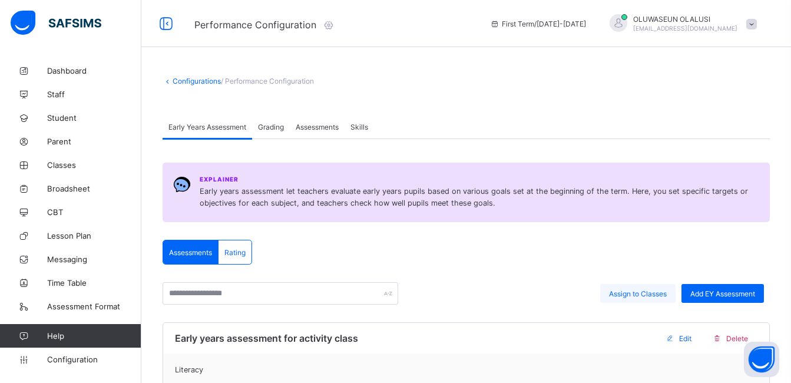
click at [648, 291] on span "Assign to Classes" at bounding box center [638, 293] width 58 height 9
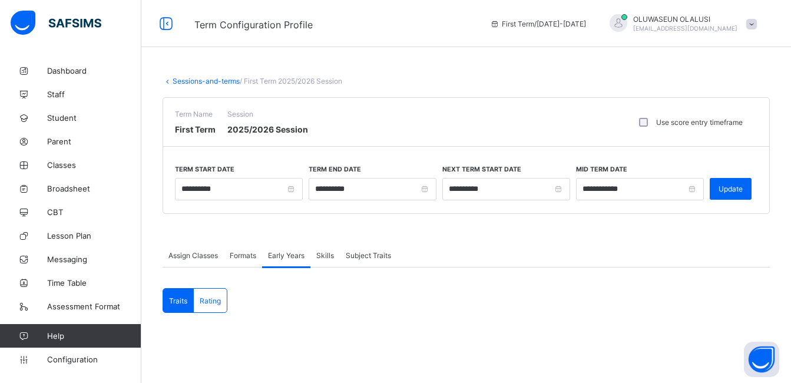
scroll to position [201, 0]
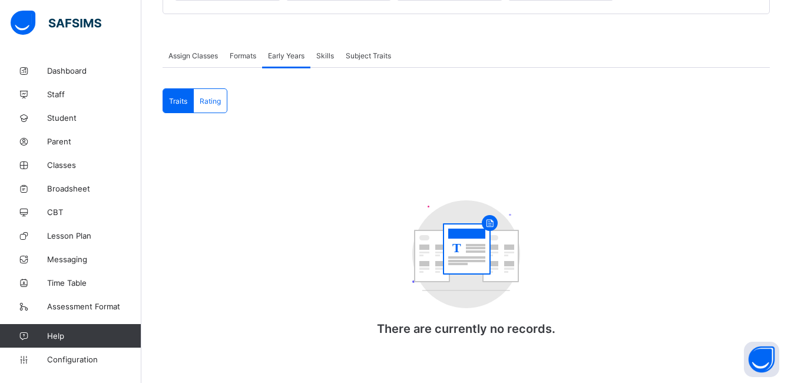
click at [326, 48] on div "Skills" at bounding box center [324, 56] width 29 height 24
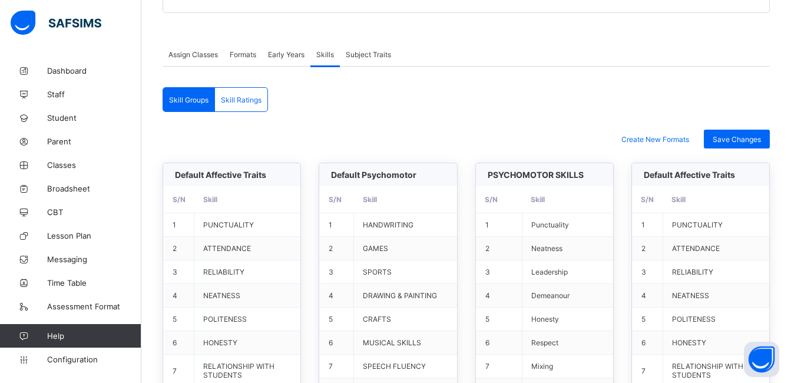
click at [287, 51] on span "Early Years" at bounding box center [286, 54] width 37 height 9
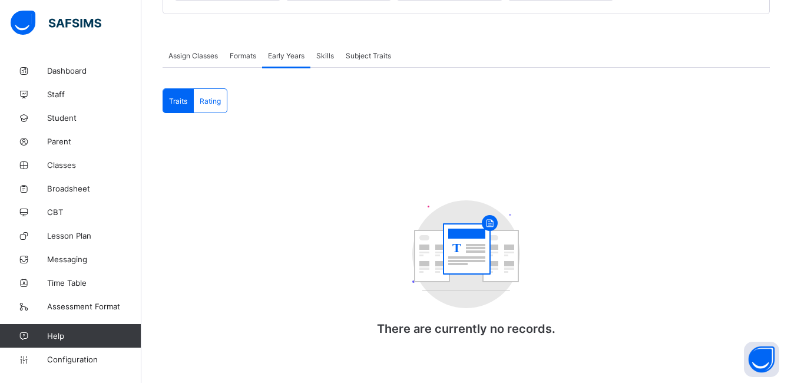
click at [251, 52] on span "Formats" at bounding box center [243, 55] width 27 height 9
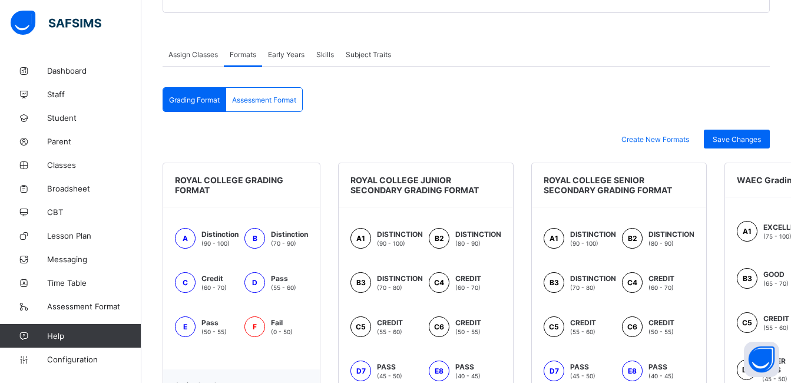
click at [193, 58] on span "Assign Classes" at bounding box center [192, 54] width 49 height 9
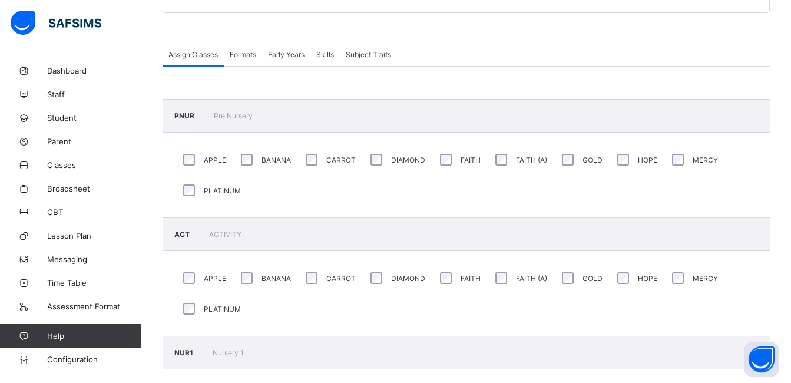
click at [287, 55] on span "Early Years" at bounding box center [286, 54] width 37 height 9
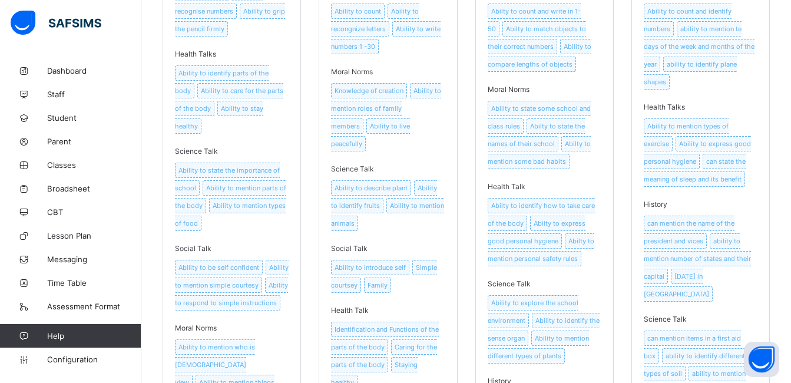
scroll to position [870, 0]
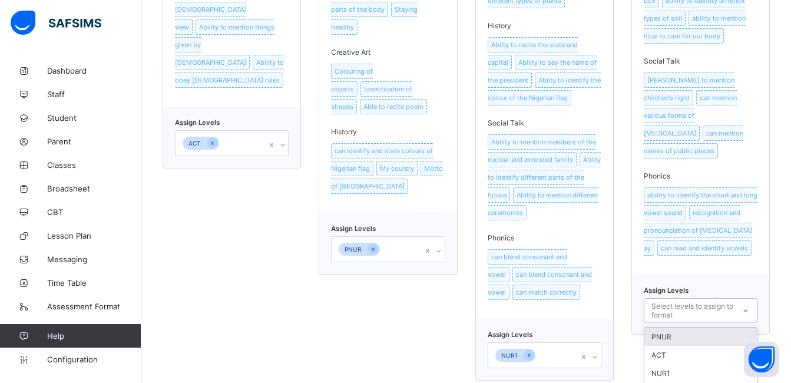
click at [754, 317] on div "option PNUR focused, 1 of 4. 4 results available. Use Up and Down to choose opt…" at bounding box center [701, 310] width 114 height 24
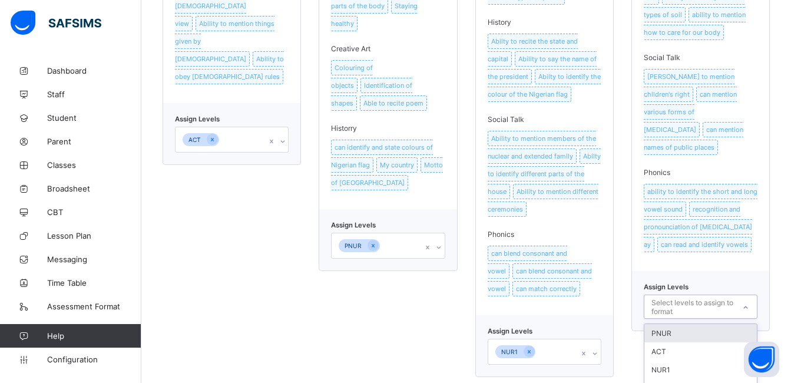
scroll to position [895, 0]
click at [698, 378] on div "NUR2" at bounding box center [700, 387] width 112 height 18
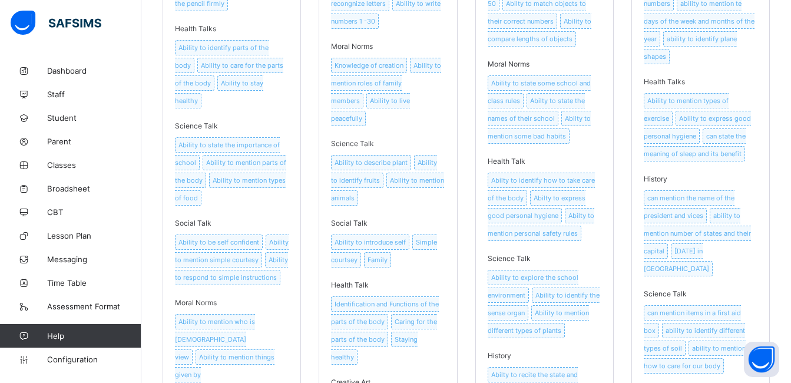
scroll to position [226, 0]
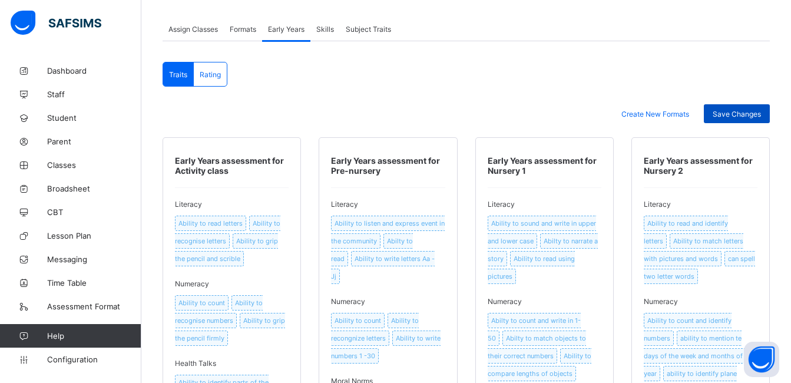
click at [734, 110] on span "Save Changes" at bounding box center [737, 114] width 48 height 9
click at [77, 76] on link "Dashboard" at bounding box center [70, 71] width 141 height 24
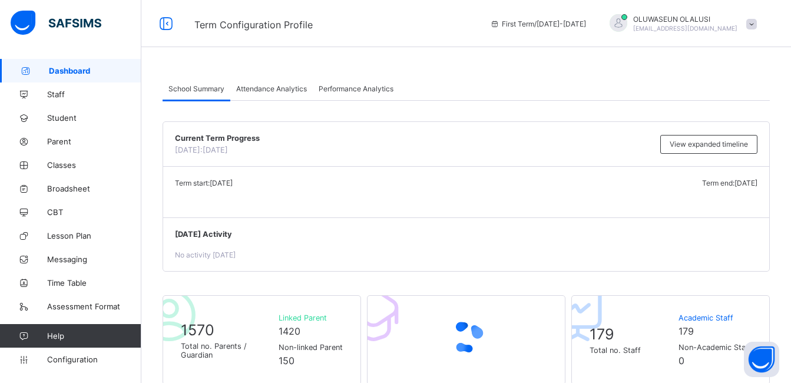
scroll to position [335, 0]
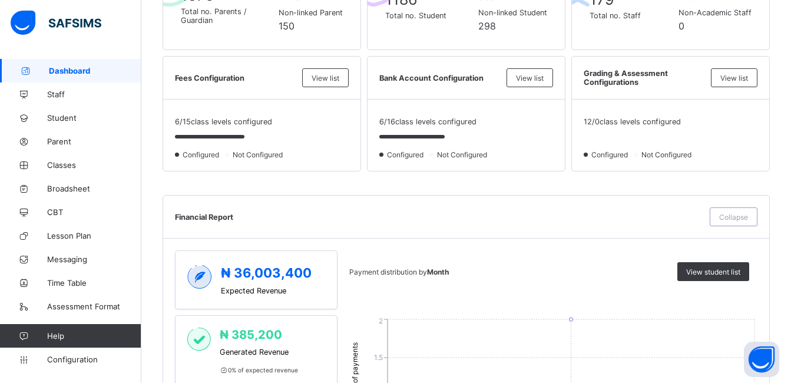
click at [266, 150] on div "Configured Not Configured" at bounding box center [262, 154] width 174 height 9
click at [219, 148] on div at bounding box center [262, 138] width 174 height 24
click at [315, 74] on span "View list" at bounding box center [326, 78] width 28 height 9
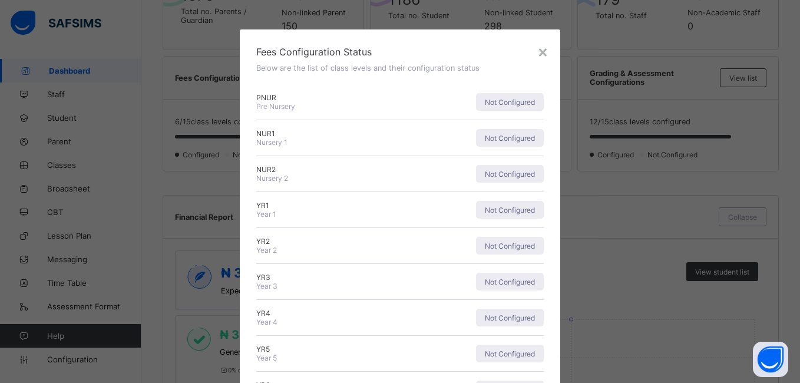
click at [309, 83] on div "Fees Configuration Status Below are the list of class levels and their configur…" at bounding box center [400, 334] width 320 height 610
click at [538, 53] on div "×" at bounding box center [542, 51] width 11 height 20
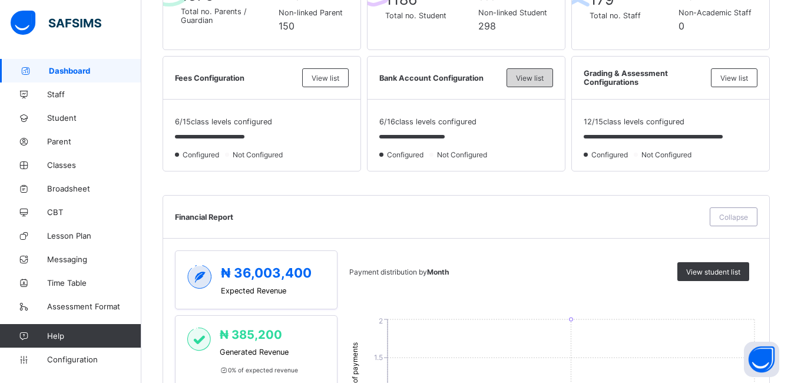
click at [545, 71] on div "View list" at bounding box center [530, 77] width 47 height 19
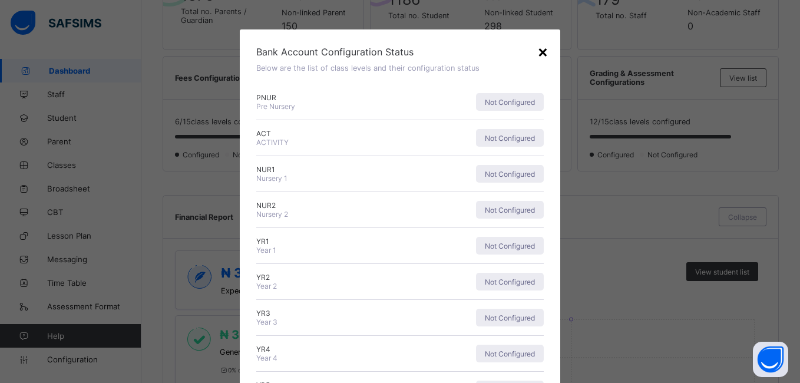
click at [542, 53] on div "×" at bounding box center [542, 51] width 11 height 20
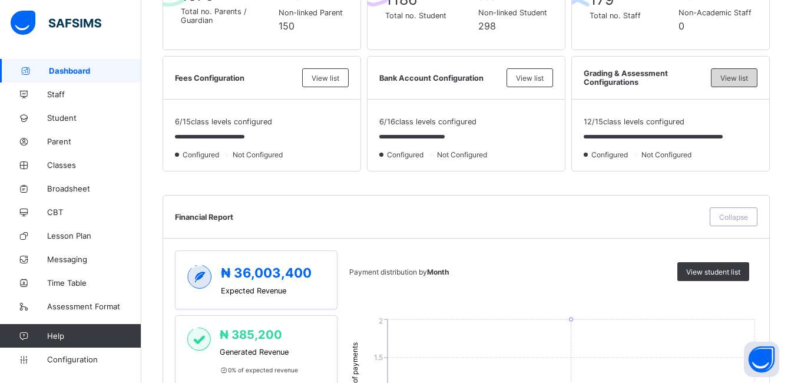
click at [730, 78] on span "View list" at bounding box center [734, 78] width 28 height 9
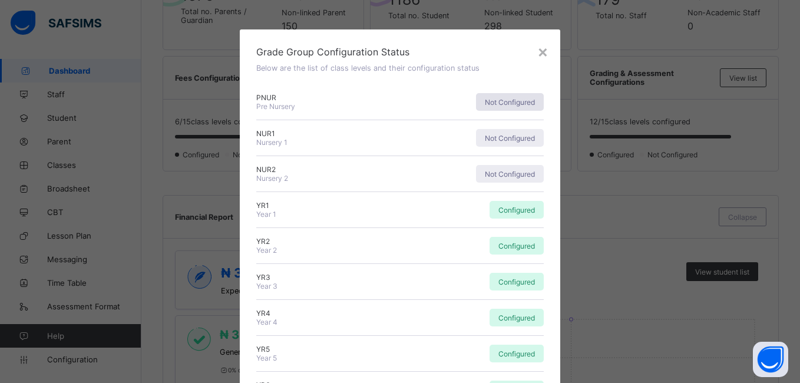
click at [517, 107] on div "Not Configured" at bounding box center [510, 102] width 68 height 18
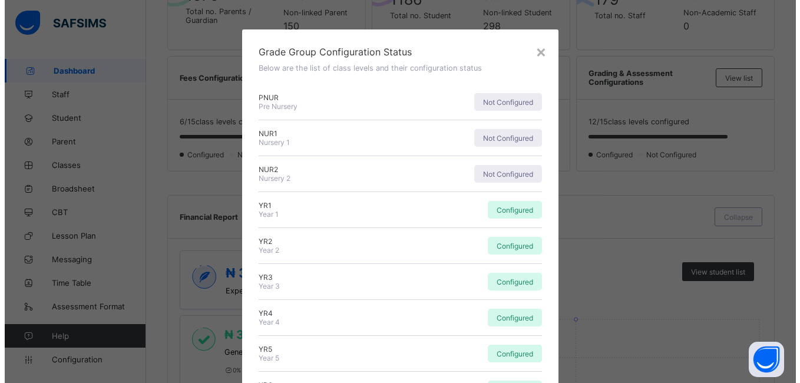
scroll to position [335, 0]
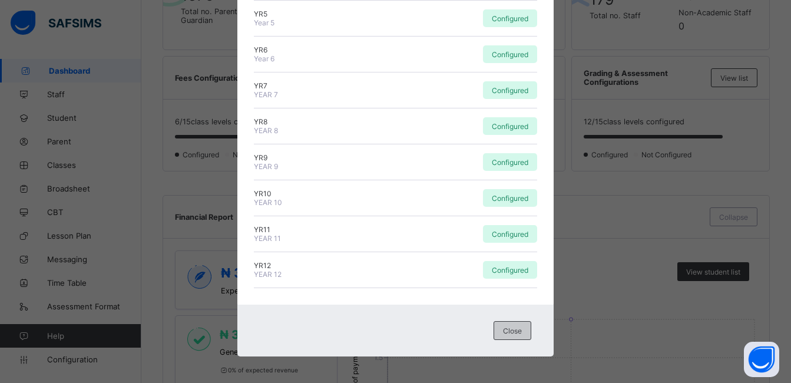
click at [515, 335] on span "Close" at bounding box center [512, 330] width 19 height 9
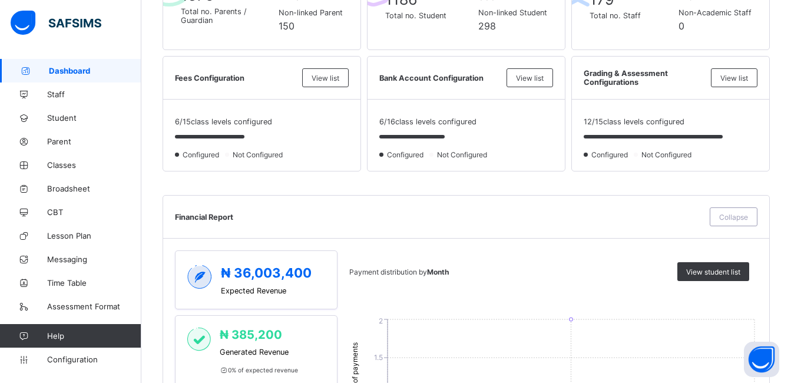
click at [631, 132] on div at bounding box center [671, 138] width 174 height 24
click at [631, 133] on div at bounding box center [671, 138] width 174 height 24
click at [742, 77] on span "View list" at bounding box center [734, 78] width 28 height 9
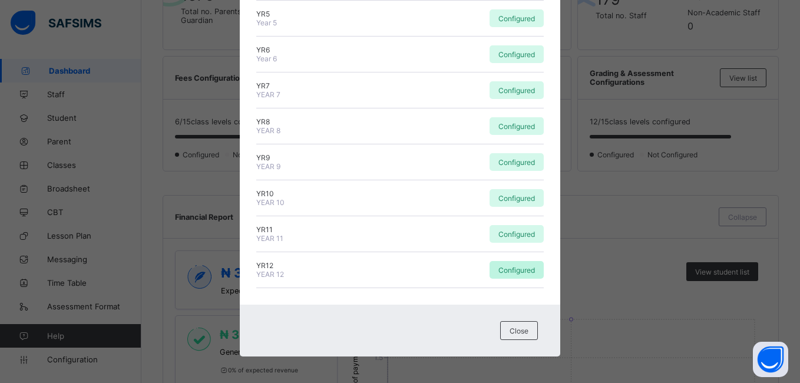
click at [515, 272] on span "Configured" at bounding box center [516, 270] width 37 height 9
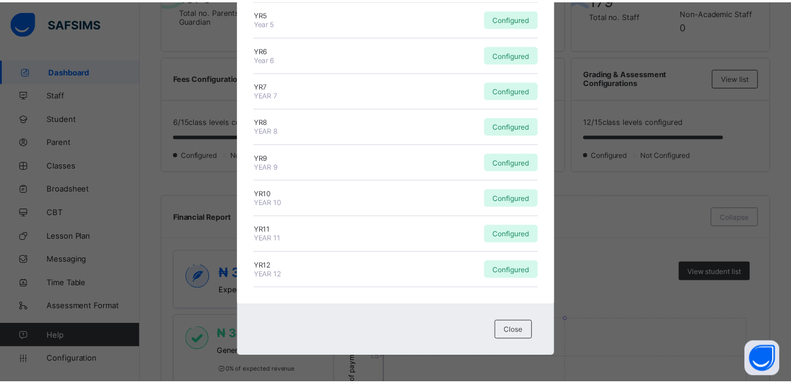
scroll to position [0, 0]
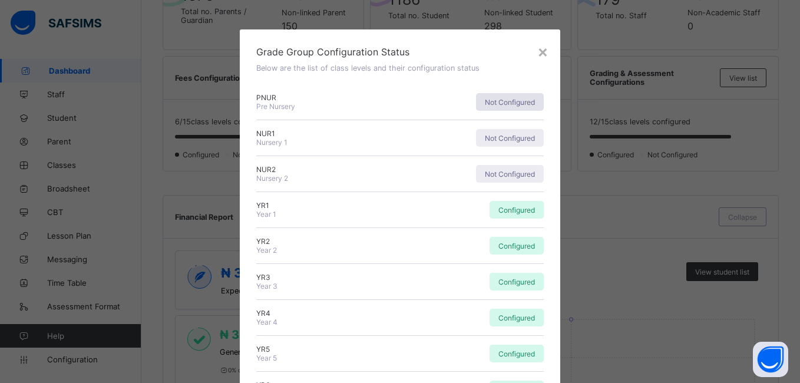
click at [506, 101] on span "Not Configured" at bounding box center [510, 102] width 50 height 9
click at [507, 101] on span "Not Configured" at bounding box center [510, 102] width 50 height 9
click at [508, 98] on span "Not Configured" at bounding box center [510, 102] width 50 height 9
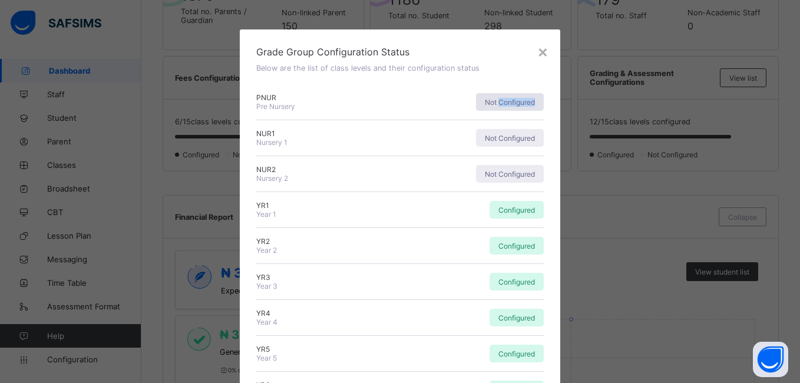
click at [508, 98] on span "Not Configured" at bounding box center [510, 102] width 50 height 9
drag, startPoint x: 508, startPoint y: 98, endPoint x: 451, endPoint y: 81, distance: 59.2
click at [441, 87] on div "PNUR Pre Nursery Not Configured" at bounding box center [399, 102] width 287 height 36
click at [538, 51] on div "×" at bounding box center [542, 51] width 11 height 20
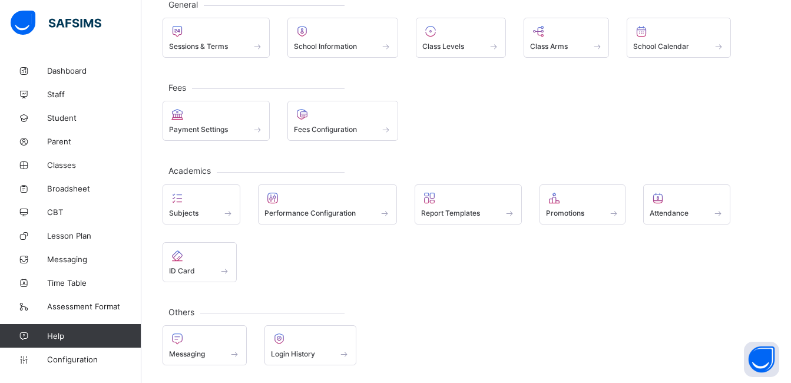
scroll to position [78, 0]
click at [432, 240] on div "Subjects Performance Configuration Report Templates Promotions Attendance ID Ca…" at bounding box center [466, 233] width 607 height 98
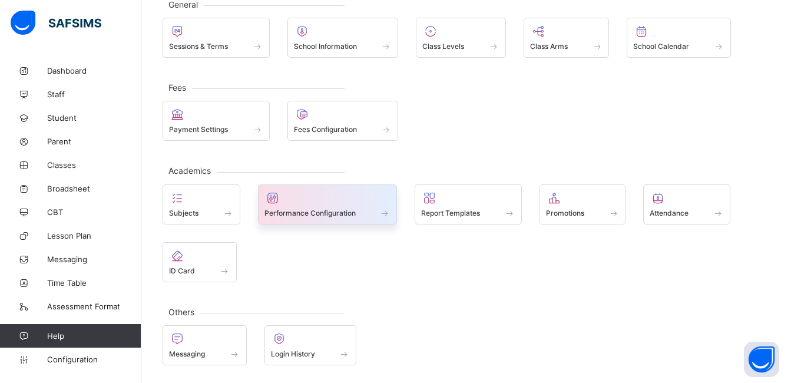
click at [372, 209] on div "Performance Configuration" at bounding box center [327, 213] width 127 height 10
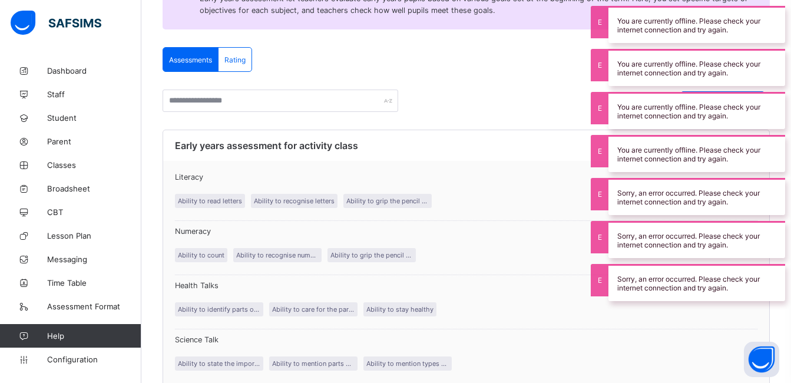
scroll to position [339, 0]
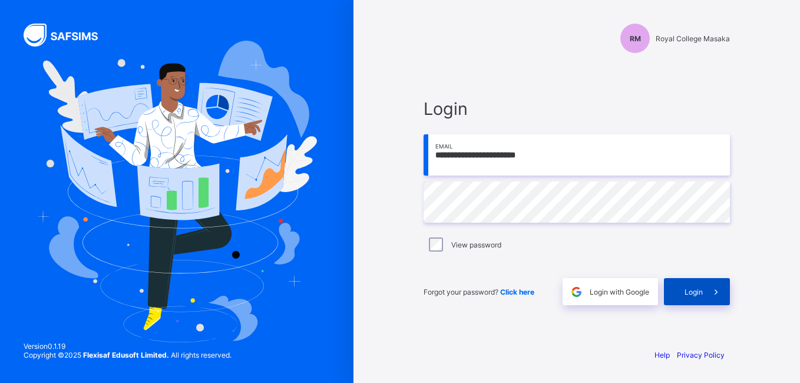
click at [691, 284] on div "Login" at bounding box center [697, 291] width 66 height 27
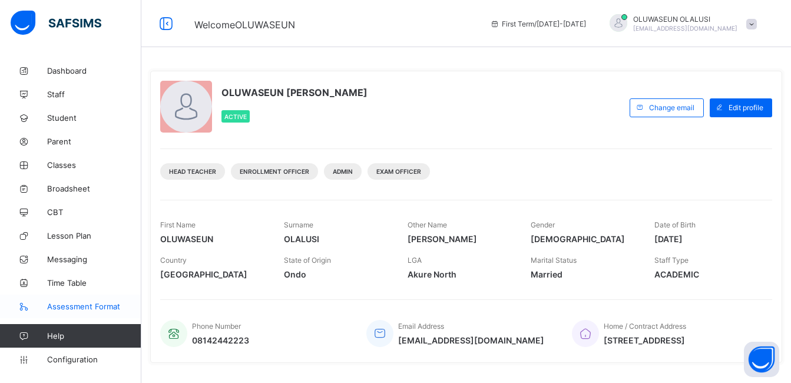
click at [115, 305] on span "Assessment Format" at bounding box center [94, 306] width 94 height 9
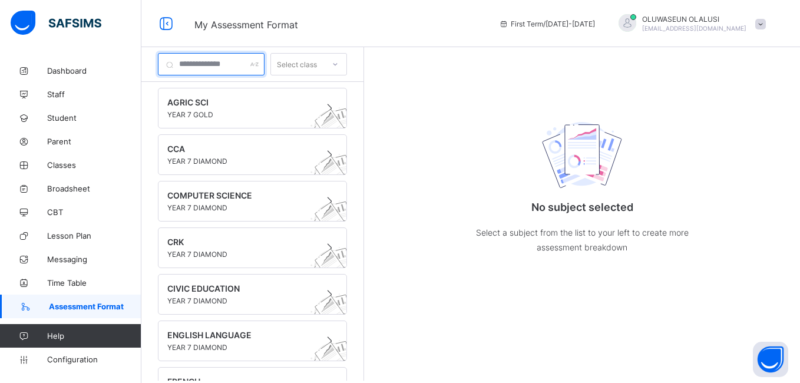
click at [264, 66] on input "text" at bounding box center [211, 64] width 107 height 22
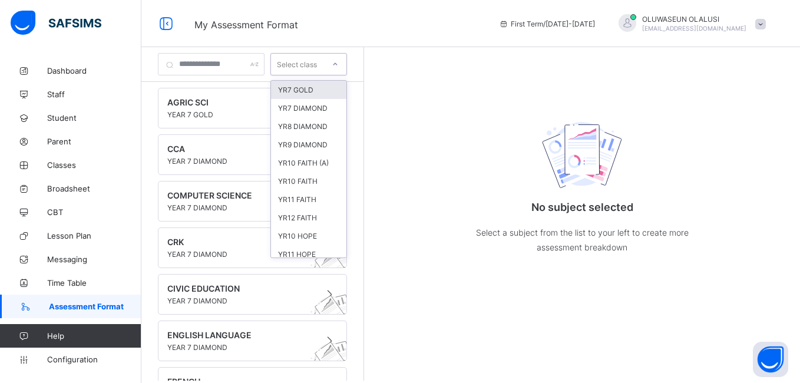
click at [345, 64] on div at bounding box center [335, 64] width 20 height 19
click at [497, 294] on div "No subject selected Select a subject from the list to your left to create more …" at bounding box center [582, 213] width 436 height 333
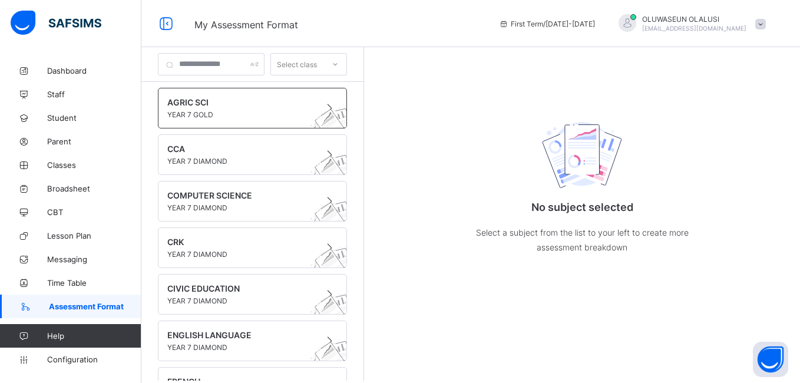
click at [262, 118] on span "YEAR 7 GOLD" at bounding box center [241, 114] width 148 height 9
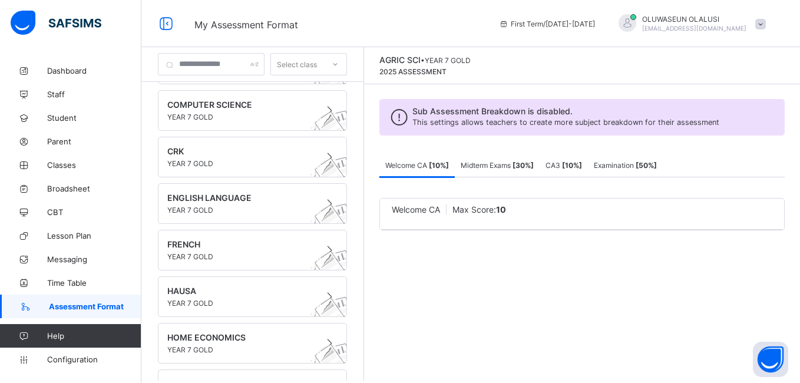
scroll to position [6448, 0]
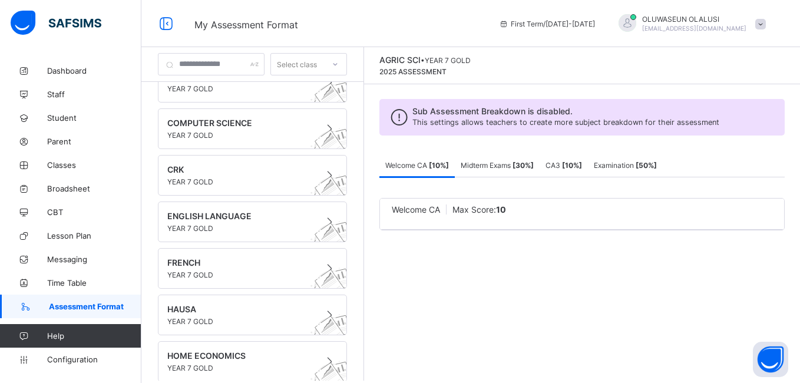
click at [517, 165] on span "Midterm Exams [ 30 %]" at bounding box center [497, 165] width 73 height 9
click at [582, 163] on b "[ 10 %]" at bounding box center [572, 165] width 20 height 9
click at [657, 165] on span "Examination [ 50 %]" at bounding box center [625, 165] width 63 height 9
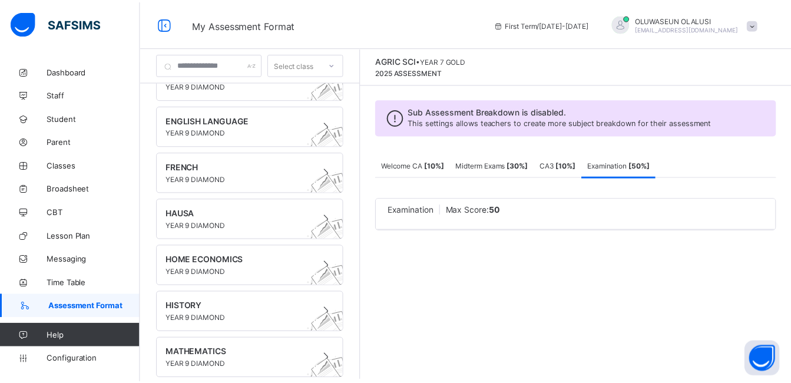
scroll to position [0, 0]
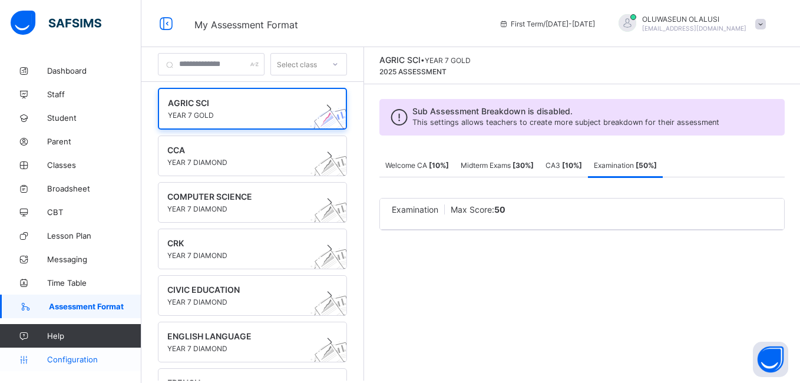
click at [85, 356] on span "Configuration" at bounding box center [94, 359] width 94 height 9
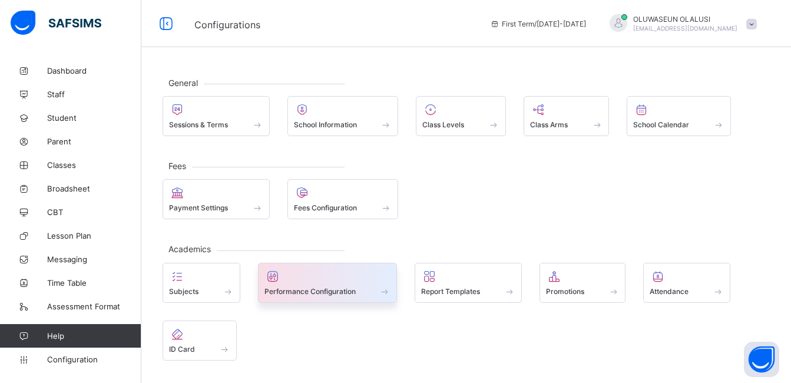
click at [326, 277] on div at bounding box center [327, 276] width 127 height 14
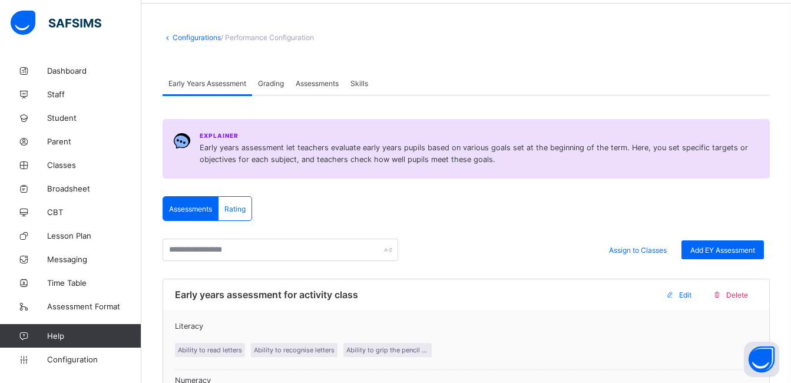
scroll to position [36, 0]
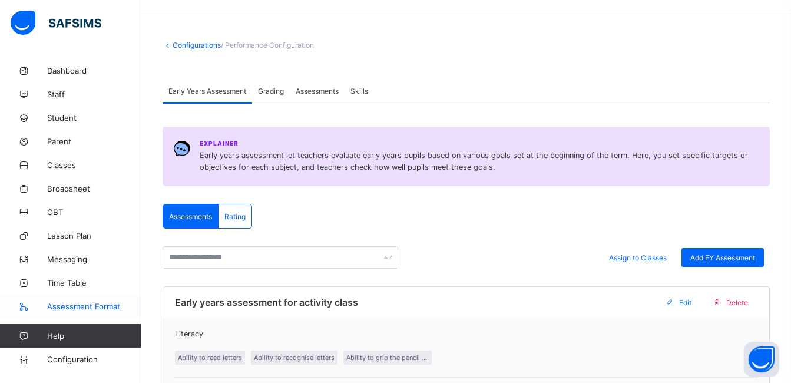
click at [84, 305] on span "Assessment Format" at bounding box center [94, 306] width 94 height 9
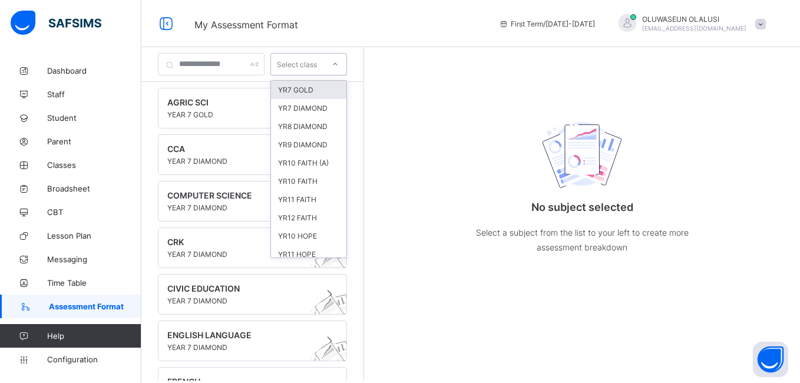
click at [317, 57] on div "Select class" at bounding box center [297, 64] width 40 height 22
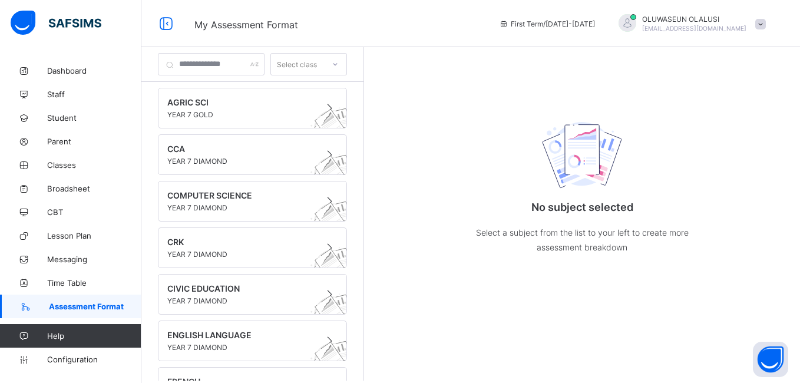
click at [459, 167] on div "No subject selected Select a subject from the list to your left to create more …" at bounding box center [582, 213] width 436 height 333
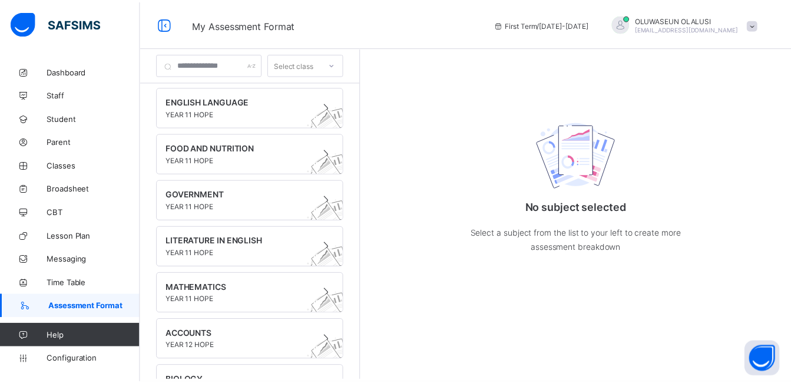
scroll to position [5660, 0]
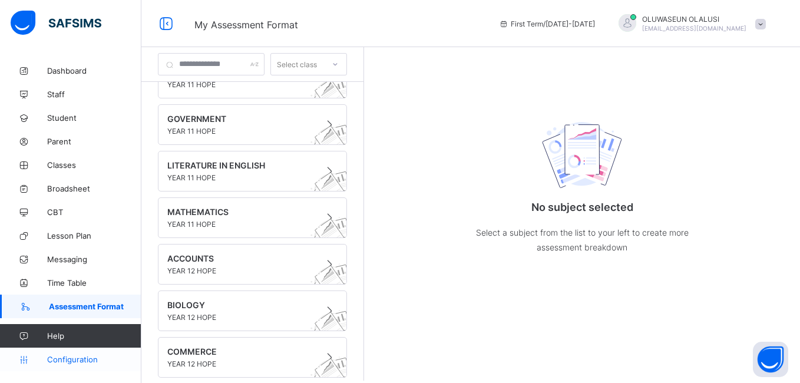
click at [87, 363] on span "Configuration" at bounding box center [94, 359] width 94 height 9
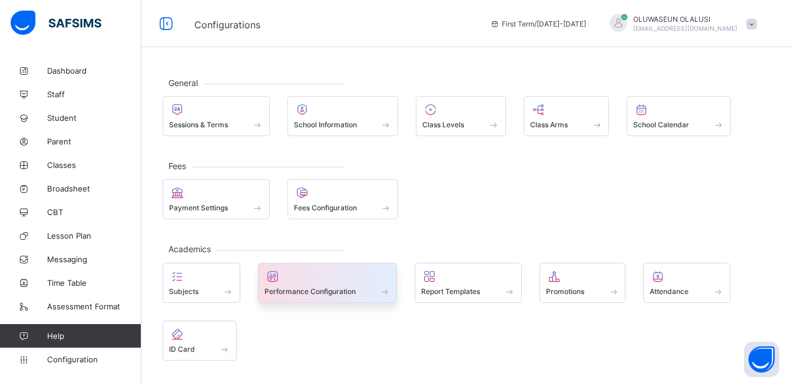
click at [299, 279] on div at bounding box center [327, 276] width 127 height 14
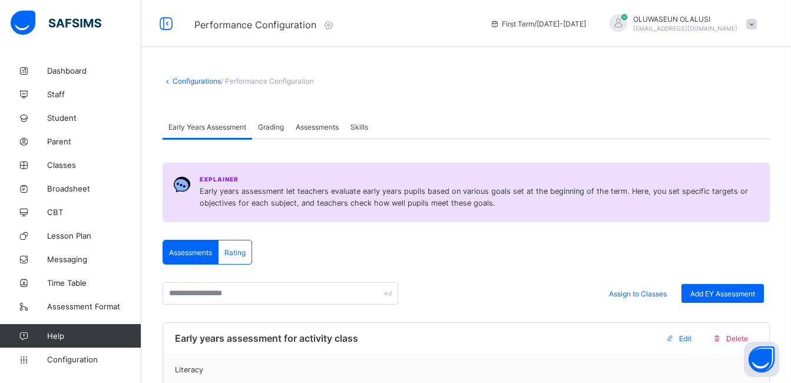
click at [273, 133] on div "Grading" at bounding box center [271, 127] width 38 height 24
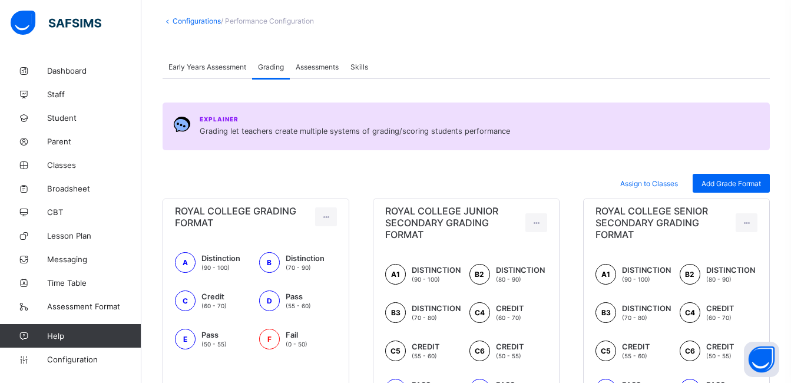
scroll to position [63, 0]
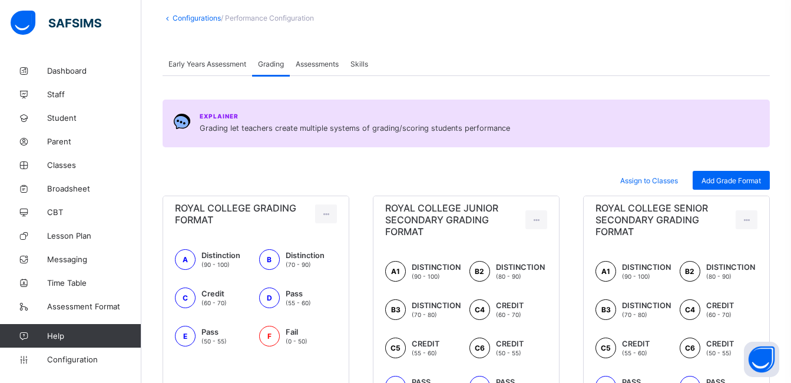
click at [322, 71] on div "Assessments" at bounding box center [317, 64] width 55 height 24
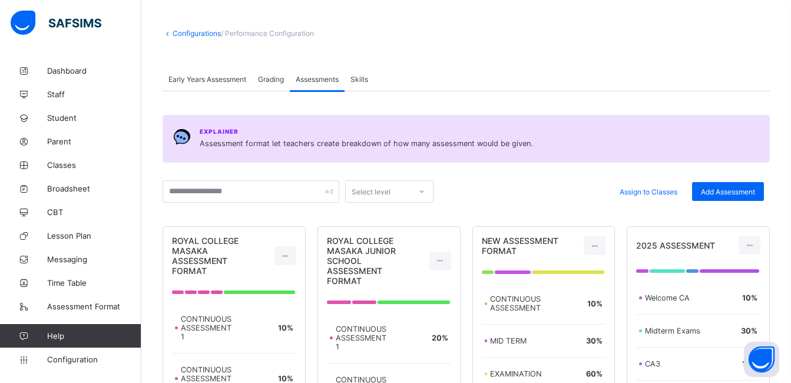
scroll to position [51, 0]
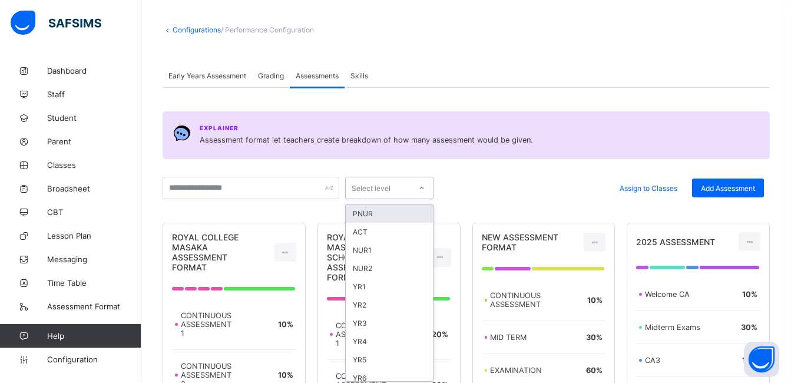
click at [421, 187] on icon at bounding box center [421, 188] width 7 height 12
click at [378, 229] on div "ACT" at bounding box center [389, 232] width 87 height 18
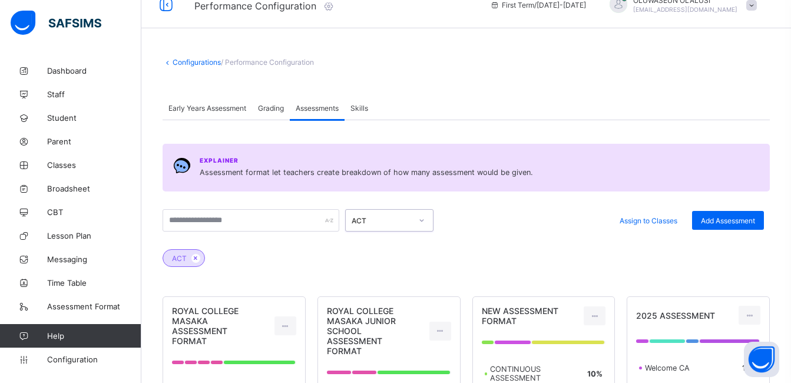
scroll to position [19, 0]
click at [363, 110] on span "Skills" at bounding box center [359, 108] width 18 height 9
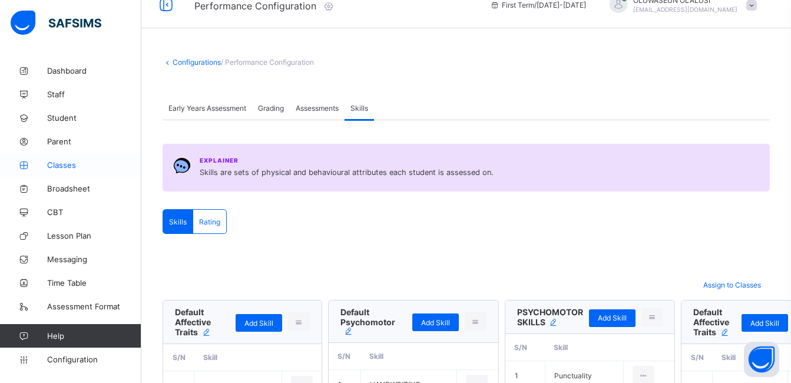
click at [63, 166] on span "Classes" at bounding box center [94, 164] width 94 height 9
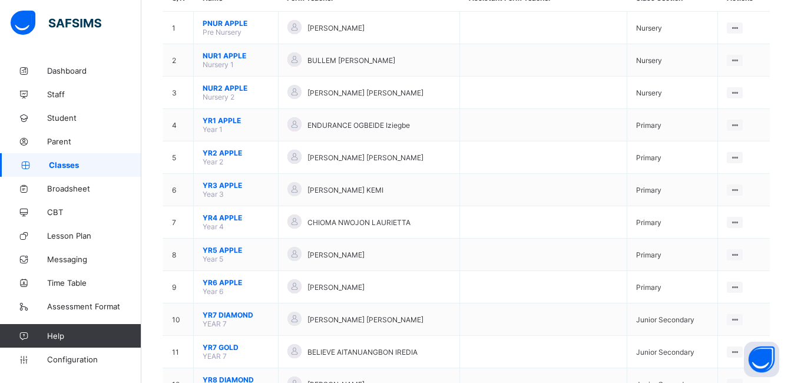
scroll to position [125, 0]
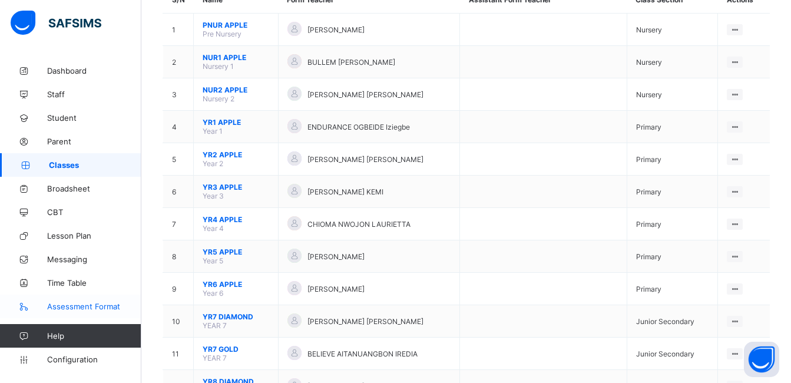
click at [99, 308] on span "Assessment Format" at bounding box center [94, 306] width 94 height 9
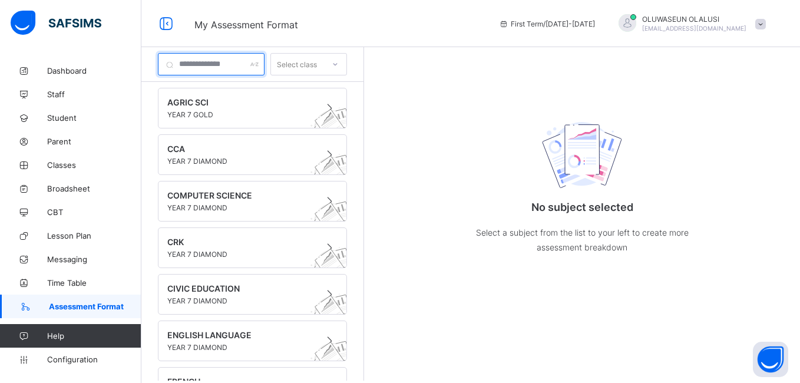
click at [264, 68] on input "text" at bounding box center [211, 64] width 107 height 22
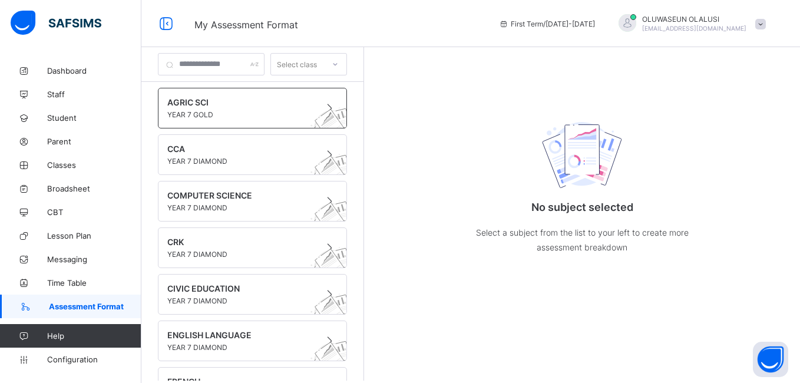
click at [266, 117] on span "YEAR 7 GOLD" at bounding box center [241, 114] width 148 height 9
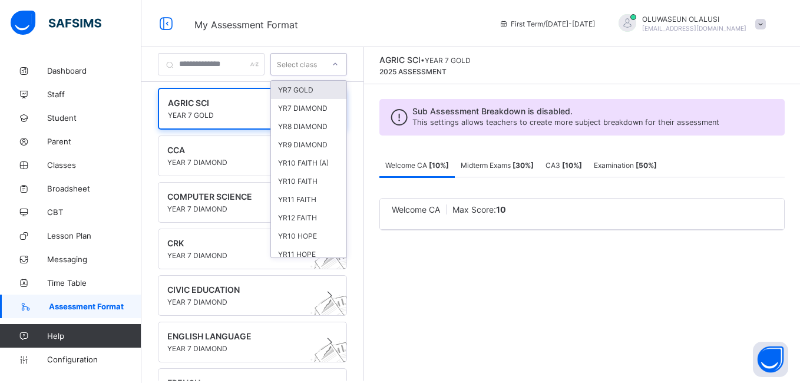
click at [345, 71] on div at bounding box center [335, 64] width 20 height 19
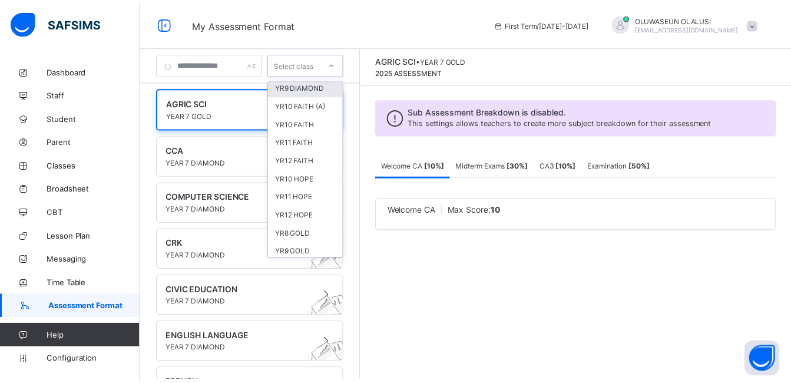
scroll to position [61, 0]
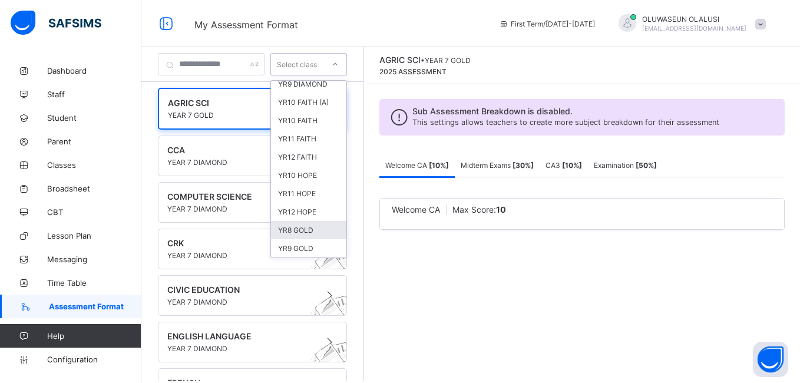
click at [330, 221] on div "YR8 GOLD" at bounding box center [308, 230] width 75 height 18
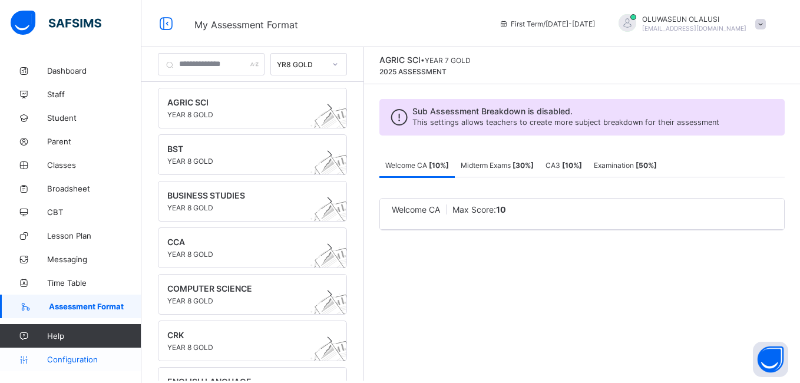
click at [98, 362] on span "Configuration" at bounding box center [94, 359] width 94 height 9
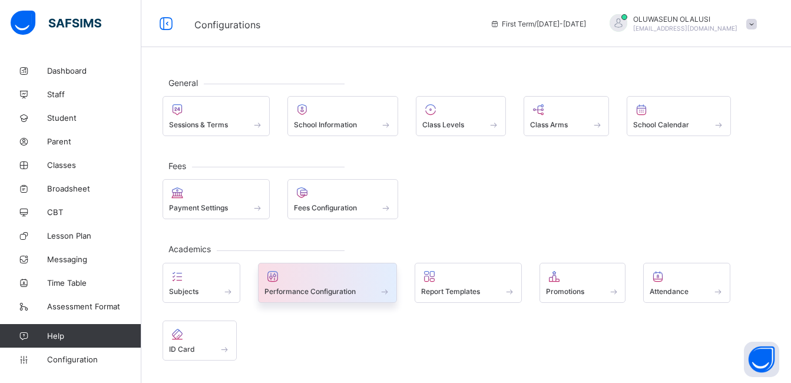
click at [313, 283] on span at bounding box center [327, 284] width 127 height 3
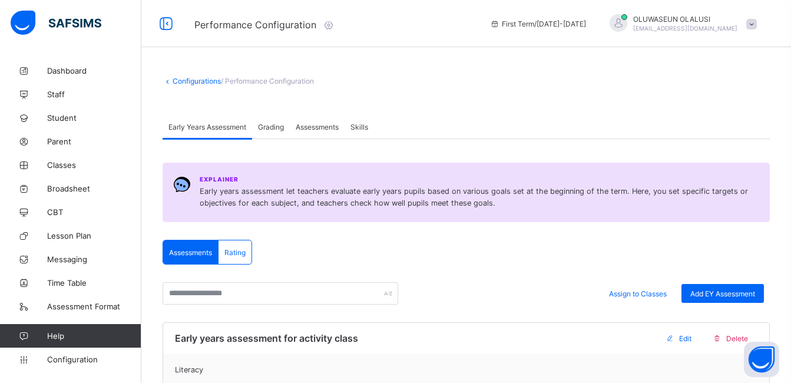
click at [326, 128] on span "Assessments" at bounding box center [317, 127] width 43 height 9
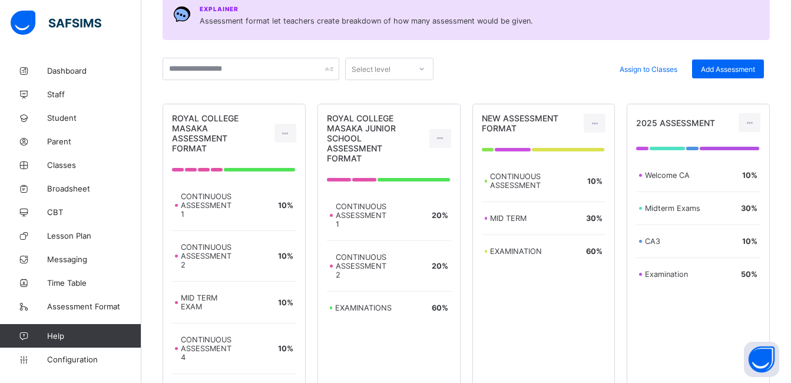
scroll to position [171, 0]
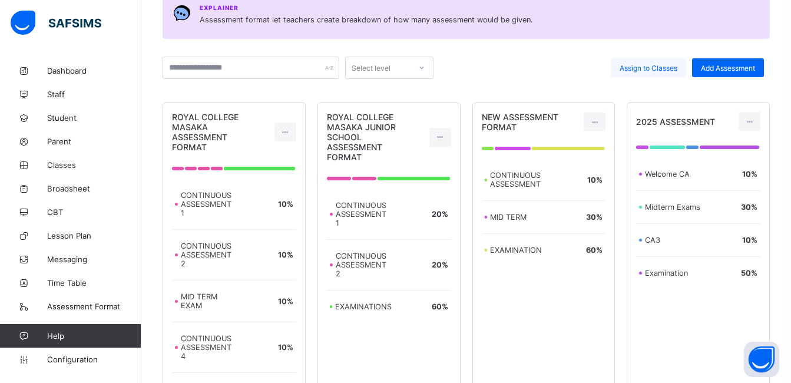
click at [675, 70] on span "Assign to Classes" at bounding box center [649, 68] width 58 height 9
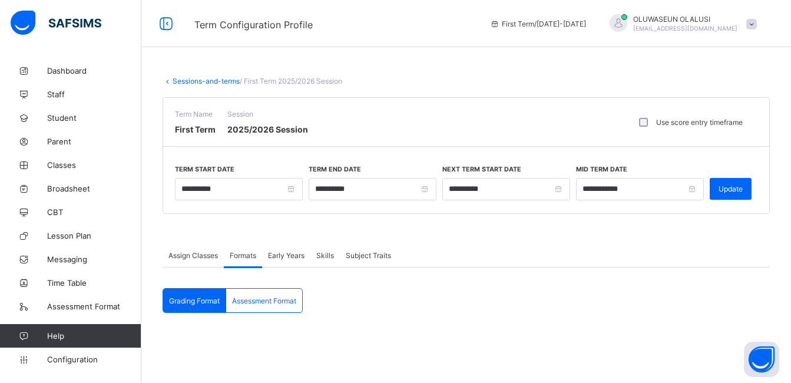
type input "**********"
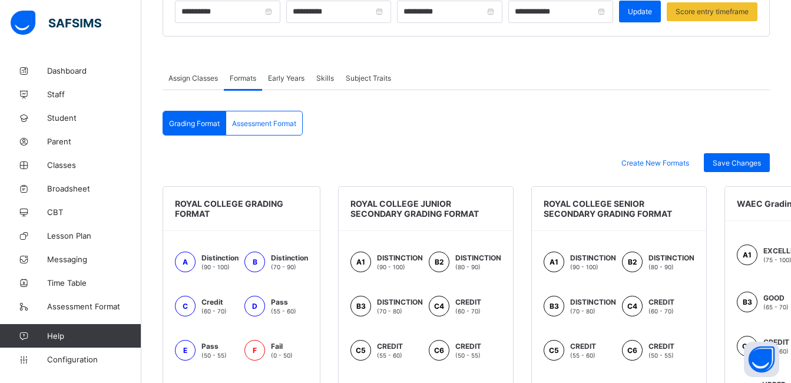
scroll to position [176, 0]
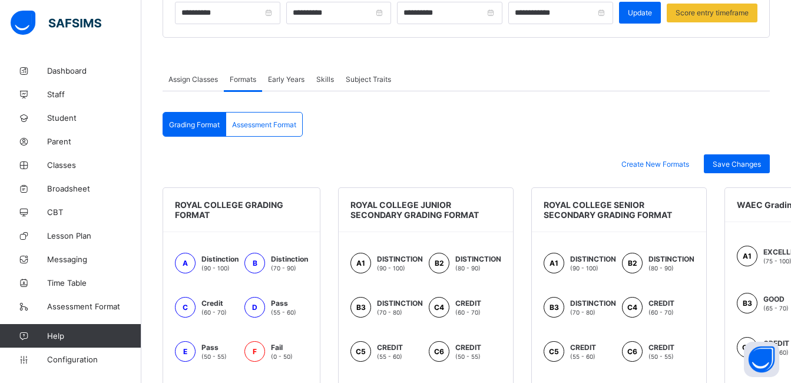
click at [284, 127] on span "Assessment Format" at bounding box center [264, 124] width 64 height 9
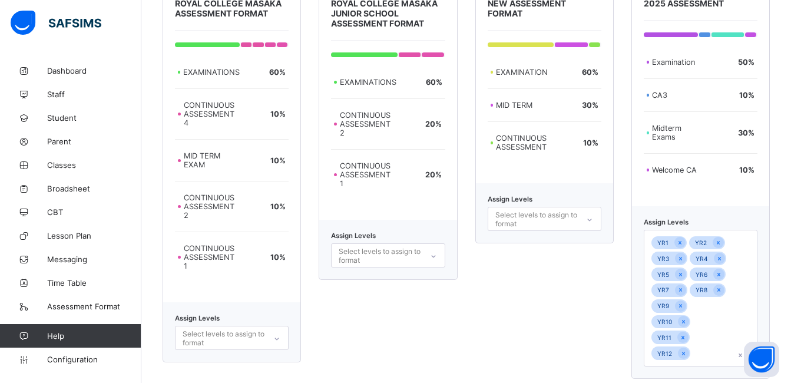
scroll to position [386, 0]
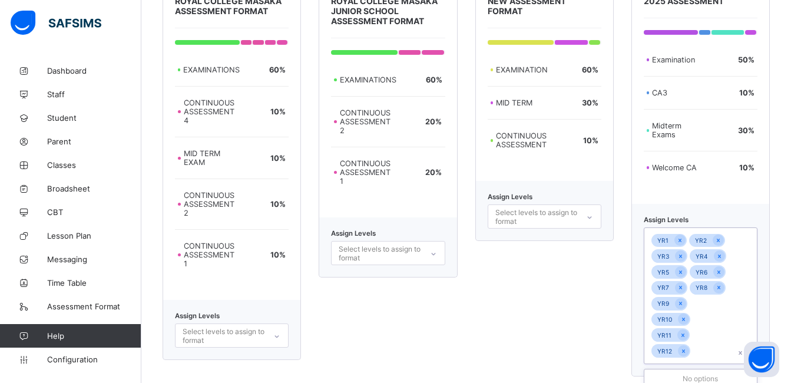
click at [755, 347] on icon at bounding box center [751, 353] width 7 height 12
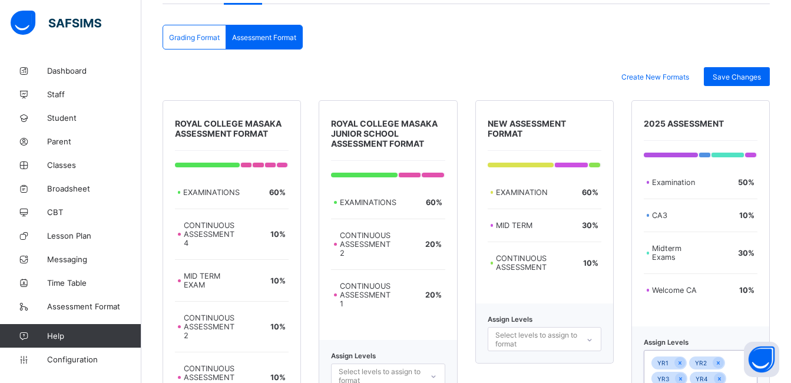
scroll to position [256, 0]
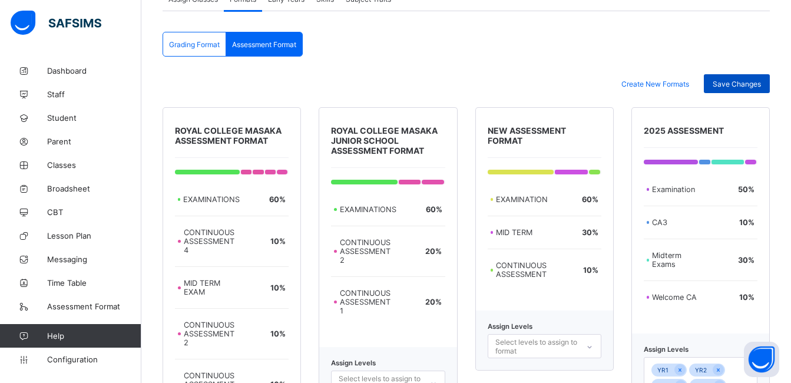
click at [752, 88] on span "Save Changes" at bounding box center [737, 84] width 48 height 9
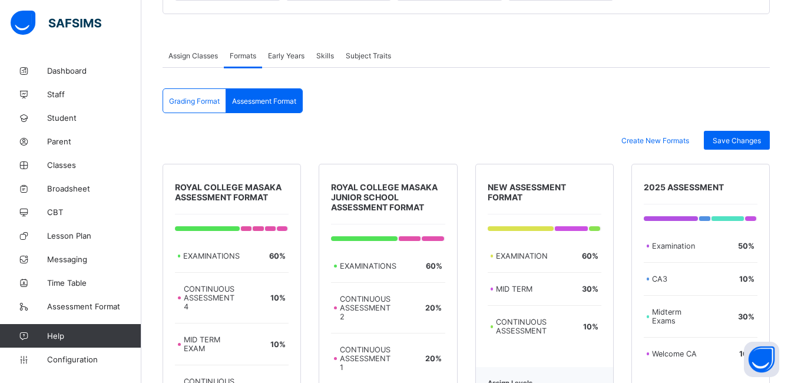
scroll to position [201, 0]
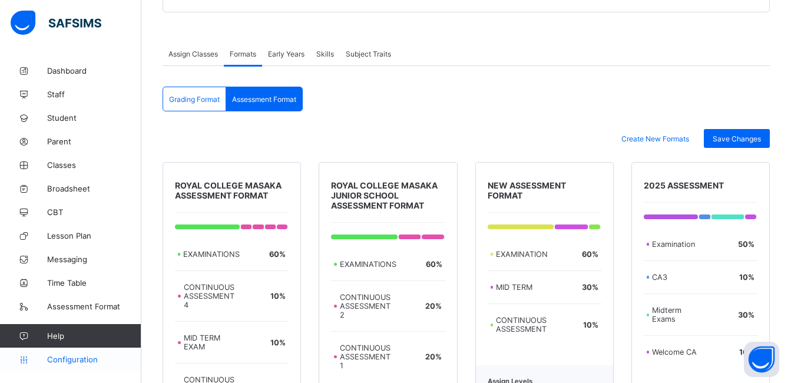
click at [95, 368] on link "Configuration" at bounding box center [70, 360] width 141 height 24
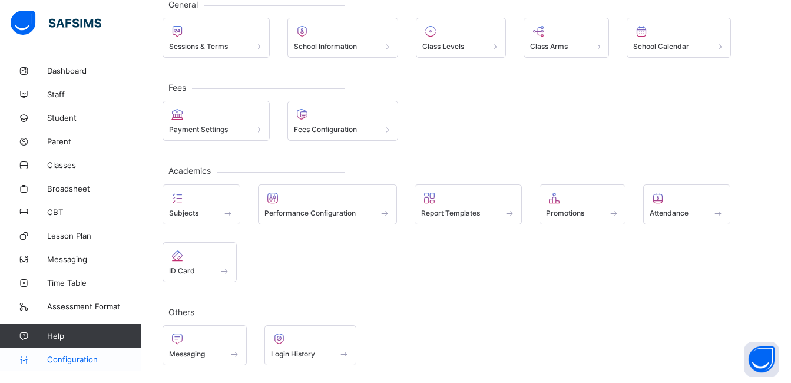
scroll to position [78, 0]
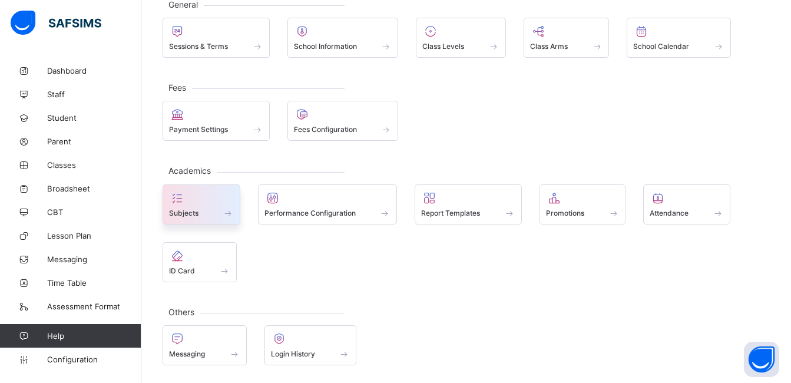
click at [193, 213] on span "Subjects" at bounding box center [183, 213] width 29 height 9
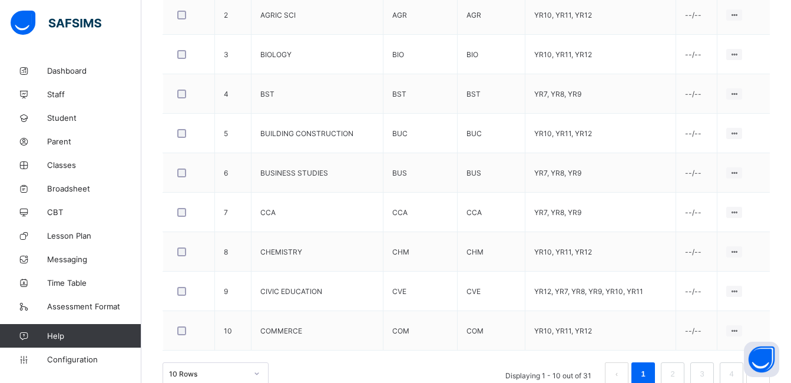
scroll to position [438, 0]
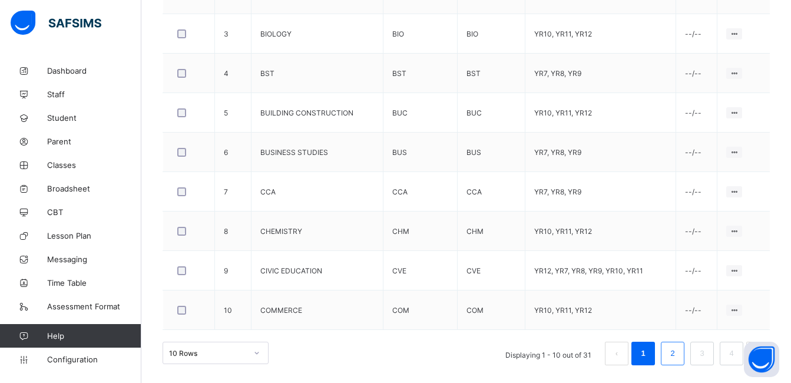
click at [678, 354] on link "2" at bounding box center [672, 353] width 11 height 15
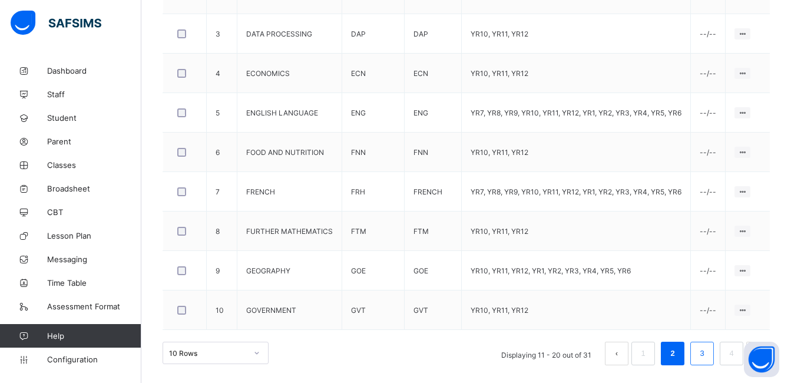
click at [707, 359] on link "3" at bounding box center [701, 353] width 11 height 15
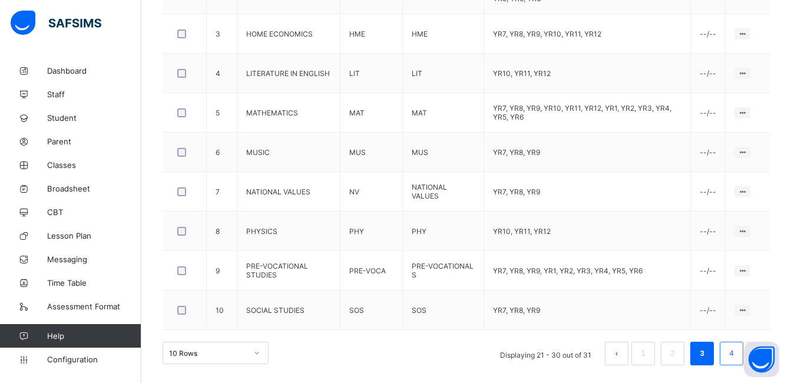
click at [739, 362] on li "4" at bounding box center [732, 354] width 24 height 24
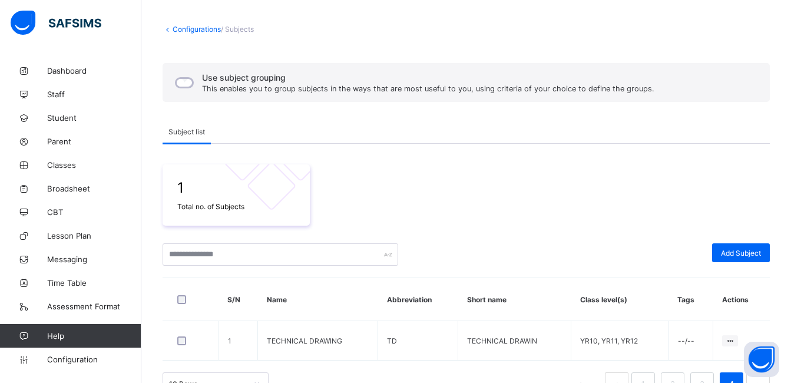
scroll to position [82, 0]
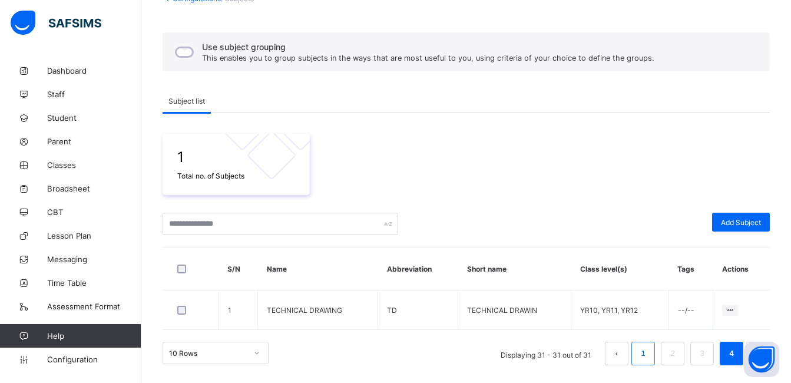
click at [648, 352] on link "1" at bounding box center [642, 353] width 11 height 15
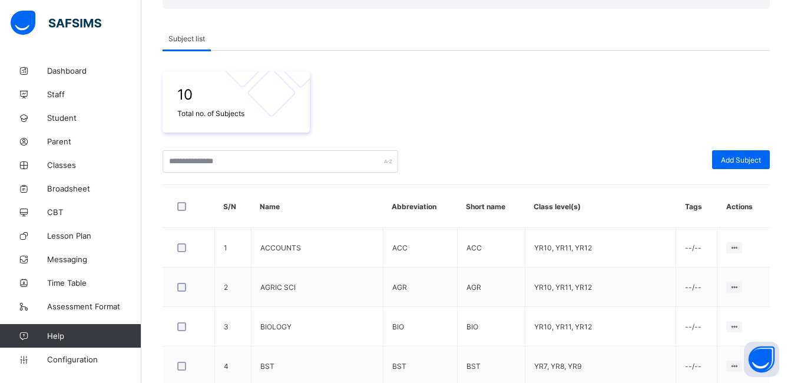
scroll to position [149, 0]
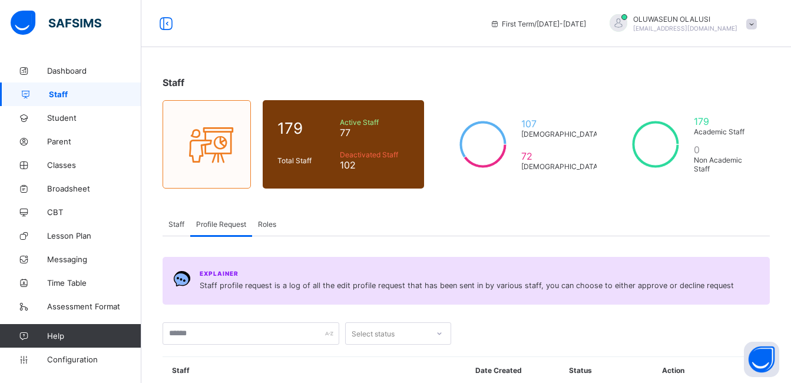
scroll to position [214, 0]
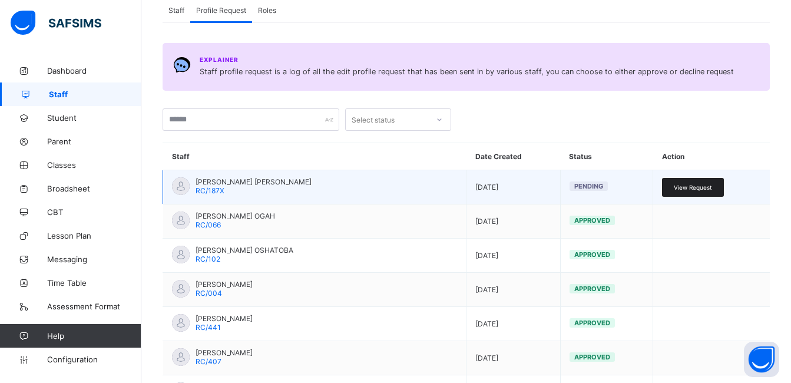
click at [702, 191] on div "View Request" at bounding box center [693, 187] width 62 height 19
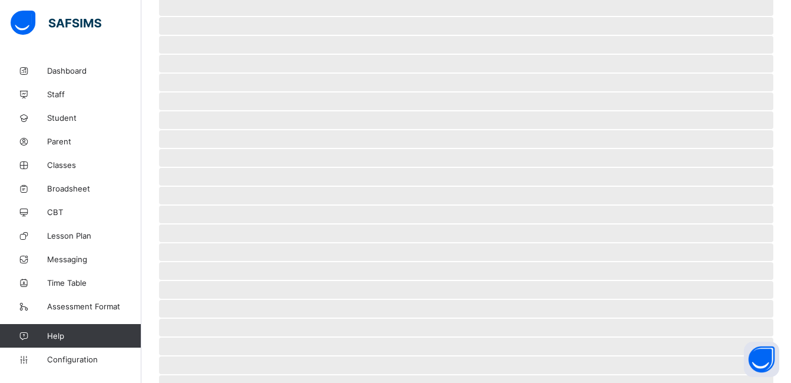
click at [696, 188] on span "‌" at bounding box center [466, 196] width 614 height 18
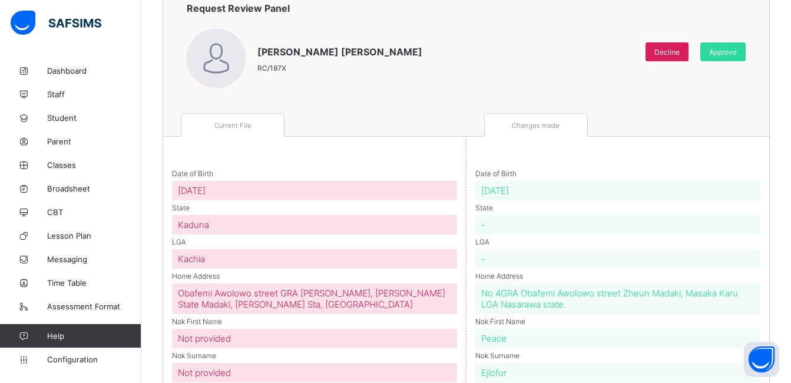
scroll to position [96, 0]
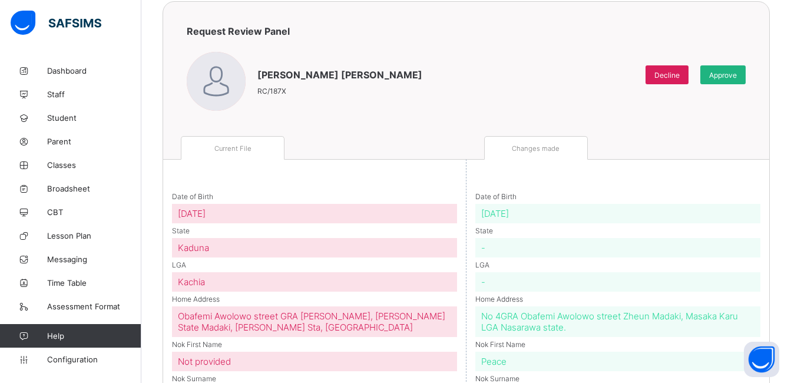
click at [730, 72] on span "Approve" at bounding box center [723, 75] width 28 height 9
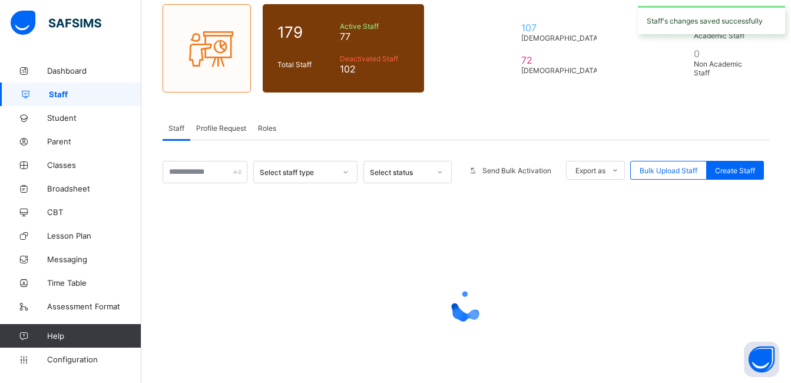
scroll to position [148, 0]
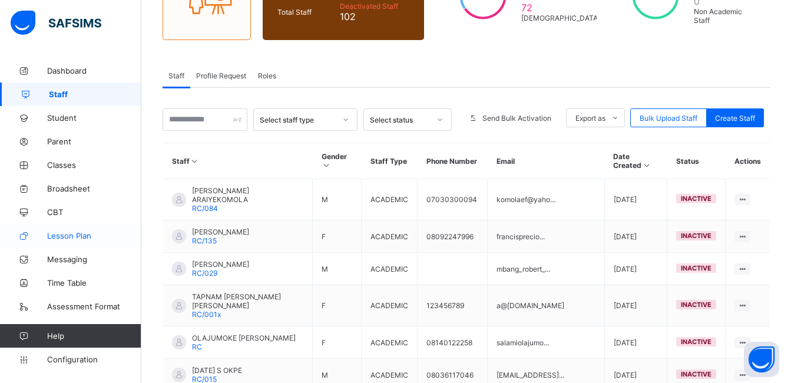
click at [81, 241] on link "Lesson Plan" at bounding box center [70, 236] width 141 height 24
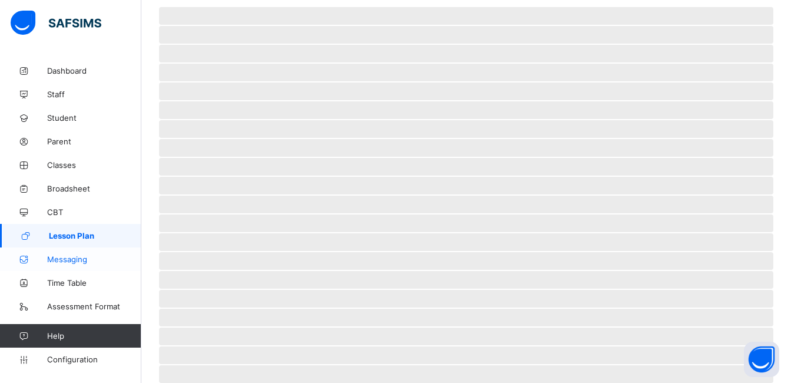
click at [79, 260] on span "Messaging" at bounding box center [94, 258] width 94 height 9
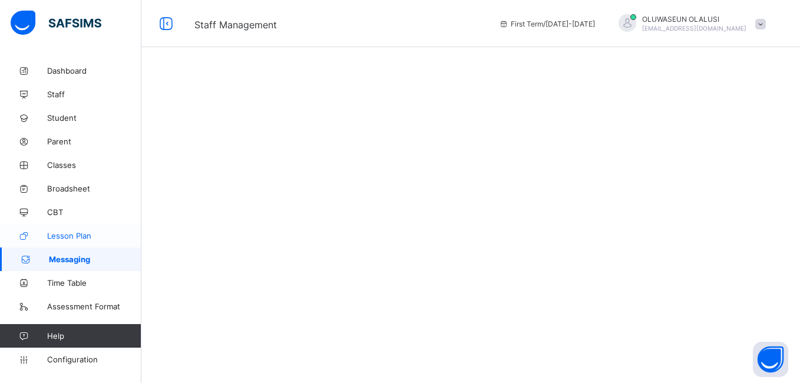
click at [59, 236] on span "Lesson Plan" at bounding box center [94, 235] width 94 height 9
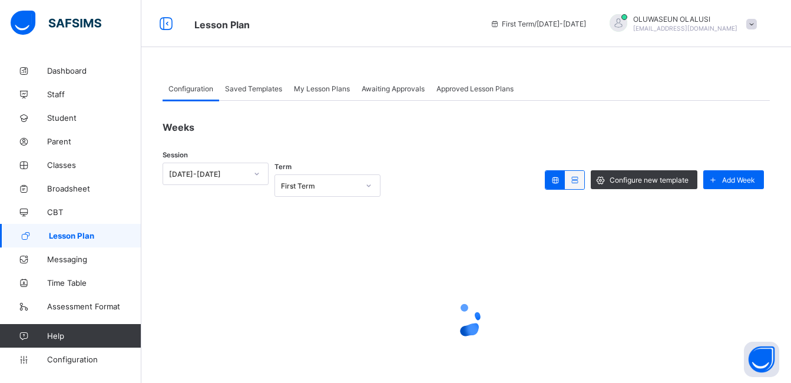
click at [263, 92] on span "Saved Templates" at bounding box center [253, 88] width 57 height 9
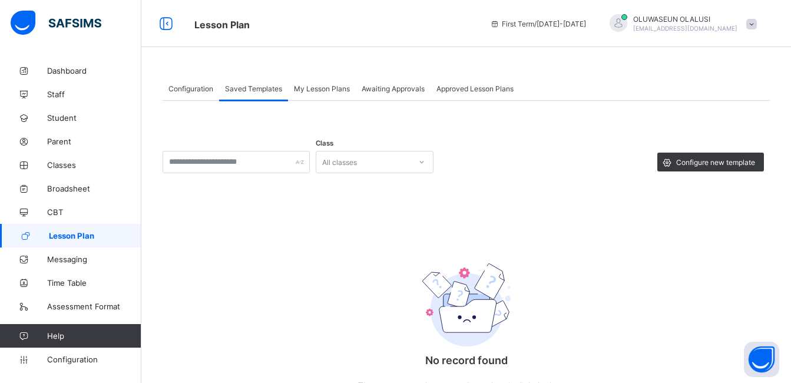
click at [204, 95] on div "Configuration" at bounding box center [191, 89] width 57 height 24
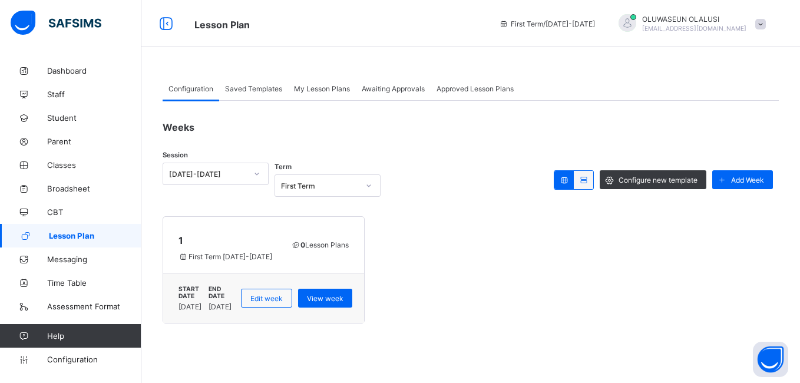
click at [237, 85] on span "Saved Templates" at bounding box center [253, 88] width 57 height 9
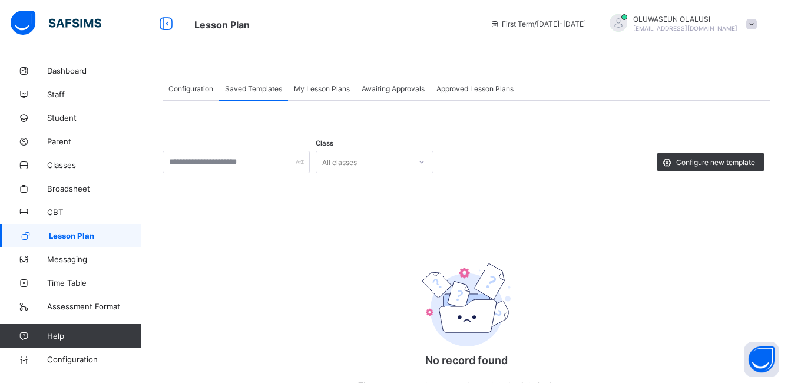
click at [320, 85] on span "My Lesson Plans" at bounding box center [322, 88] width 56 height 9
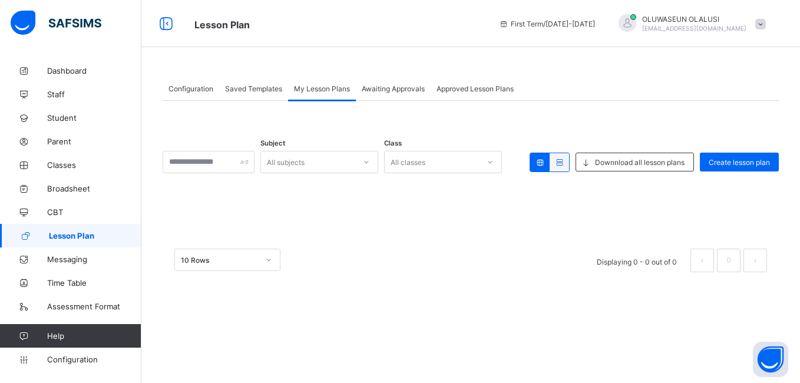
click at [394, 71] on div "Configuration Saved Templates My Lesson Plans Awaiting Approvals Approved Lesso…" at bounding box center [470, 180] width 658 height 243
drag, startPoint x: 394, startPoint y: 71, endPoint x: 390, endPoint y: 128, distance: 57.2
click at [390, 128] on div "Subject All subjects Class All classes Downnload all lesson plans Create lesson…" at bounding box center [471, 192] width 616 height 183
click at [399, 87] on span "Awaiting Approvals" at bounding box center [393, 88] width 63 height 9
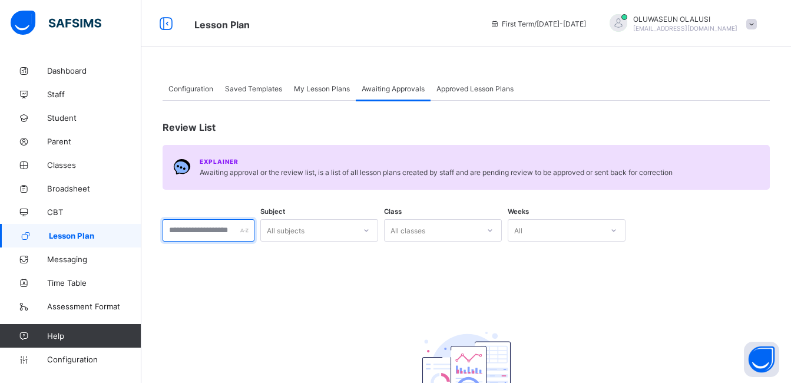
click at [222, 239] on input "text" at bounding box center [209, 230] width 92 height 22
click at [452, 45] on div "Lesson Plan First Term / 2025-2026 OLUWASEUN OLALUSI seunolalusi@yahoo.co.uk" at bounding box center [395, 23] width 791 height 47
click at [456, 90] on span "Approved Lesson Plans" at bounding box center [474, 88] width 77 height 9
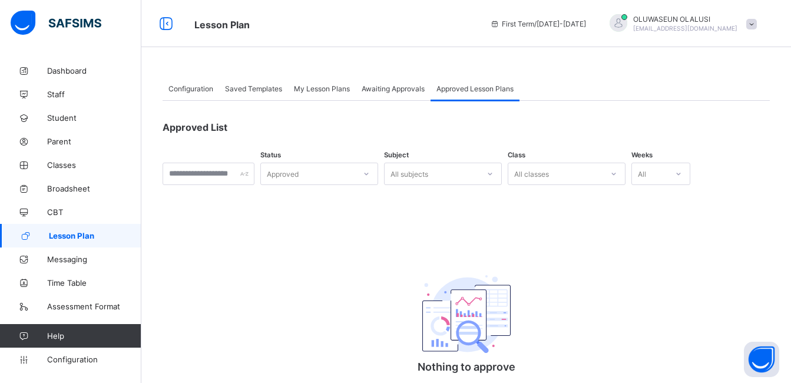
click at [390, 97] on div "Awaiting Approvals" at bounding box center [393, 89] width 75 height 24
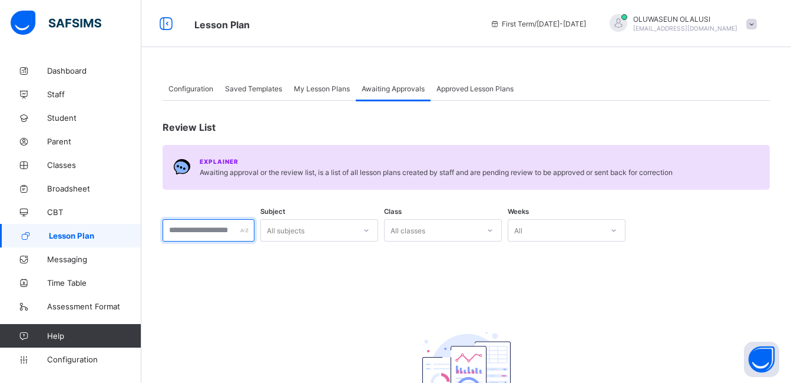
click at [254, 236] on input "text" at bounding box center [209, 230] width 92 height 22
type input "*****"
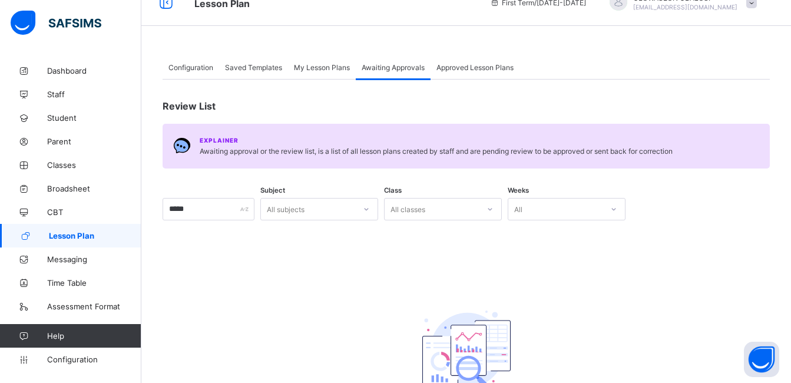
click at [378, 220] on div "All subjects" at bounding box center [319, 209] width 118 height 22
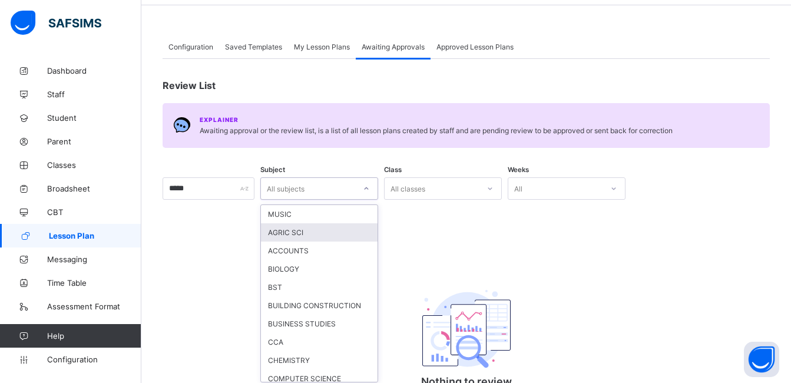
scroll to position [46, 0]
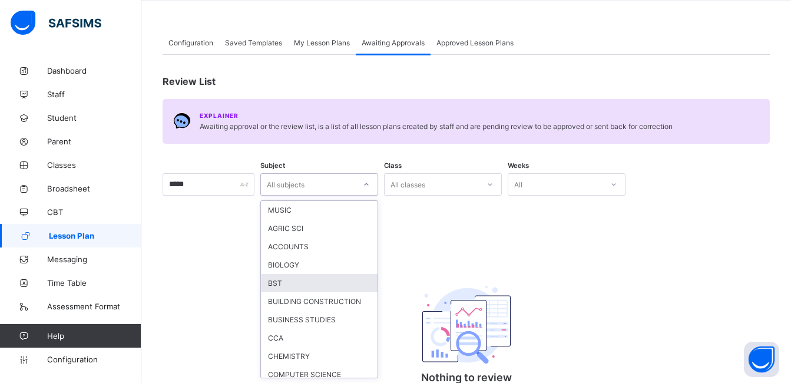
click at [349, 290] on div "BST" at bounding box center [319, 283] width 117 height 18
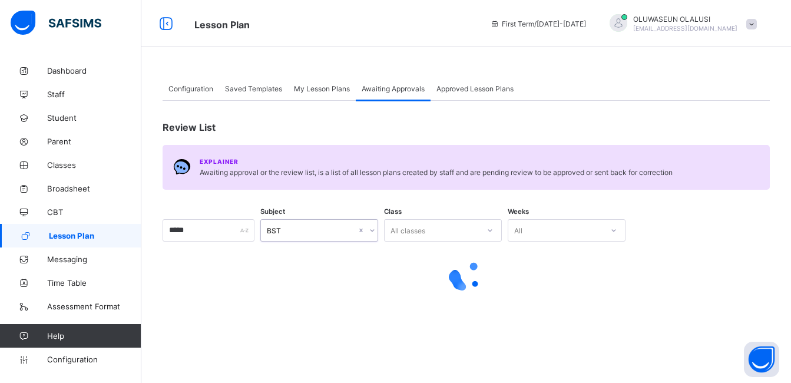
scroll to position [0, 0]
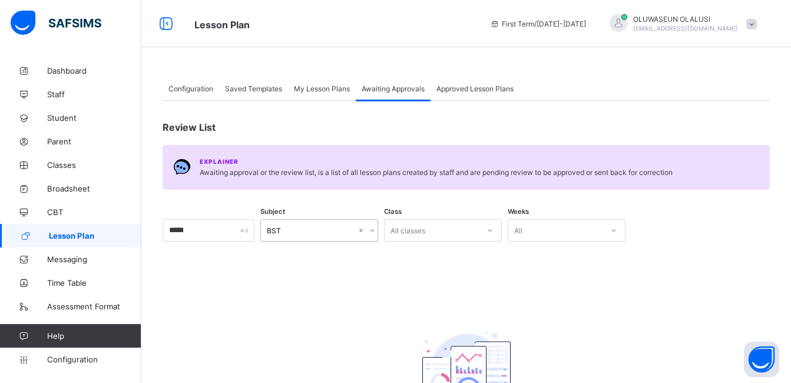
click at [603, 234] on div "All" at bounding box center [555, 230] width 94 height 16
click at [590, 257] on div "1" at bounding box center [566, 256] width 117 height 18
click at [198, 93] on div "Configuration" at bounding box center [191, 89] width 57 height 24
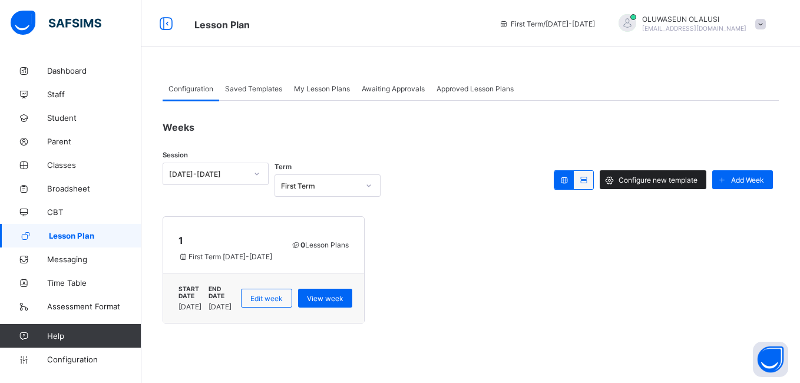
click at [634, 185] on div "Configure new template" at bounding box center [653, 179] width 107 height 19
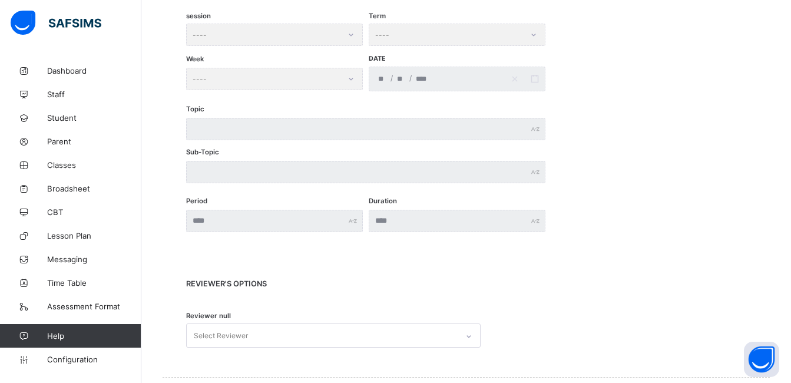
scroll to position [241, 0]
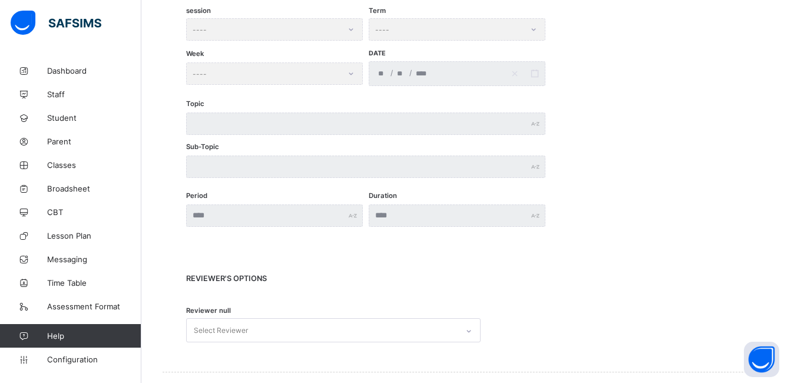
click at [472, 332] on div "Select Reviewer" at bounding box center [333, 330] width 294 height 24
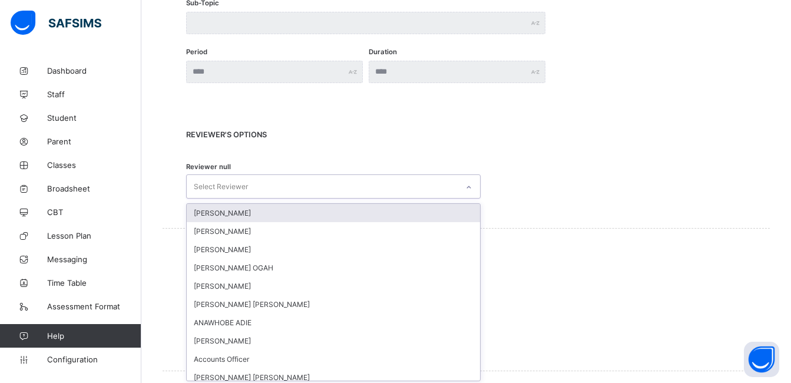
scroll to position [387, 0]
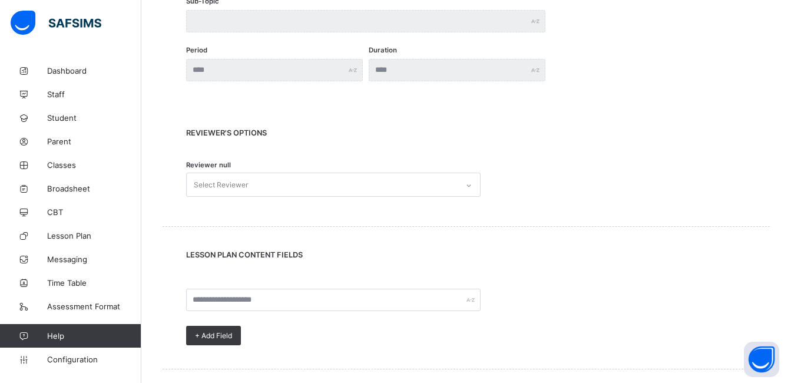
click at [583, 208] on div "REVIEWER's OPTIONS Reviewer null Select Reviewer" at bounding box center [466, 165] width 607 height 121
click at [789, 205] on div "Configure Lesson Plan Template Lesson Plan / Configuration Template Name Level …" at bounding box center [466, 138] width 650 height 932
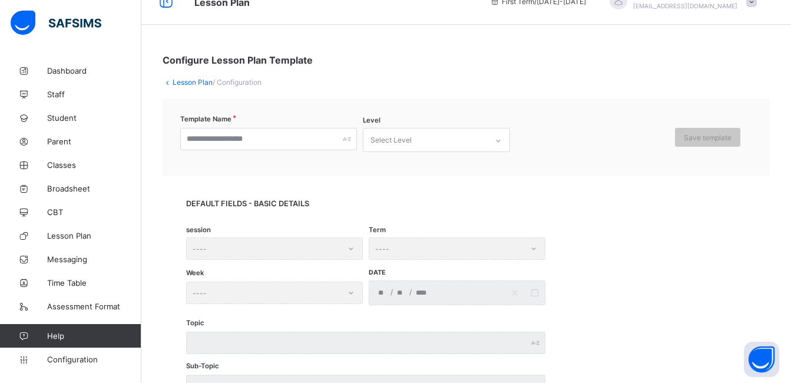
scroll to position [26, 0]
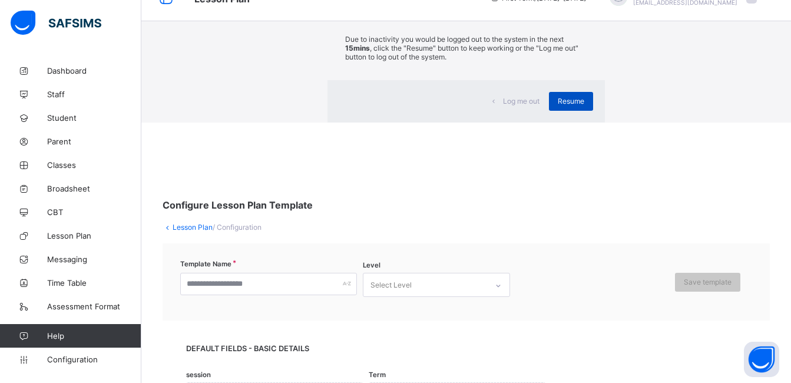
click at [558, 105] on span "Resume" at bounding box center [571, 101] width 27 height 9
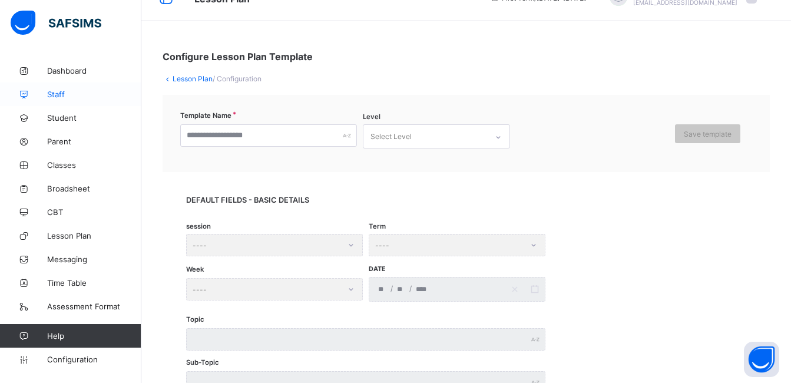
click at [61, 96] on span "Staff" at bounding box center [94, 94] width 94 height 9
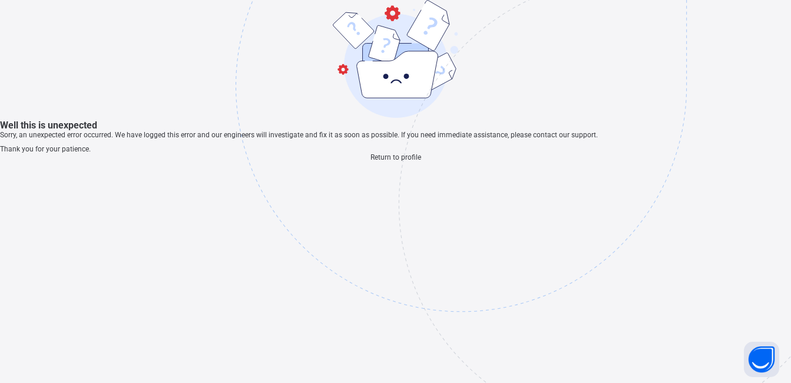
click at [385, 161] on span "Return to profile" at bounding box center [395, 157] width 51 height 8
click at [508, 120] on div at bounding box center [395, 60] width 791 height 120
click at [380, 161] on span "Return to profile" at bounding box center [395, 157] width 51 height 8
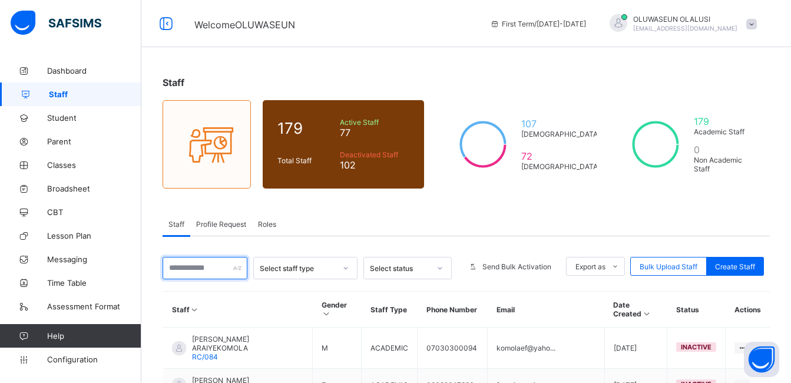
click at [229, 271] on input "text" at bounding box center [205, 268] width 85 height 22
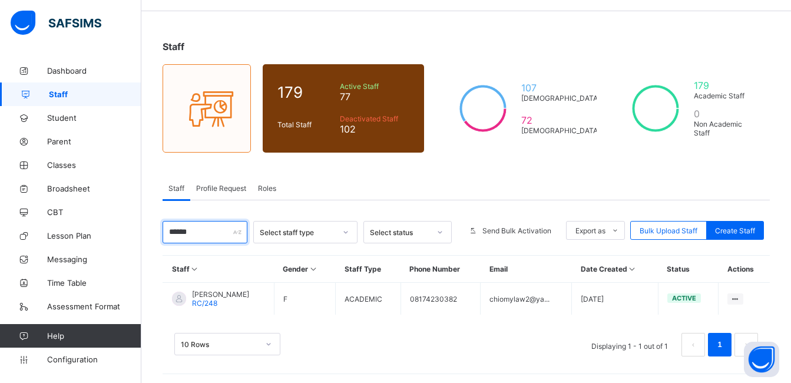
scroll to position [39, 0]
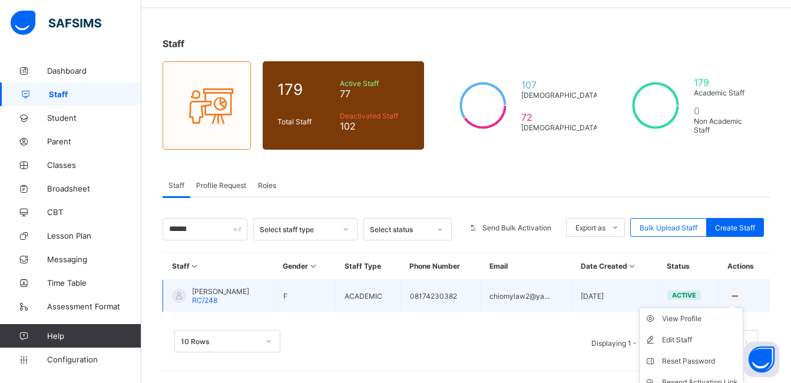
click at [743, 307] on ul "View Profile Edit Staff Reset Password Resend Activation Link Change Email Dele…" at bounding box center [691, 371] width 104 height 128
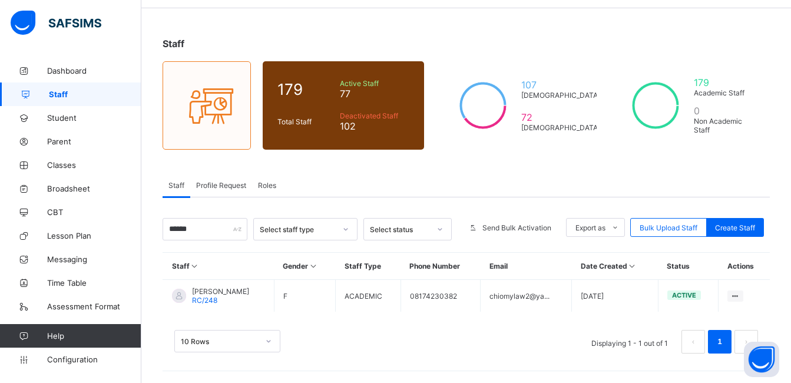
click at [444, 228] on icon at bounding box center [439, 229] width 7 height 12
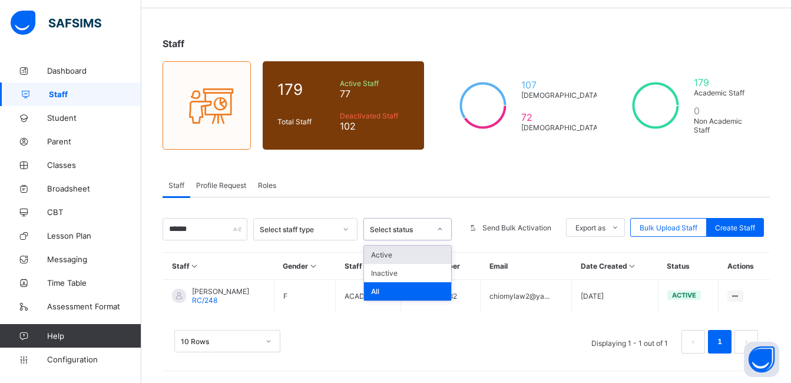
click at [430, 256] on div "Active" at bounding box center [407, 255] width 87 height 18
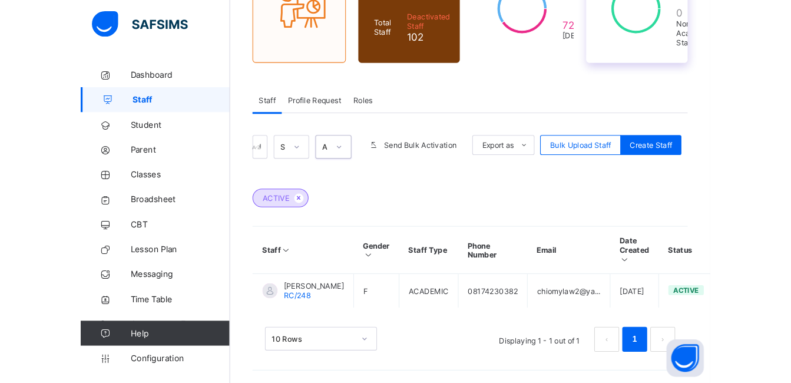
scroll to position [91, 0]
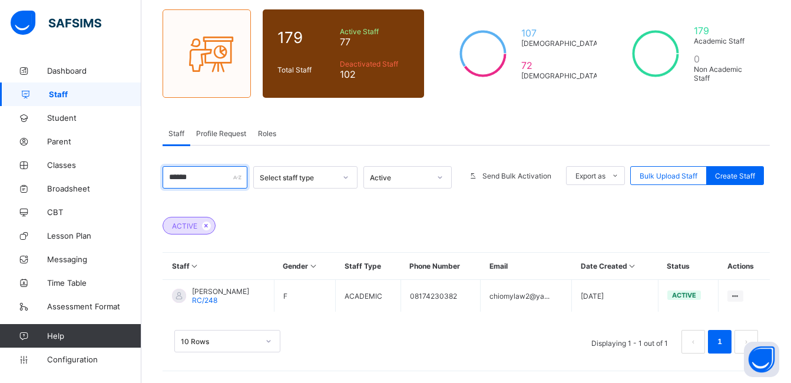
click at [228, 180] on input "******" at bounding box center [205, 177] width 85 height 22
type input "*"
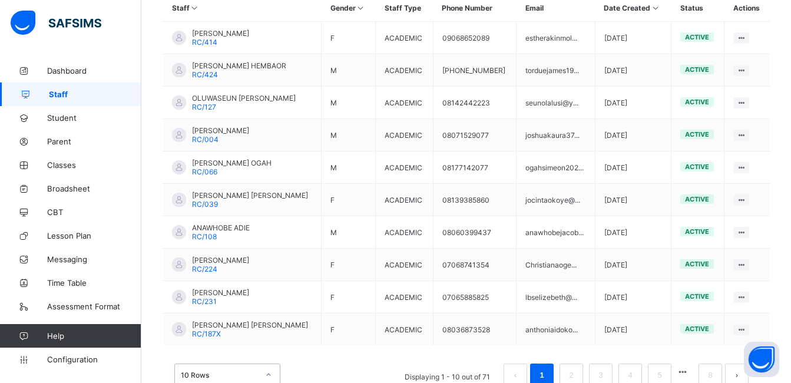
scroll to position [412, 0]
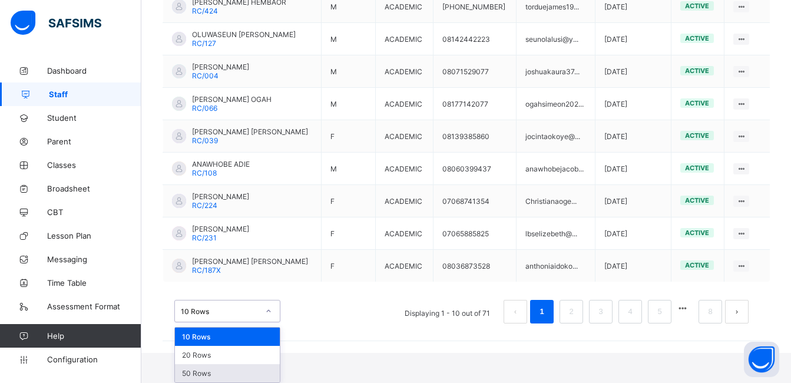
click at [269, 322] on div "option 50 Rows focused, 3 of 3. 3 results available. Use Up and Down to choose …" at bounding box center [227, 311] width 106 height 22
click at [250, 373] on div "50 Rows" at bounding box center [227, 373] width 105 height 18
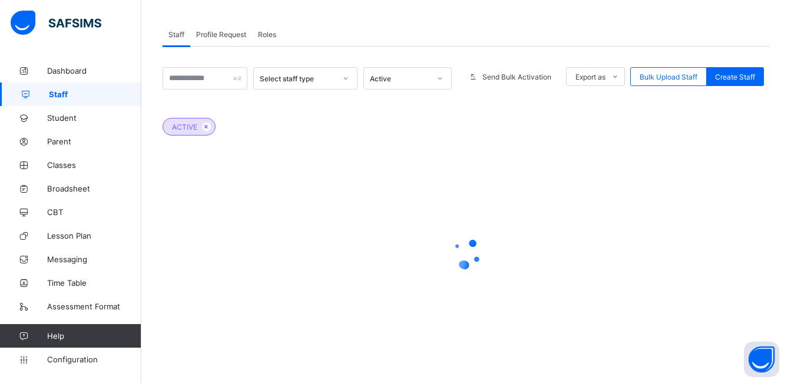
scroll to position [48, 0]
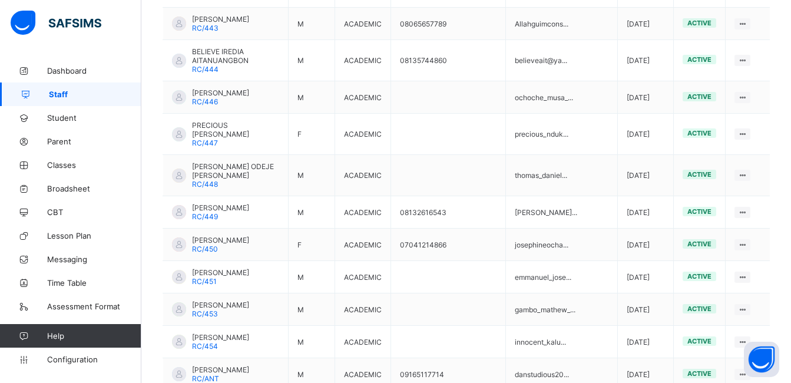
scroll to position [1705, 0]
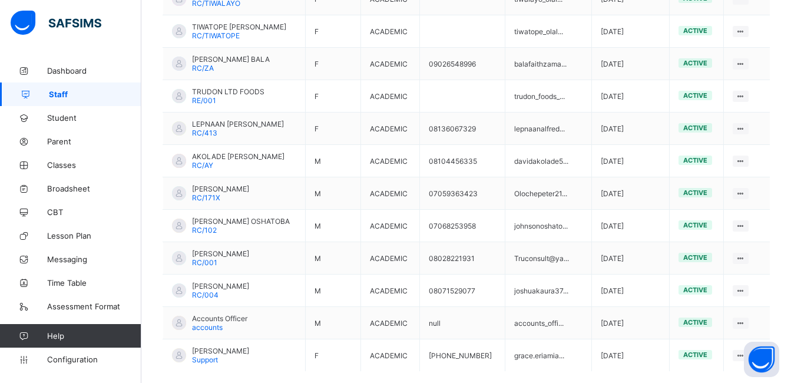
scroll to position [739, 0]
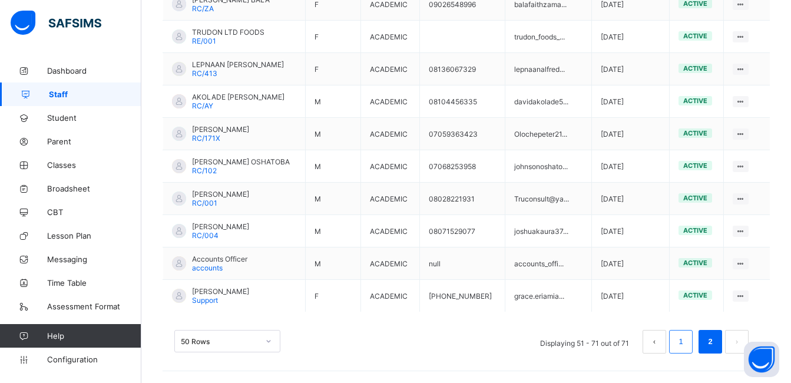
click at [686, 345] on link "1" at bounding box center [680, 341] width 11 height 15
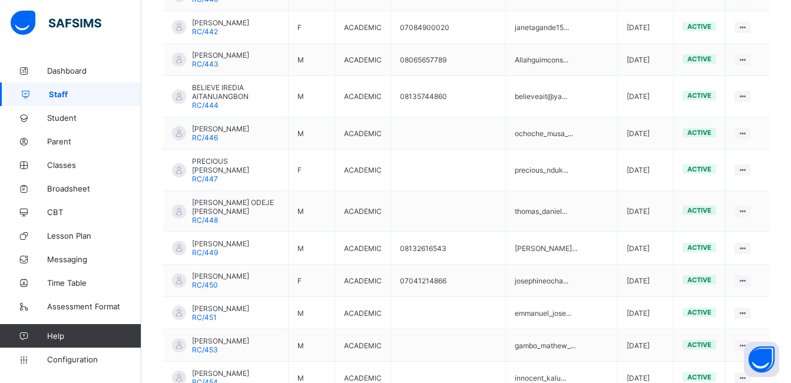
scroll to position [1679, 0]
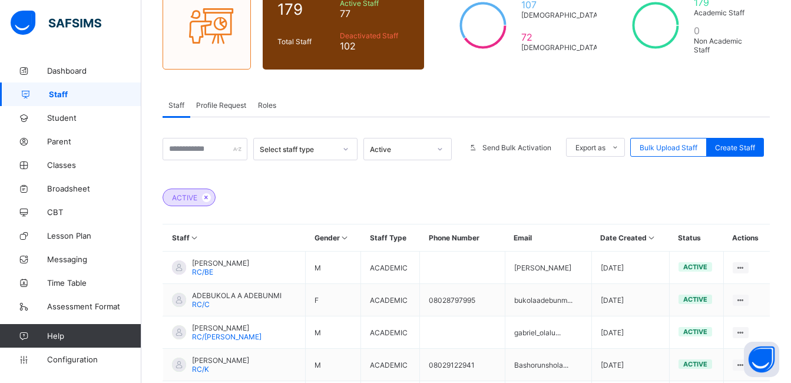
scroll to position [124, 0]
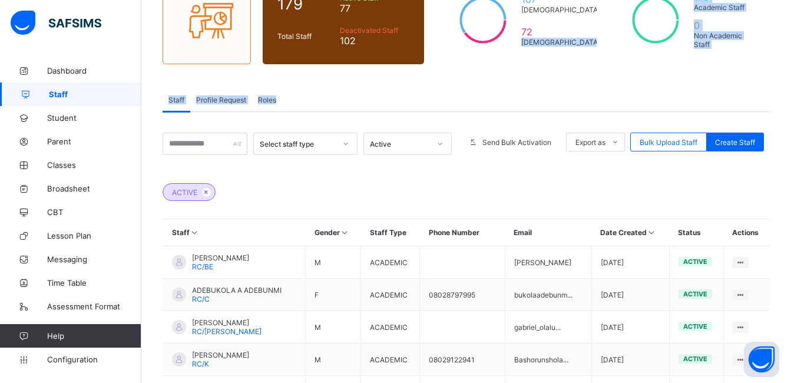
drag, startPoint x: 779, startPoint y: 110, endPoint x: 541, endPoint y: 66, distance: 241.4
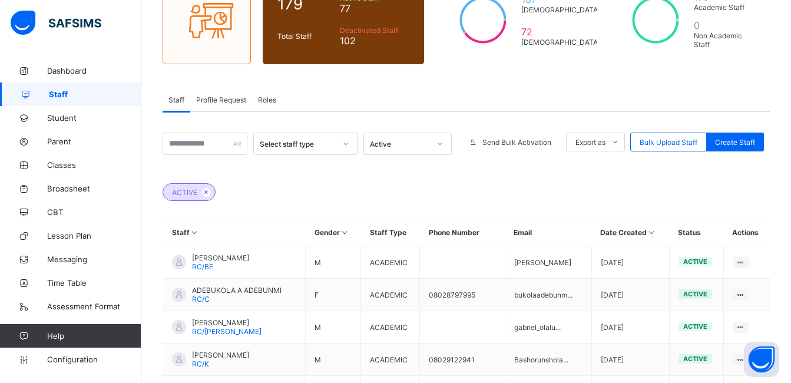
click at [349, 148] on icon at bounding box center [345, 144] width 7 height 12
click at [339, 165] on div "Academic" at bounding box center [306, 169] width 104 height 18
click at [340, 171] on div "ACADEMIC ACTIVE" at bounding box center [466, 186] width 607 height 41
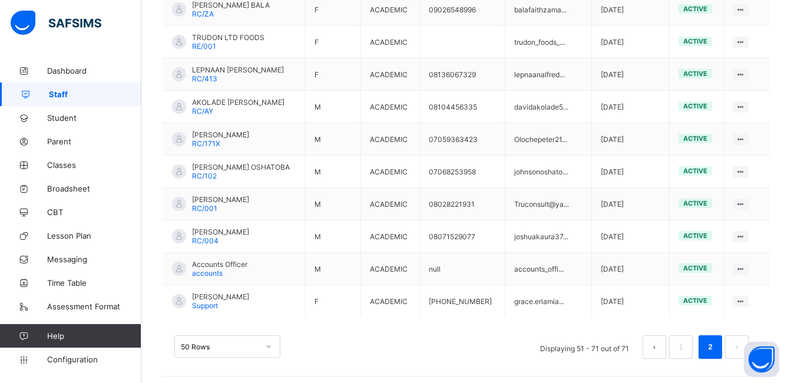
scroll to position [739, 0]
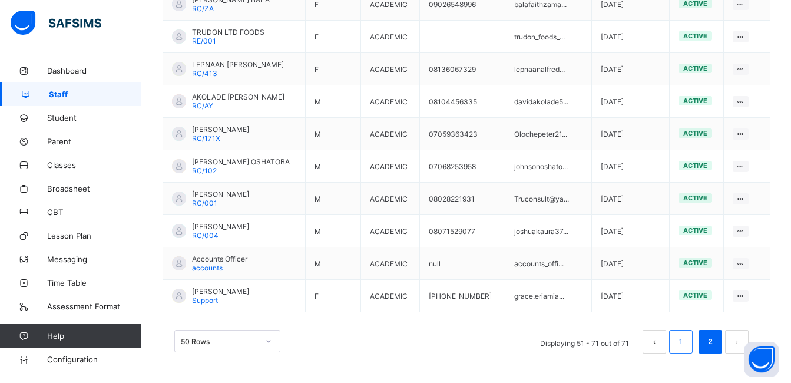
click at [686, 341] on link "1" at bounding box center [680, 341] width 11 height 15
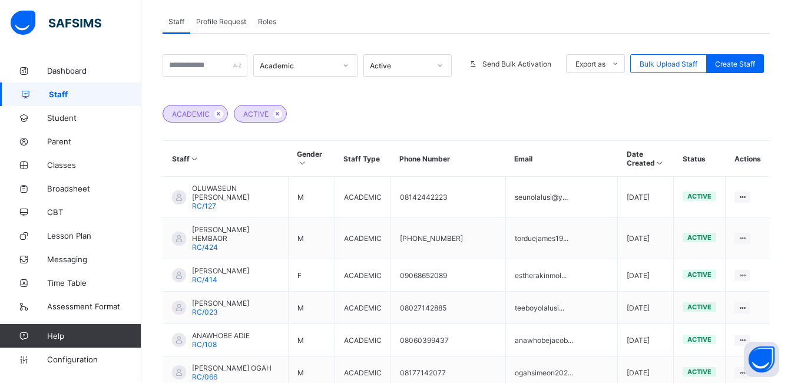
scroll to position [206, 0]
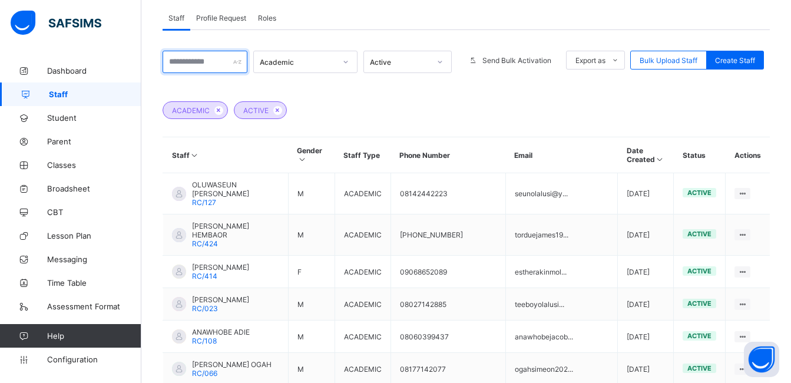
click at [220, 64] on input "text" at bounding box center [205, 62] width 85 height 22
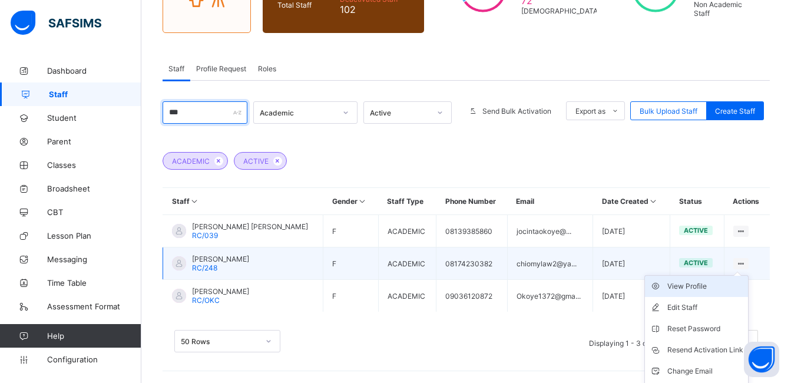
scroll to position [176, 0]
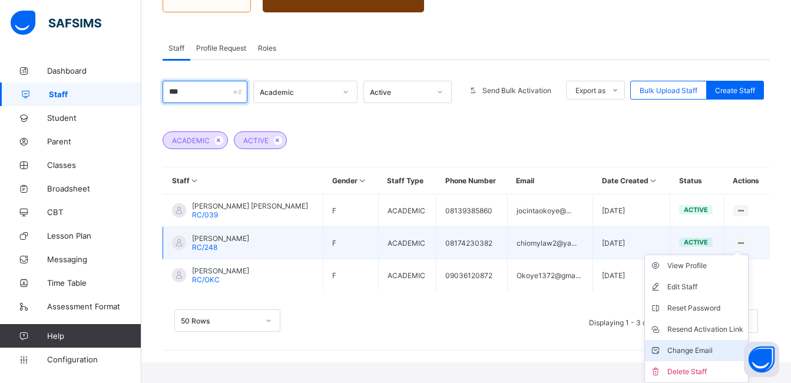
type input "***"
click at [710, 358] on li "Change Email" at bounding box center [696, 350] width 103 height 21
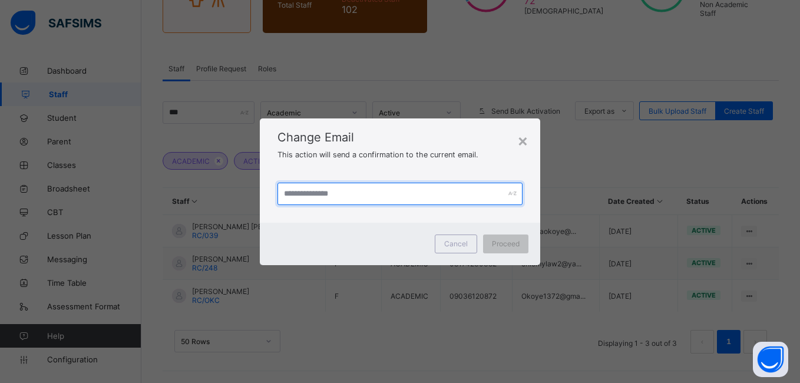
click at [455, 191] on input "text" at bounding box center [399, 194] width 244 height 22
click at [425, 193] on input "text" at bounding box center [399, 194] width 244 height 22
type input "**********"
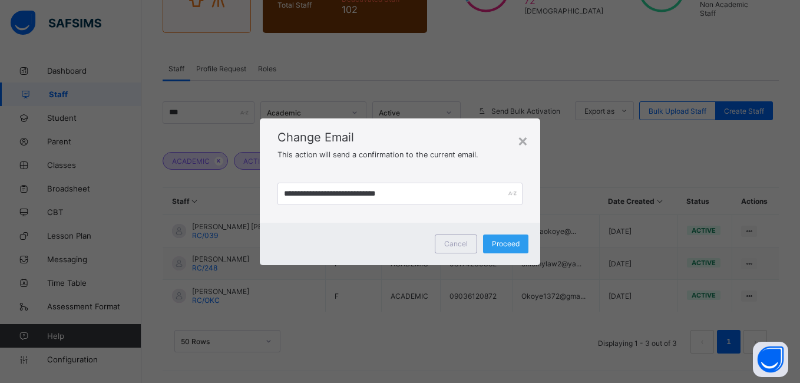
click at [504, 240] on span "Proceed" at bounding box center [506, 243] width 28 height 9
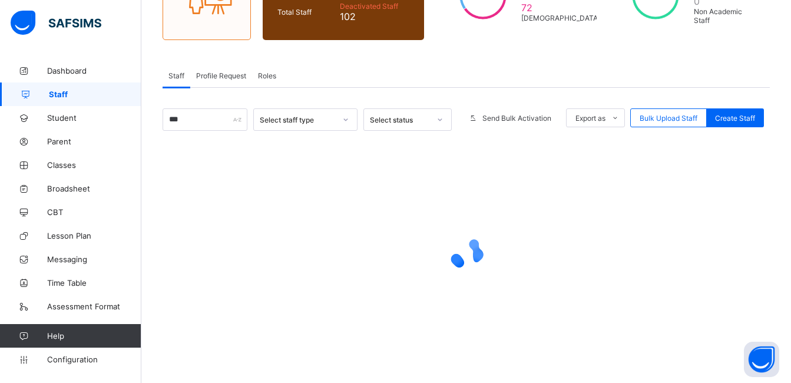
scroll to position [155, 0]
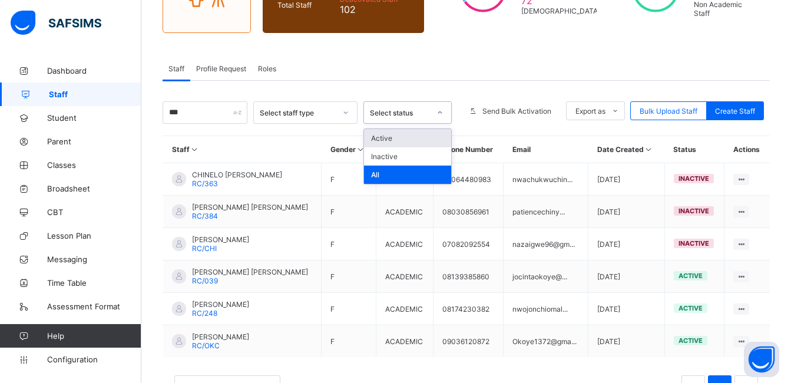
click at [448, 117] on div at bounding box center [440, 112] width 20 height 19
click at [418, 137] on div "Active" at bounding box center [407, 138] width 87 height 18
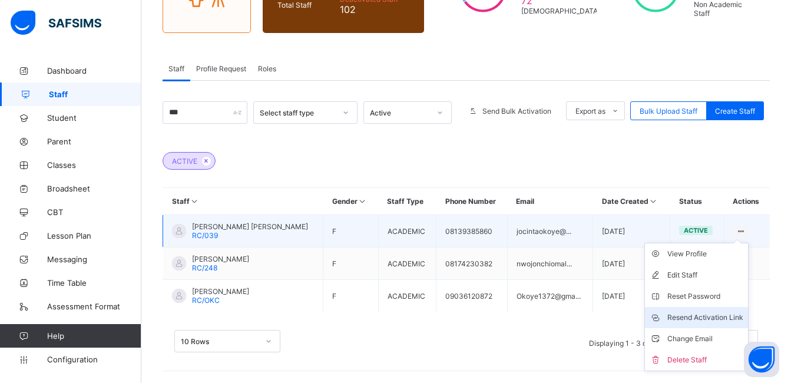
click at [714, 313] on div "Resend Activation Link" at bounding box center [705, 318] width 76 height 12
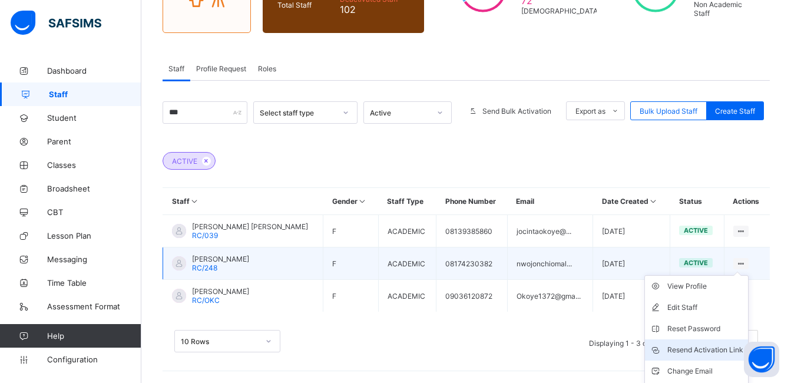
click at [713, 349] on div "Resend Activation Link" at bounding box center [705, 350] width 76 height 12
click at [714, 349] on div "Resend Activation Link" at bounding box center [705, 350] width 76 height 12
